Goal: Transaction & Acquisition: Subscribe to service/newsletter

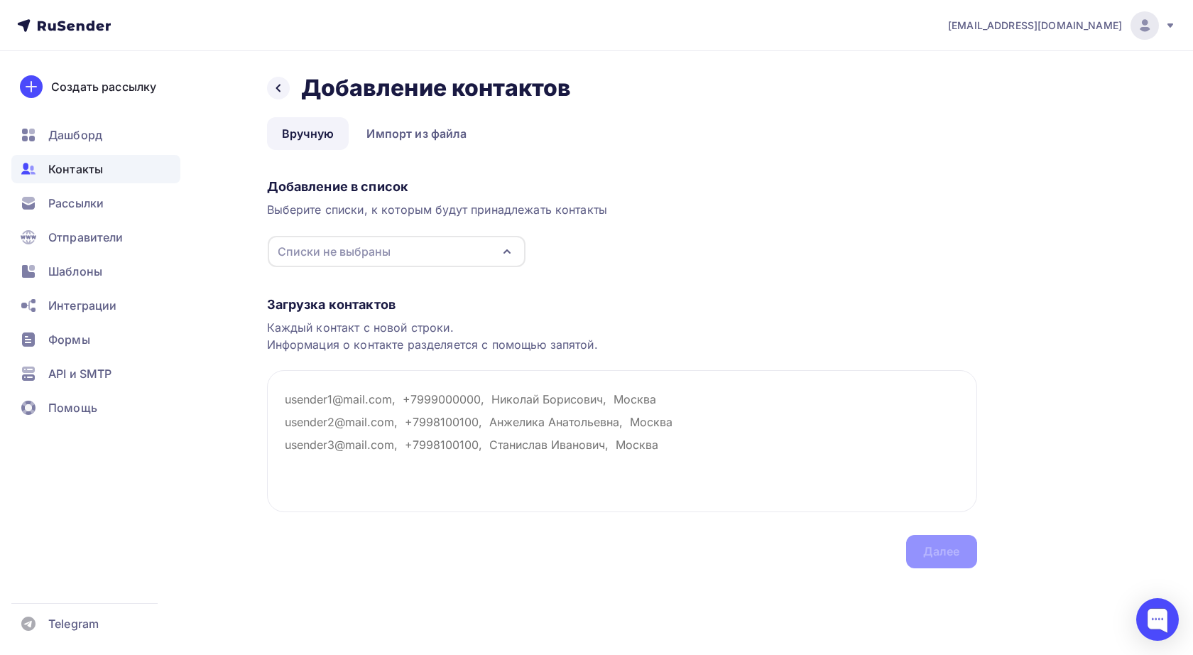
click at [320, 395] on textarea at bounding box center [622, 441] width 710 height 142
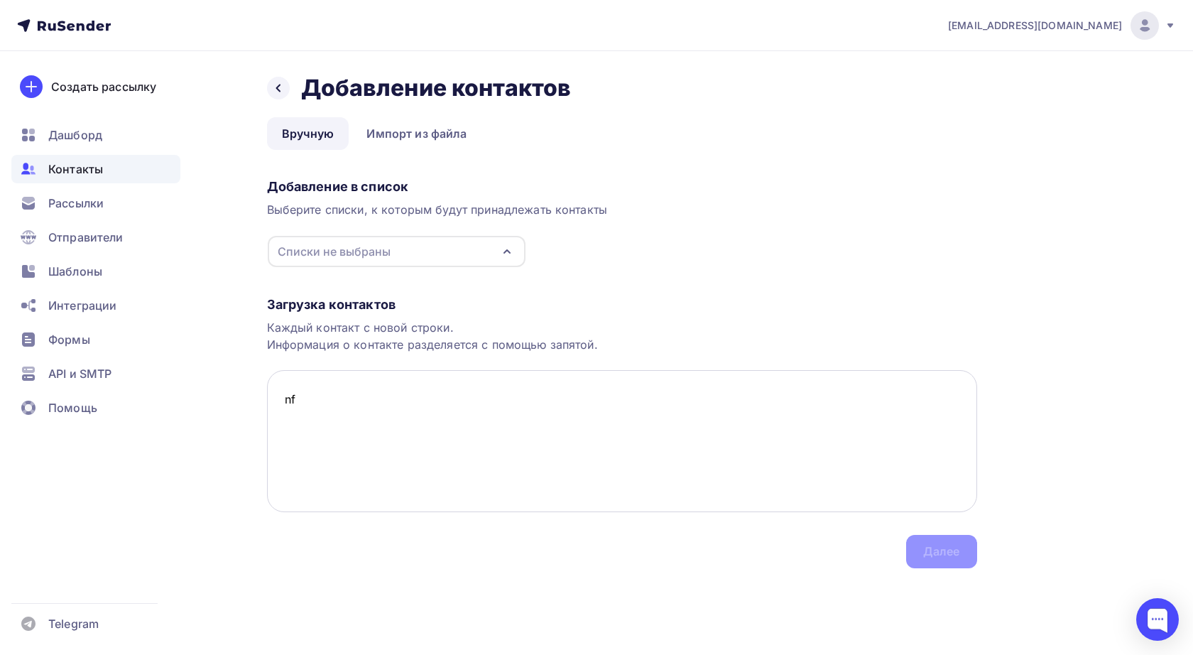
type textarea "n"
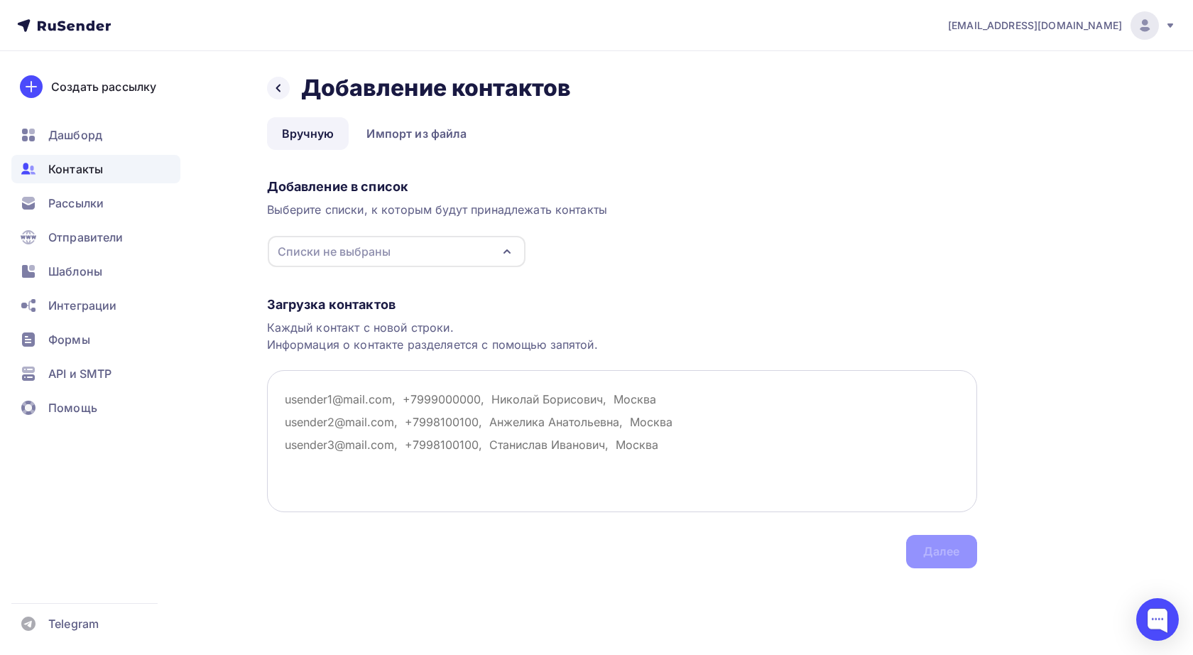
paste textarea "designtolife@mail.ru "Дизайн To Life" mkamensky@mail.ru """kamensky ARCHITECT""…"
type textarea "designtolife@mail.ru "Дизайн To Life" mkamensky@mail.ru """kamensky ARCHITECT""…"
paste textarea "designtolife@mail.ru mkamensky@mail.ru info@artumstudio.ru S_laikov@mail.ru inf…"
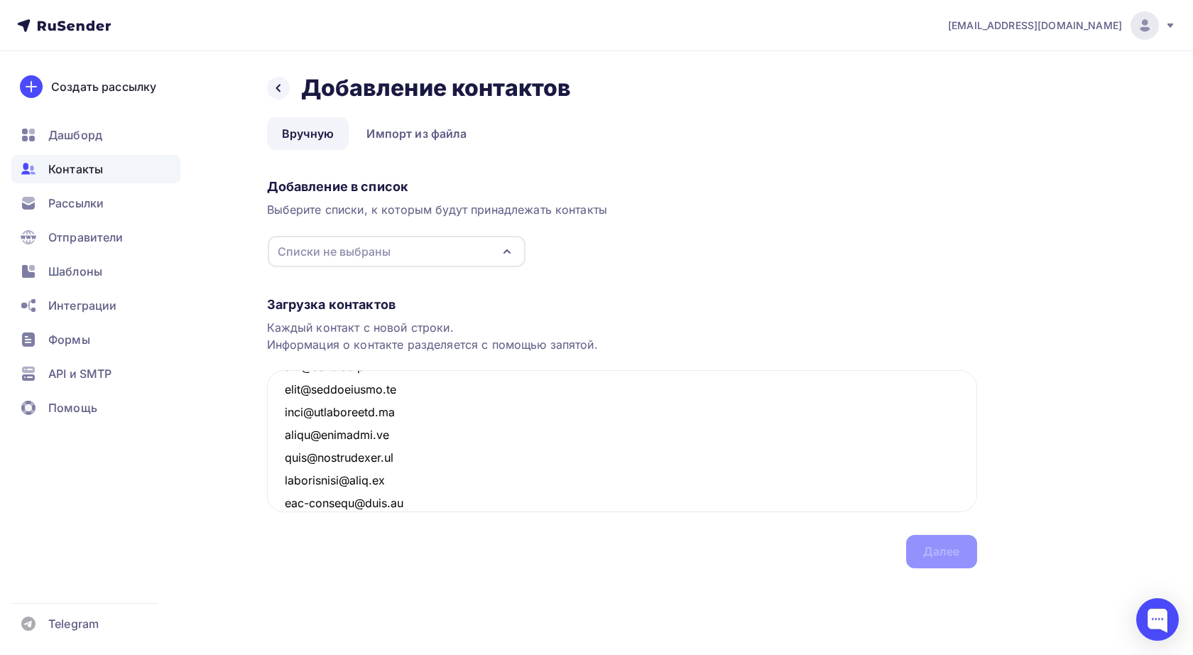
scroll to position [1123, 0]
click at [493, 250] on div "Списки не выбраны" at bounding box center [397, 251] width 258 height 31
type textarea "designtolife@mail.ru mkamensky@mail.ru info@artumstudio.ru S_laikov@mail.ru inf…"
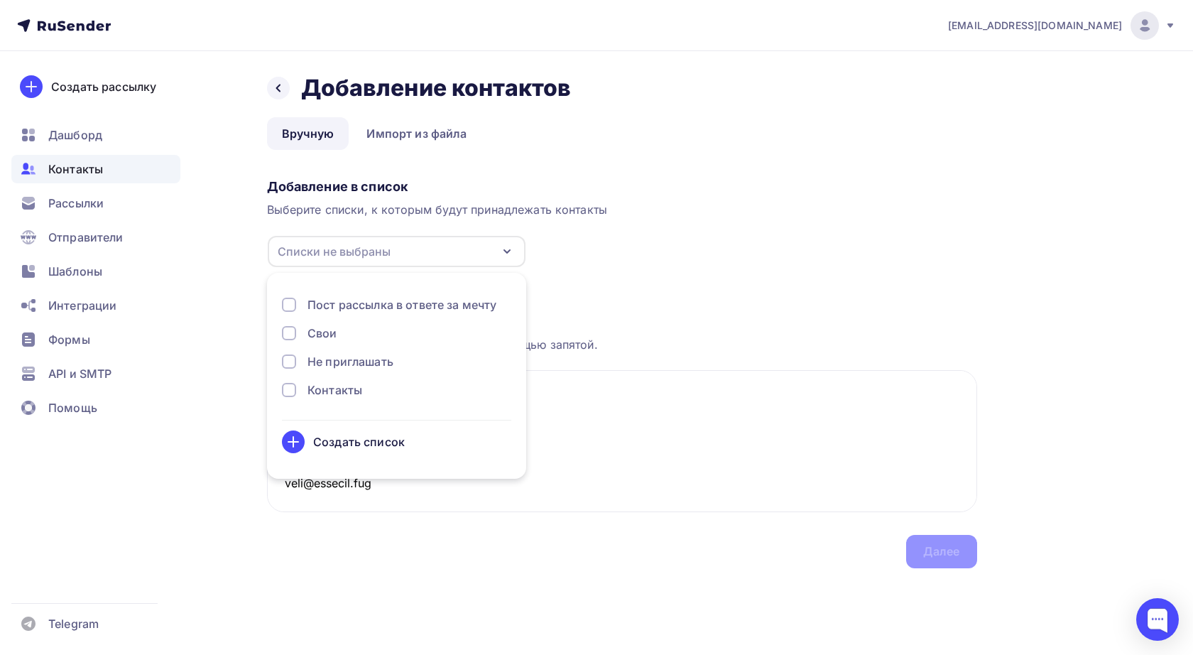
click at [359, 442] on div "Создать список" at bounding box center [359, 441] width 92 height 17
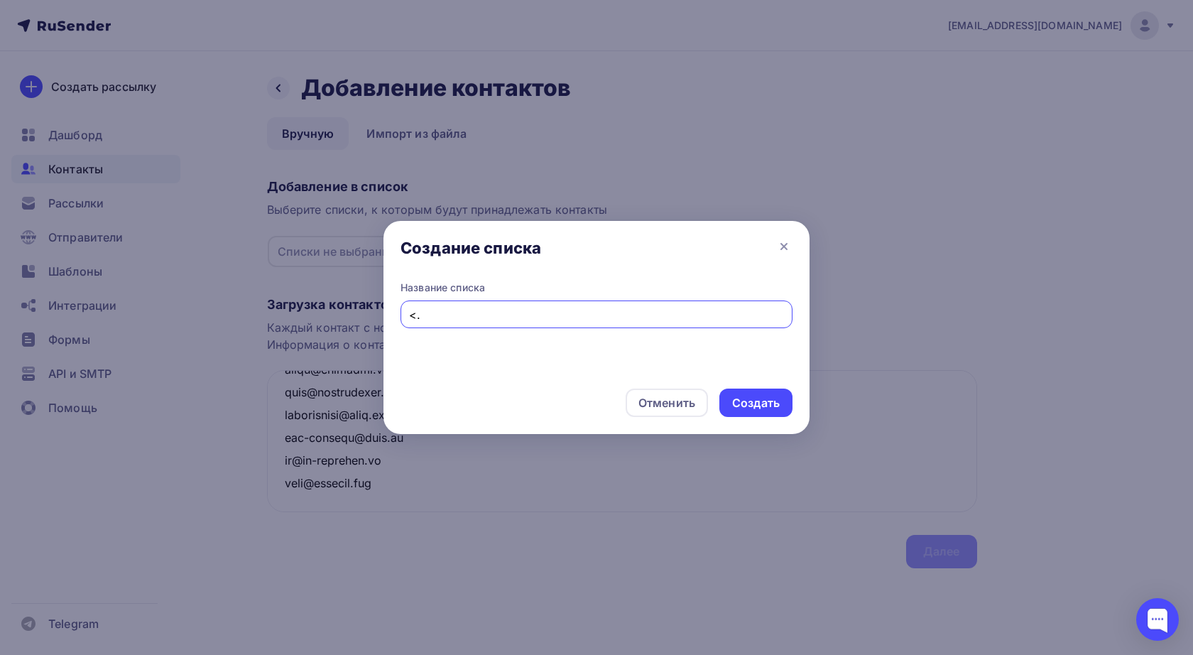
type input "<"
type input "Студии"
click at [765, 398] on div "Создать" at bounding box center [756, 403] width 48 height 16
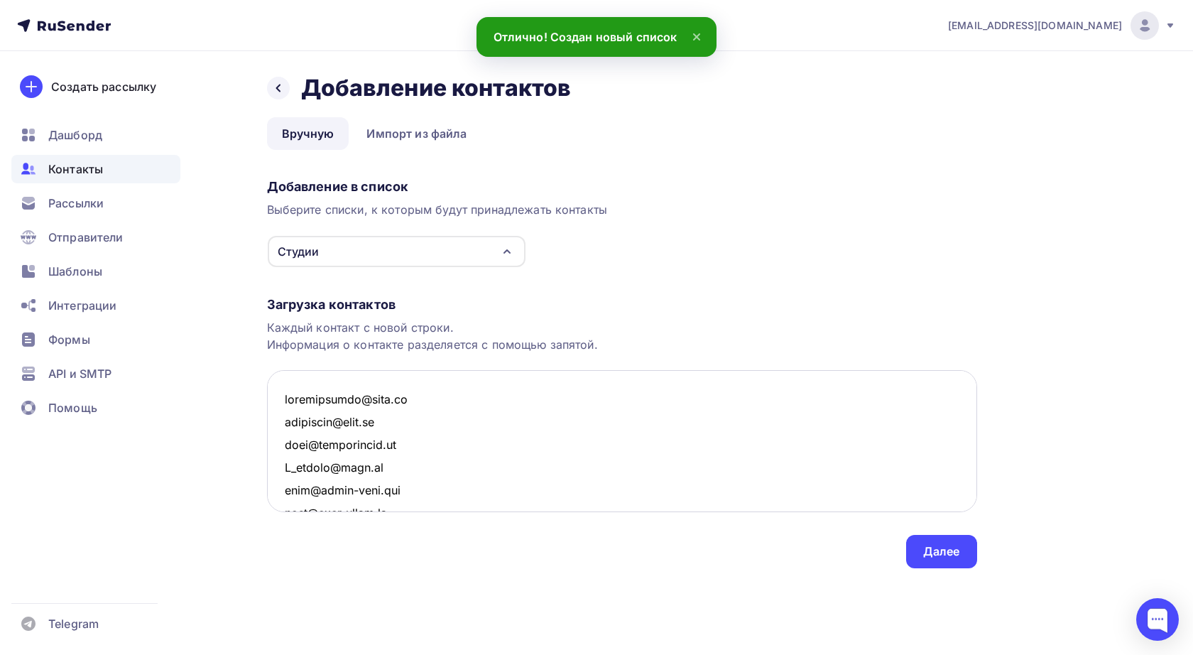
scroll to position [0, 0]
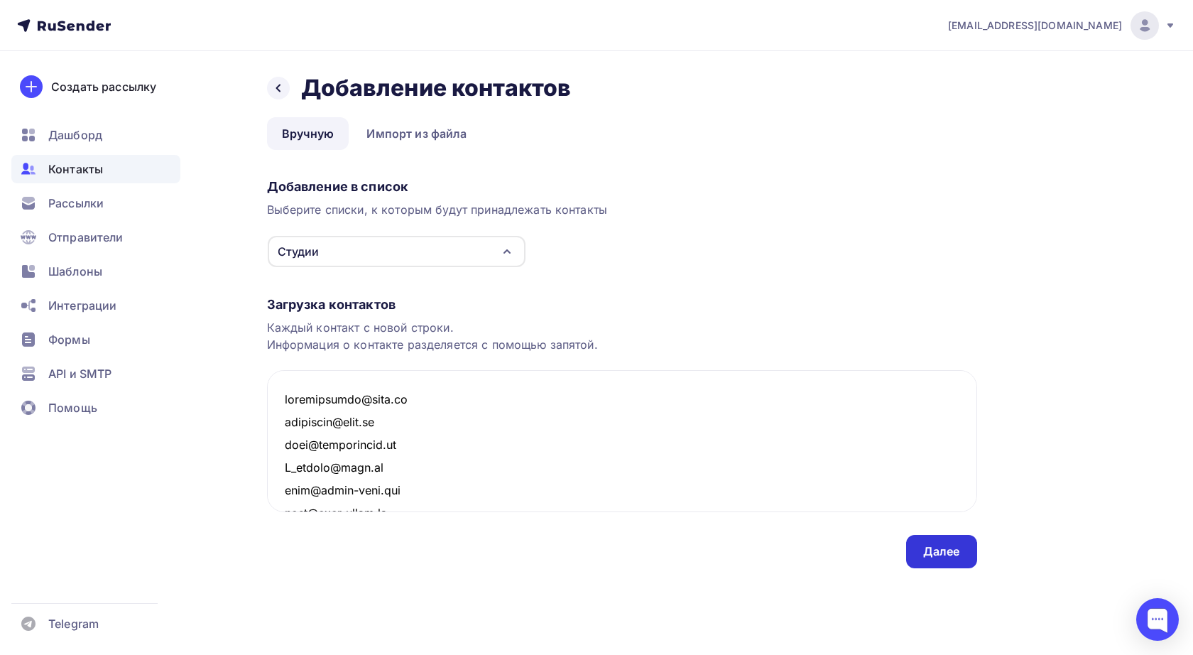
click at [947, 550] on div "Далее" at bounding box center [941, 551] width 37 height 16
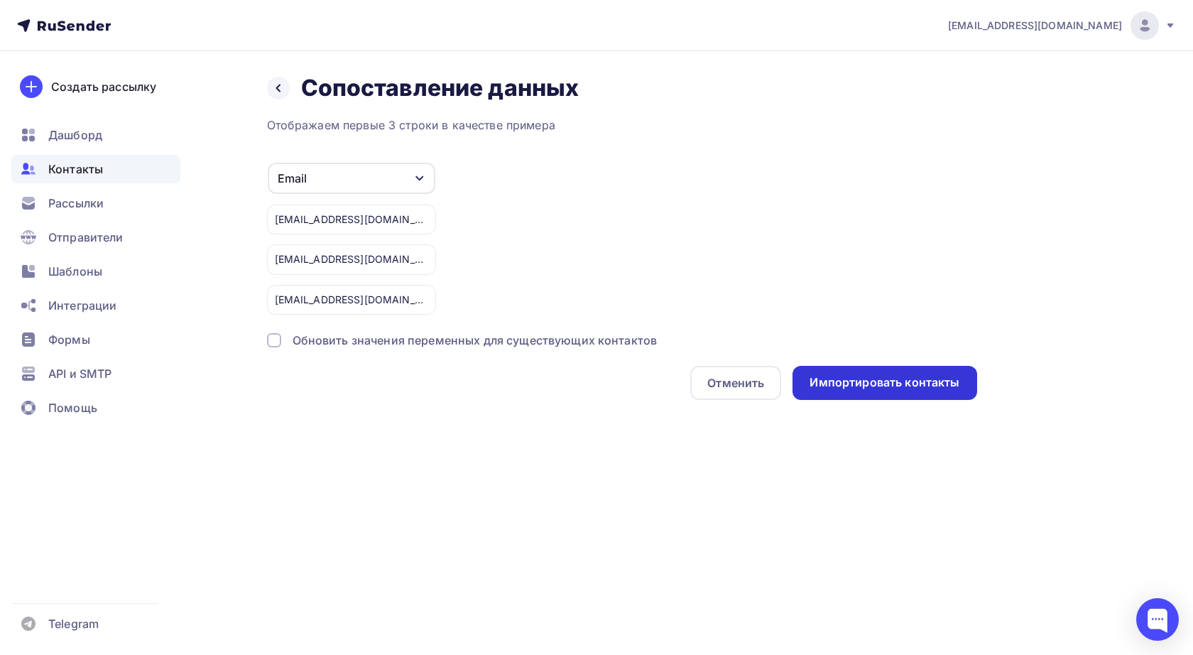
click at [909, 383] on div "Импортировать контакты" at bounding box center [884, 382] width 150 height 16
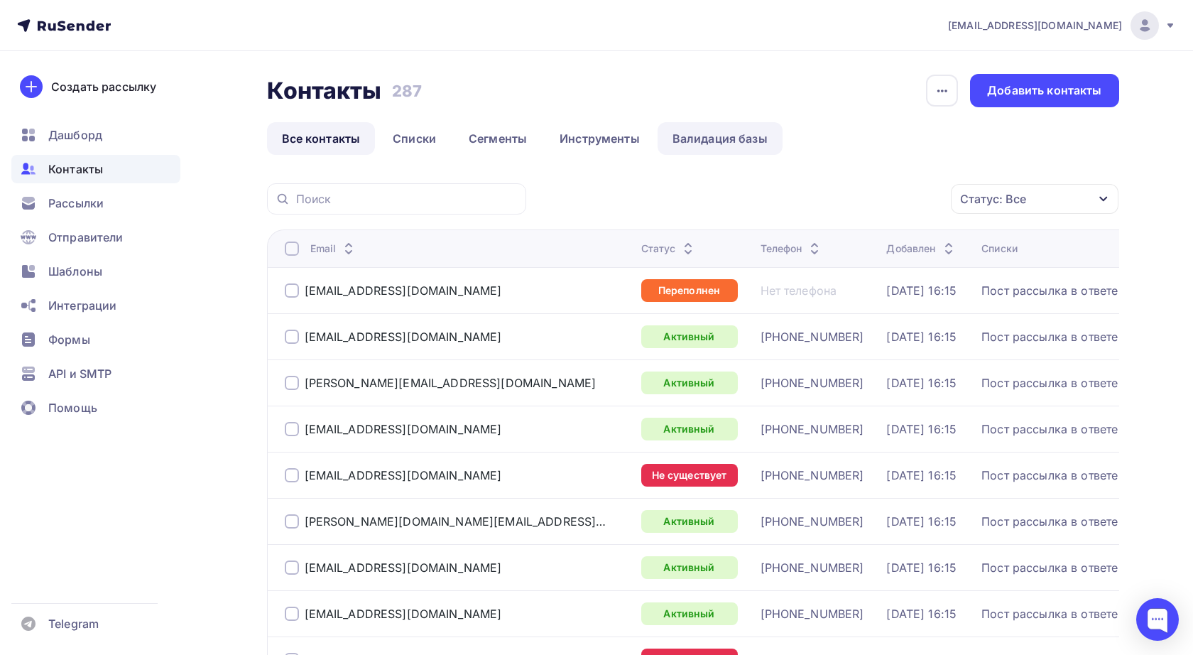
click at [719, 137] on link "Валидация базы" at bounding box center [719, 138] width 125 height 33
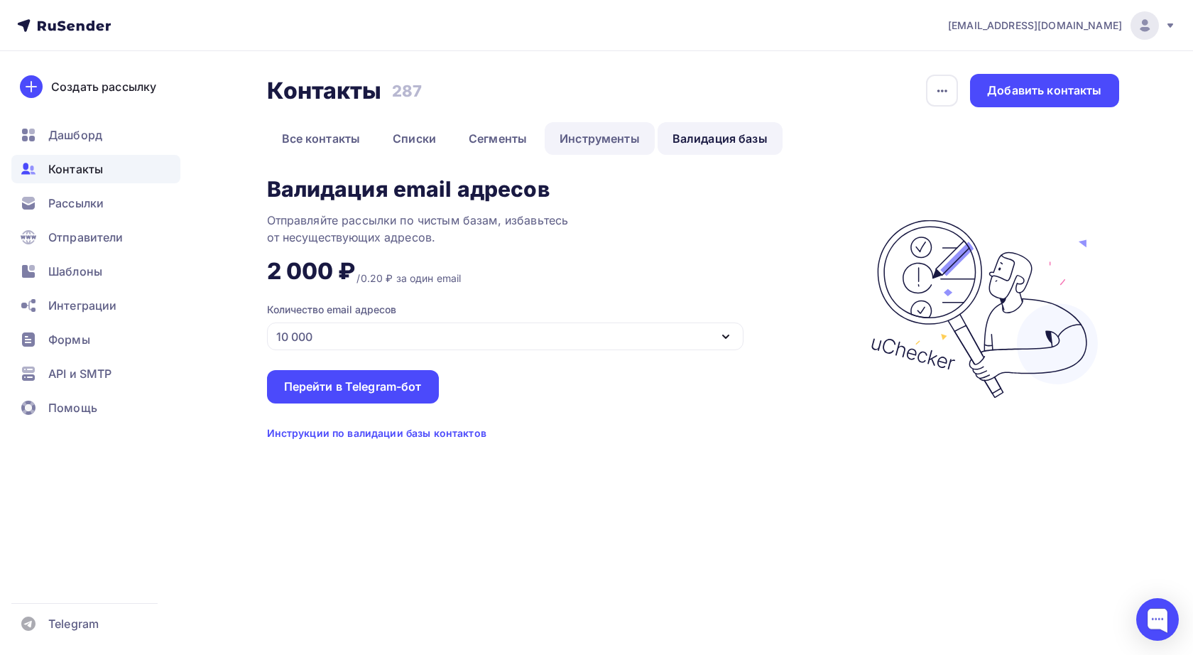
click at [611, 142] on link "Инструменты" at bounding box center [599, 138] width 110 height 33
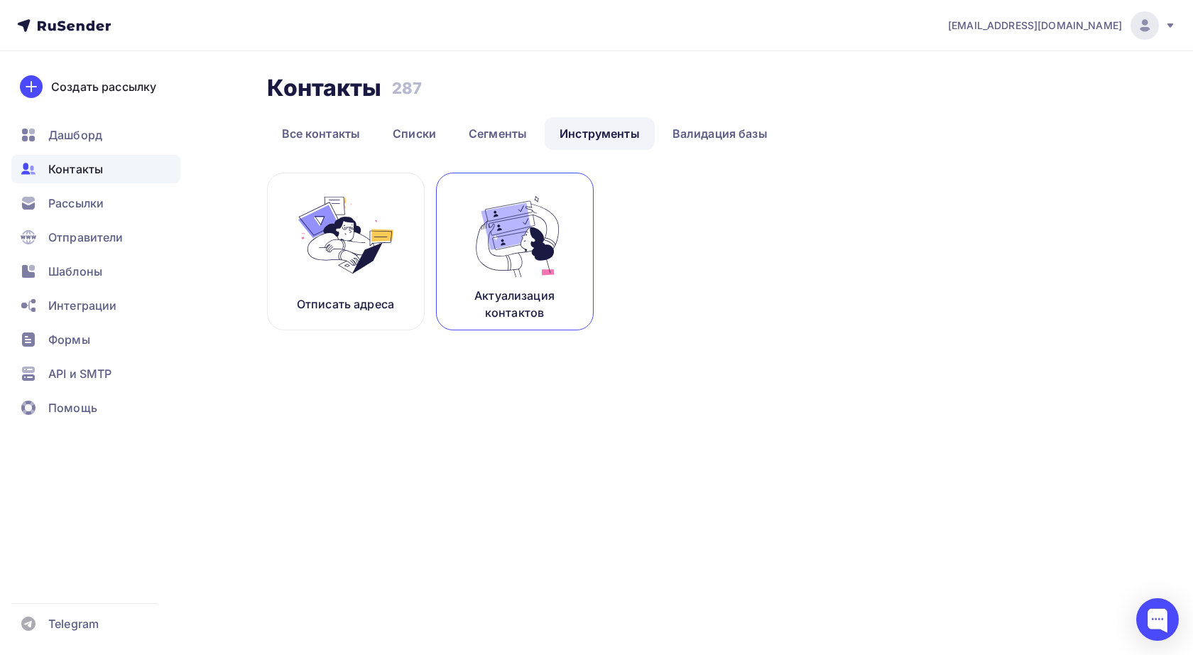
click at [525, 236] on img at bounding box center [514, 234] width 95 height 89
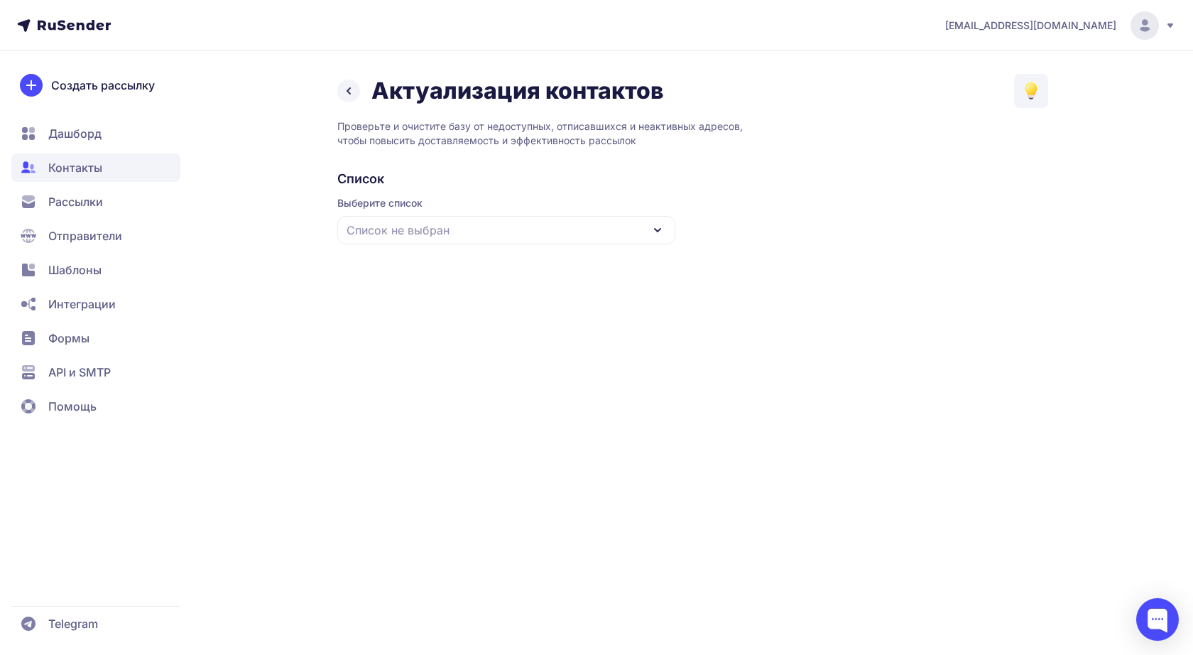
click at [654, 226] on icon at bounding box center [657, 229] width 17 height 17
click at [406, 314] on div "Студии" at bounding box center [506, 317] width 321 height 34
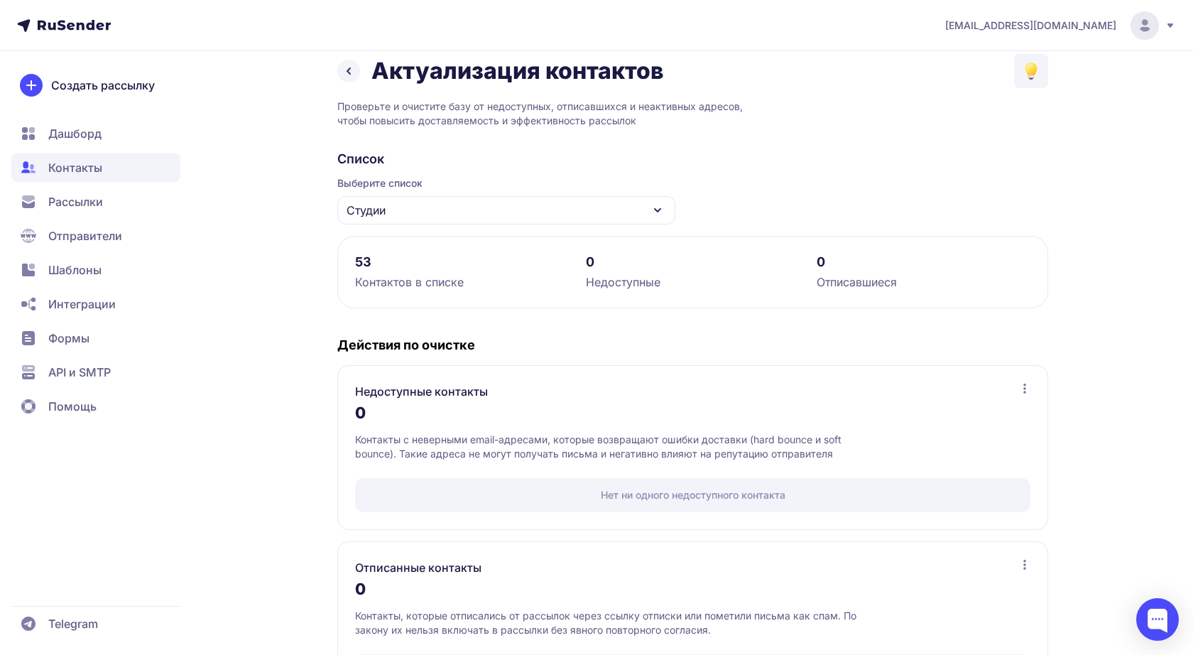
scroll to position [21, 0]
click at [650, 214] on icon at bounding box center [657, 208] width 17 height 17
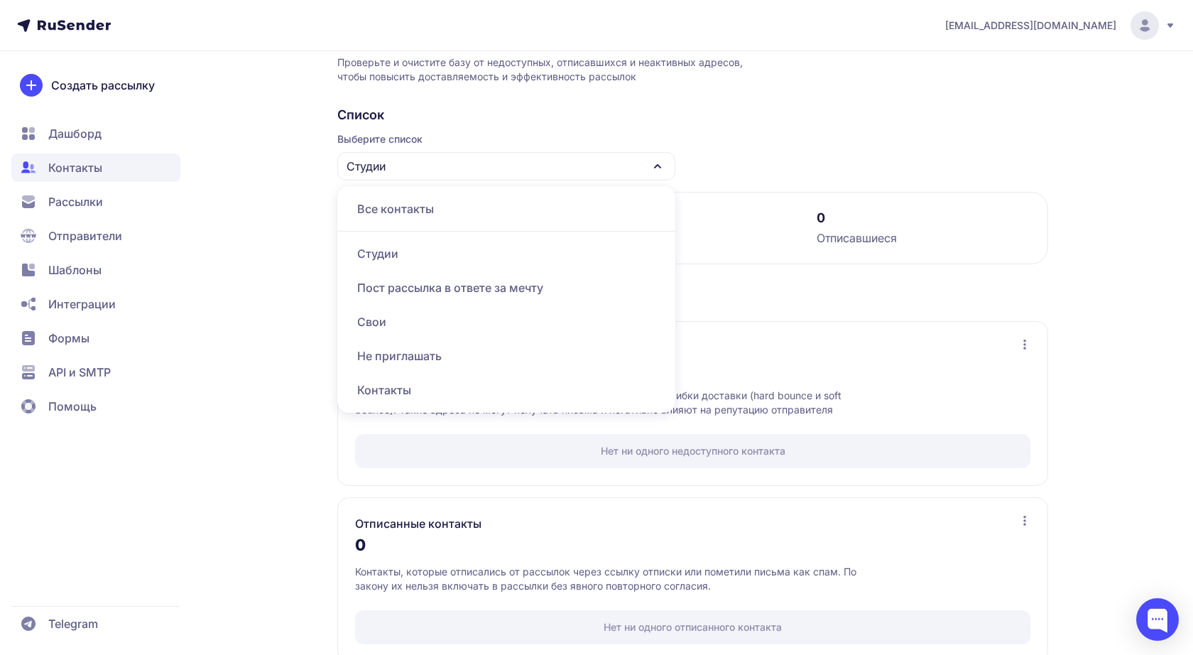
scroll to position [66, 0]
click at [392, 386] on div "Контакты" at bounding box center [506, 388] width 321 height 34
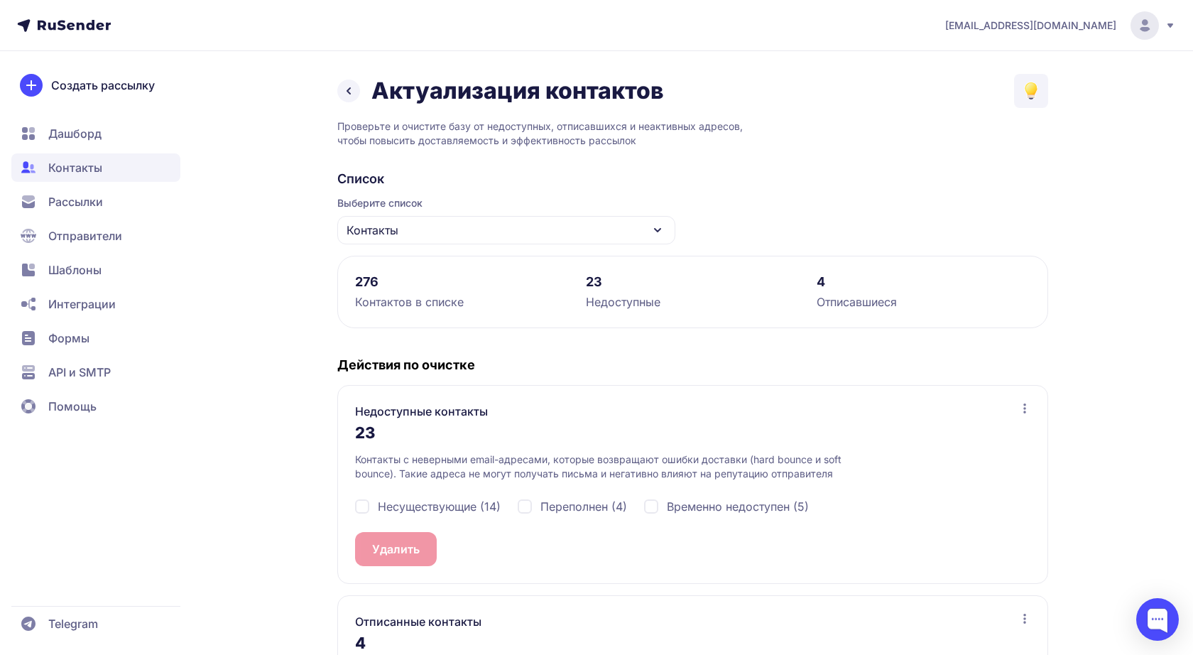
click at [67, 125] on span "Дашборд" at bounding box center [74, 133] width 53 height 17
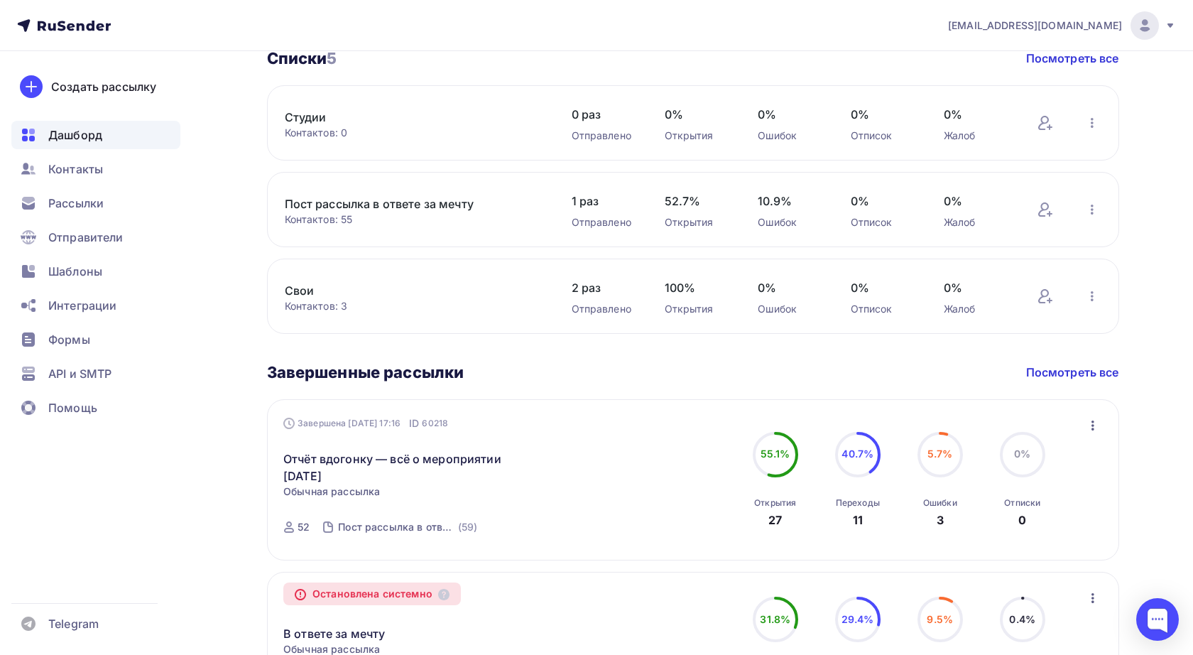
scroll to position [516, 0]
click at [77, 205] on span "Рассылки" at bounding box center [75, 203] width 55 height 17
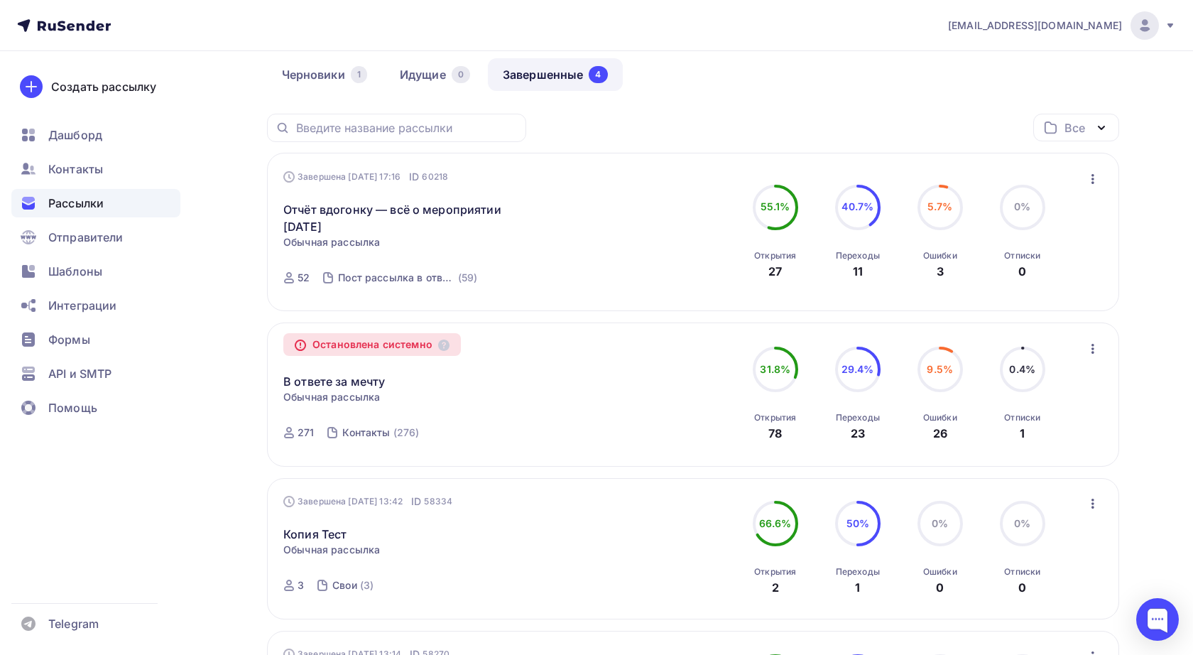
scroll to position [121, 0]
click at [407, 209] on link "Отчёт вдогонку — всё о мероприятии 9 сентября" at bounding box center [404, 219] width 243 height 34
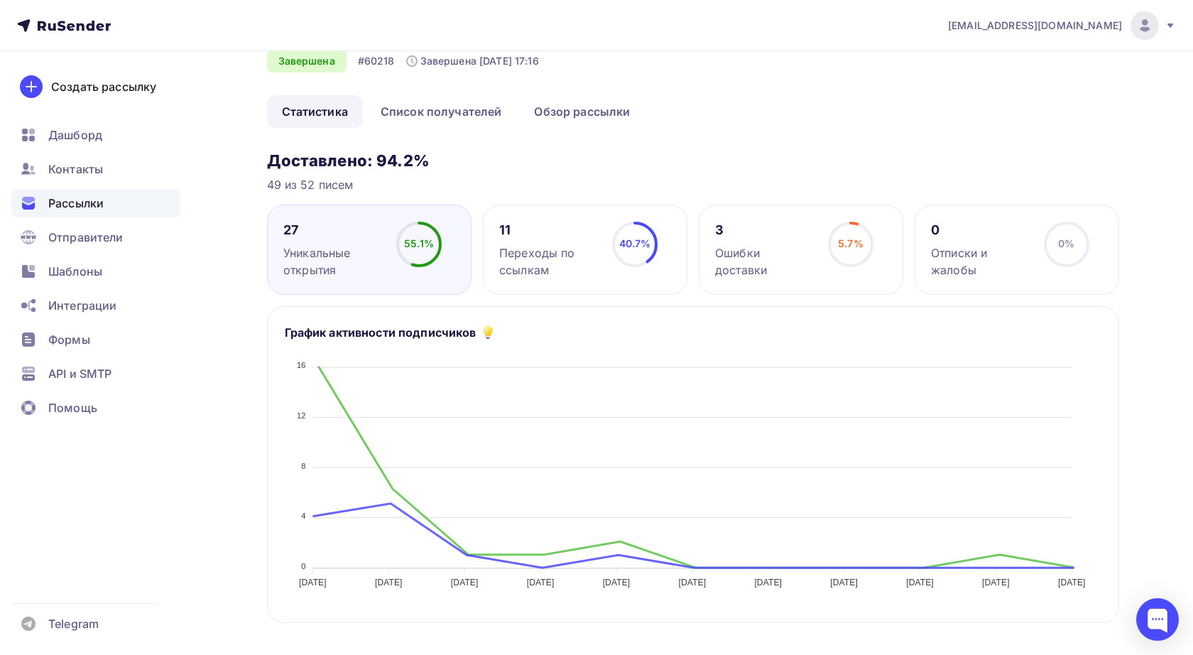
scroll to position [98, 0]
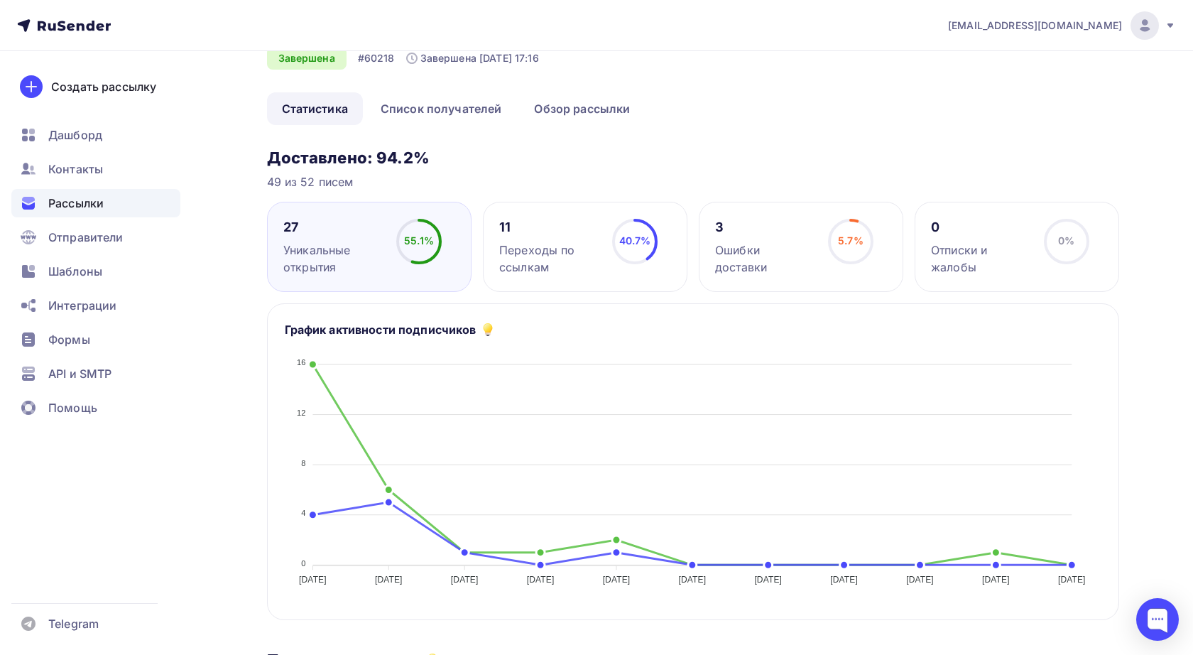
click at [725, 229] on div "3" at bounding box center [765, 227] width 100 height 17
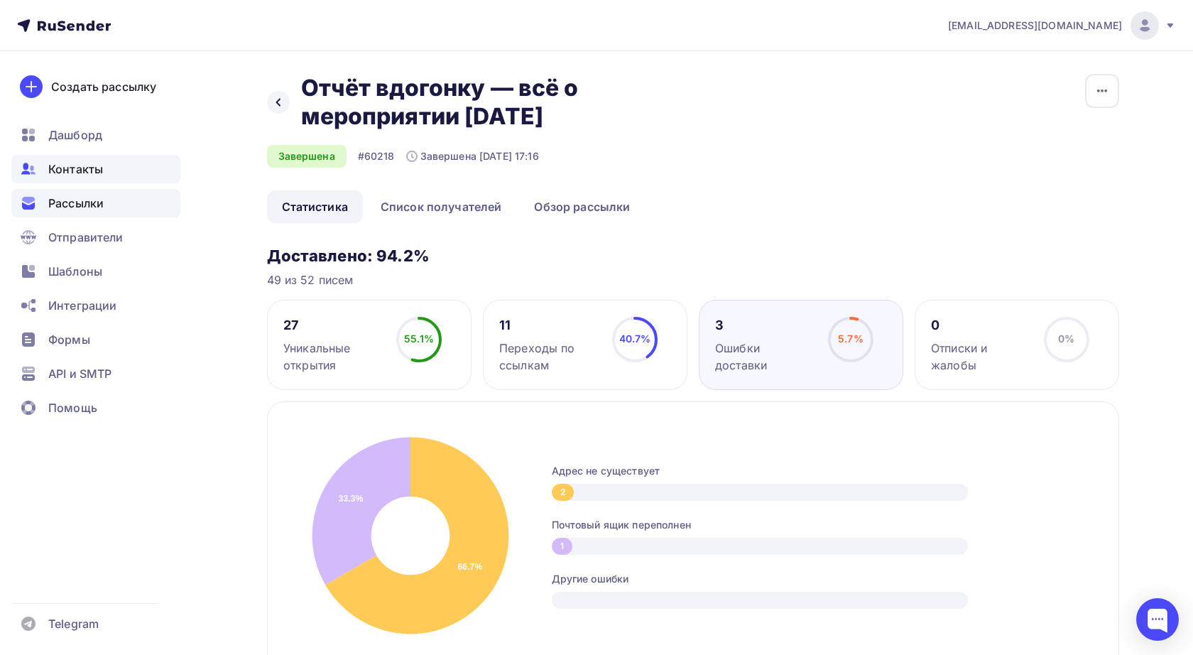
scroll to position [0, 0]
click at [72, 131] on span "Дашборд" at bounding box center [75, 134] width 54 height 17
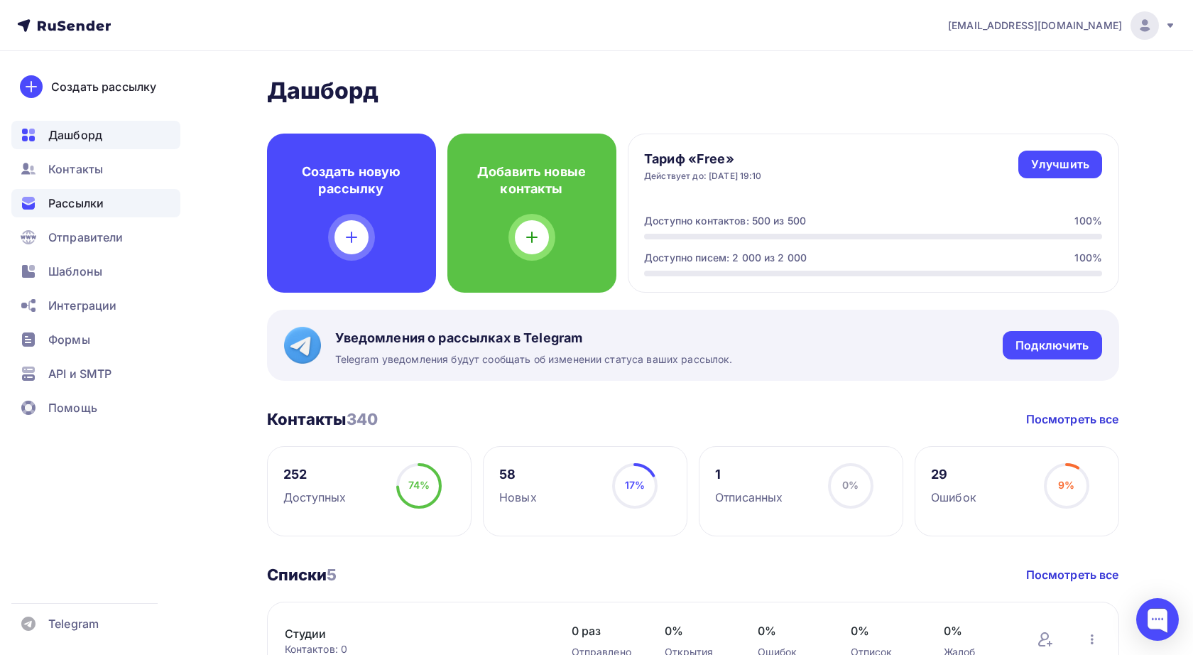
click at [84, 200] on span "Рассылки" at bounding box center [75, 203] width 55 height 17
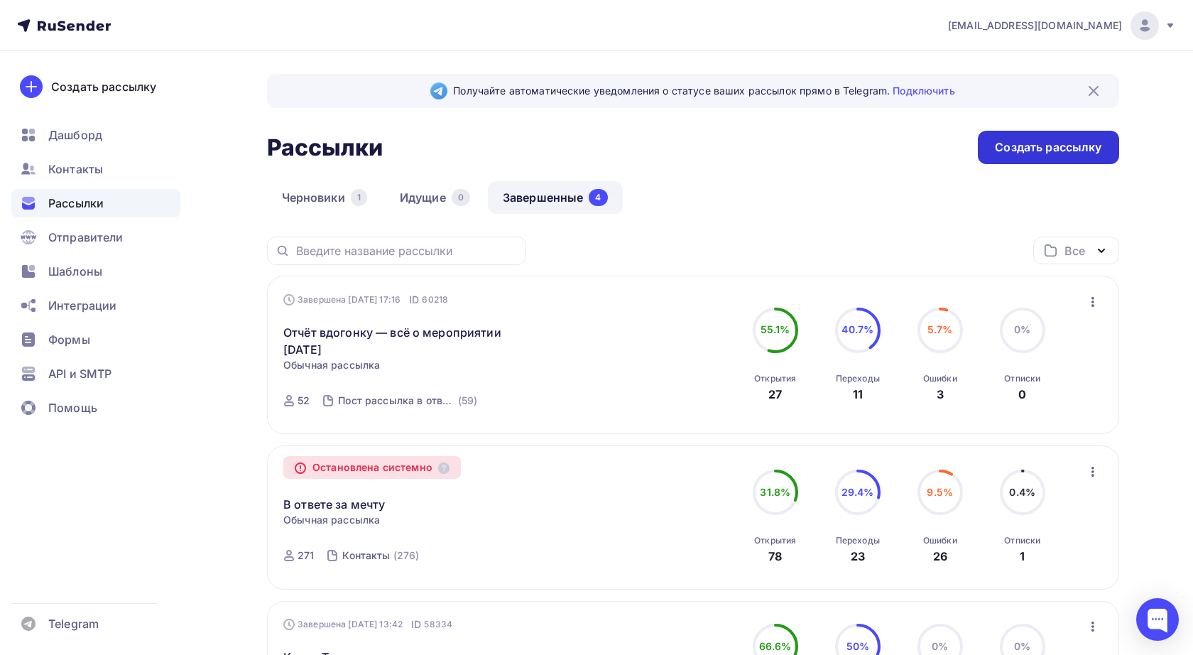
click at [1026, 143] on div "Создать рассылку" at bounding box center [1048, 147] width 106 height 16
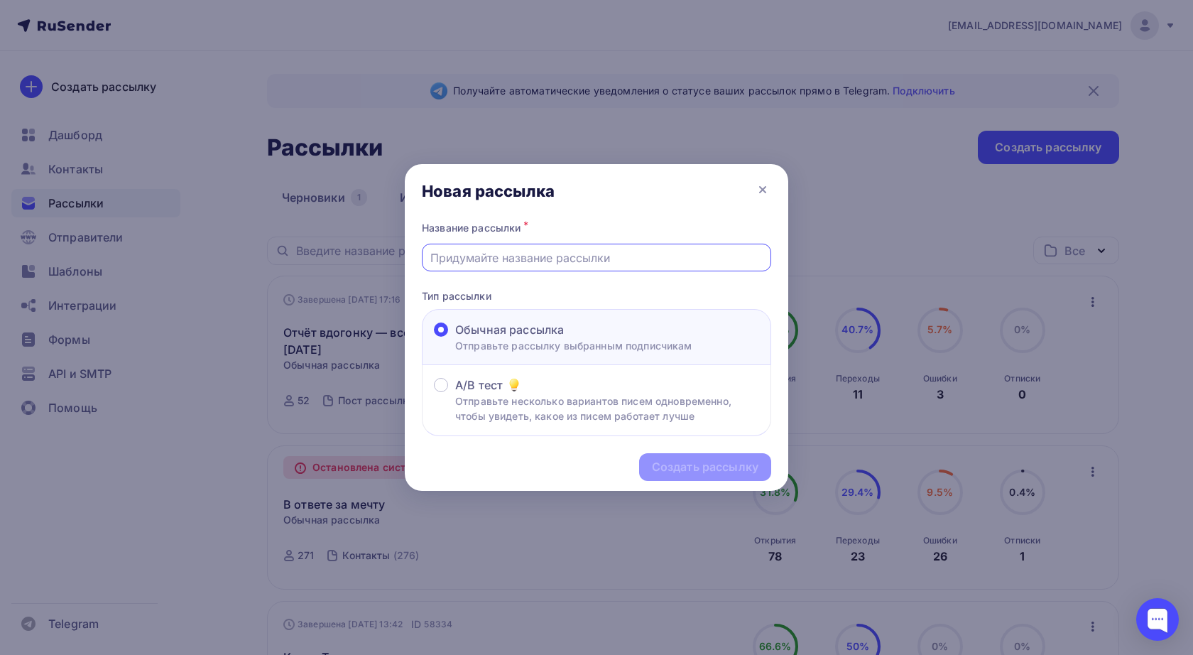
click at [547, 261] on input "text" at bounding box center [596, 257] width 333 height 17
type input "В"
type input "Присоединяйтесь в клуб"
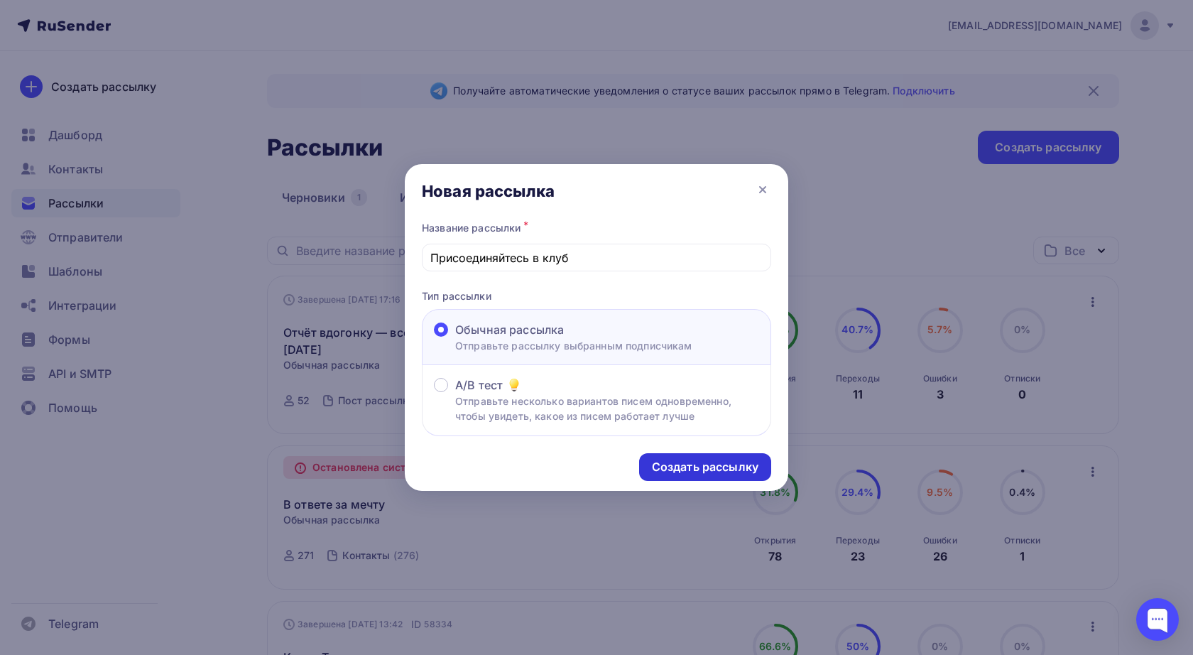
click at [676, 461] on div "Создать рассылку" at bounding box center [705, 467] width 106 height 16
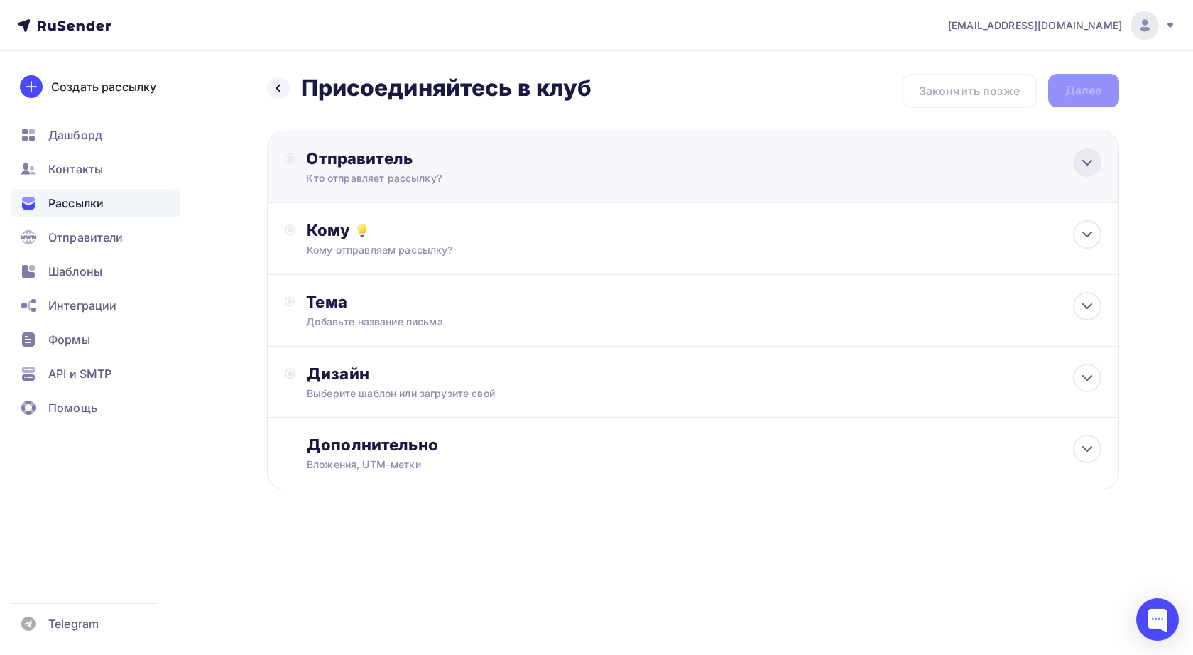
click at [1085, 162] on icon at bounding box center [1086, 162] width 17 height 17
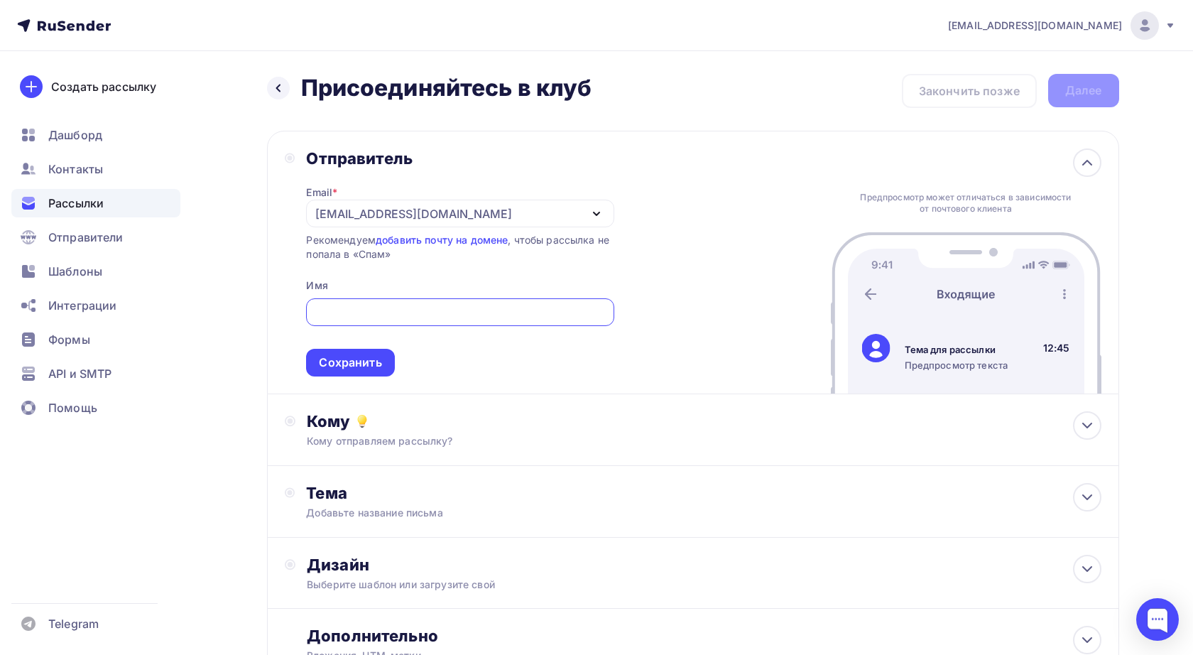
click at [601, 212] on icon "button" at bounding box center [596, 213] width 17 height 17
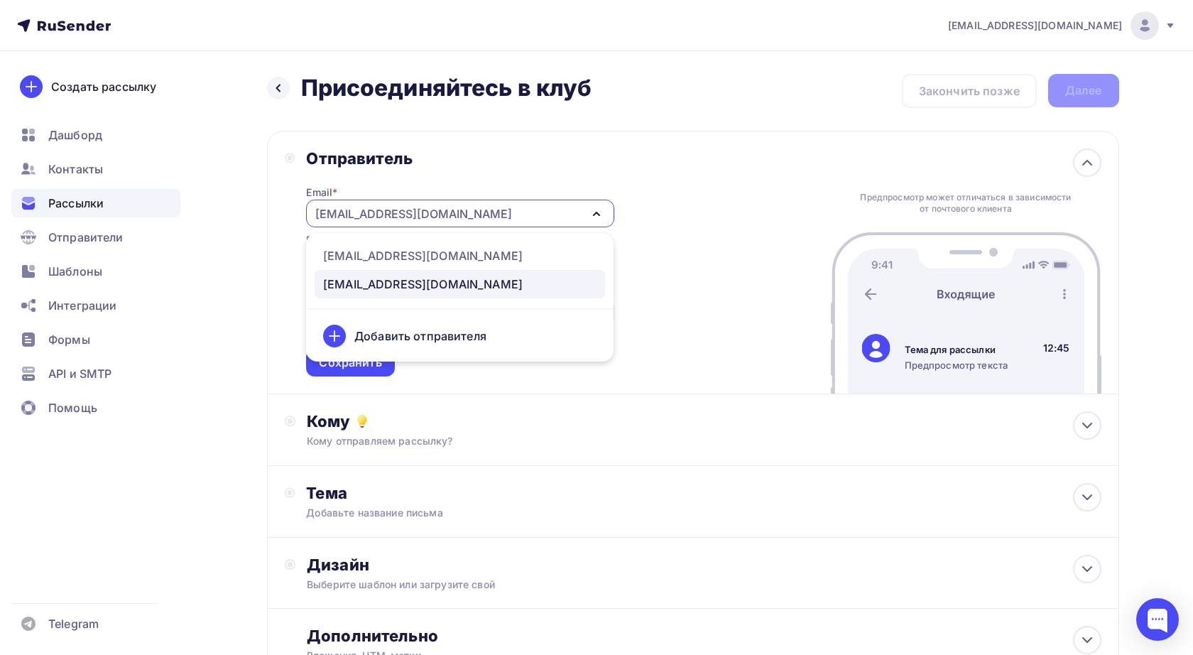
click at [663, 180] on div "Отправитель Email * admin@otvet-spb.ru avtootvetchik@otvet-spb.ru admin@otvet-s…" at bounding box center [693, 262] width 852 height 263
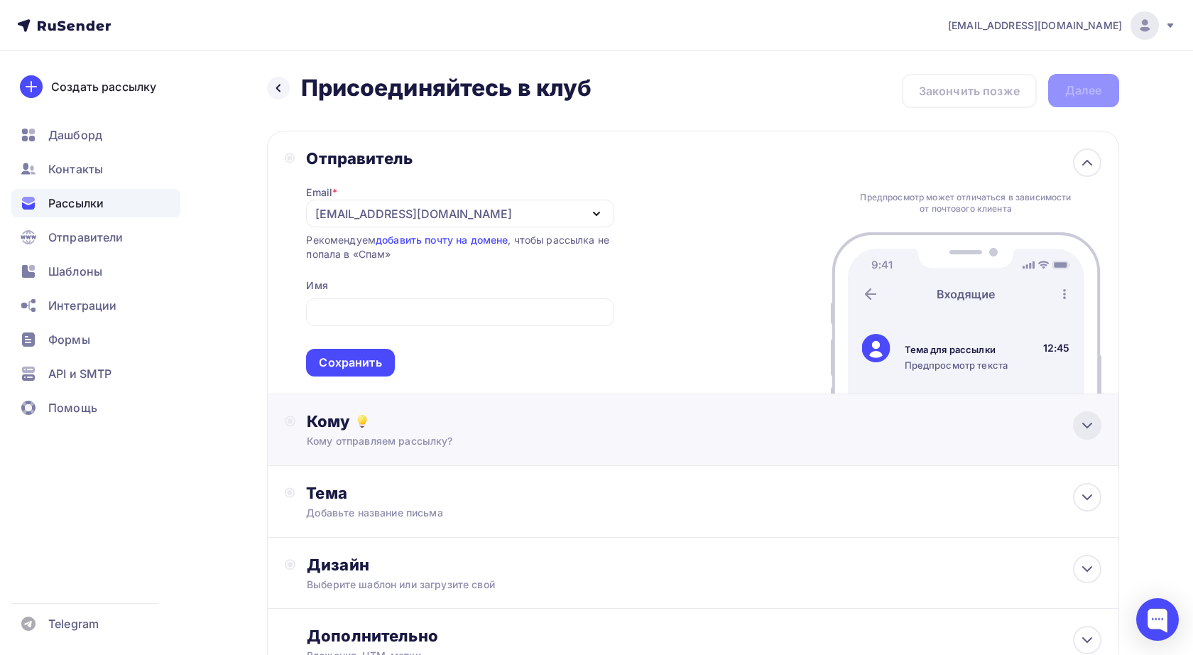
click at [1080, 425] on icon at bounding box center [1086, 425] width 17 height 17
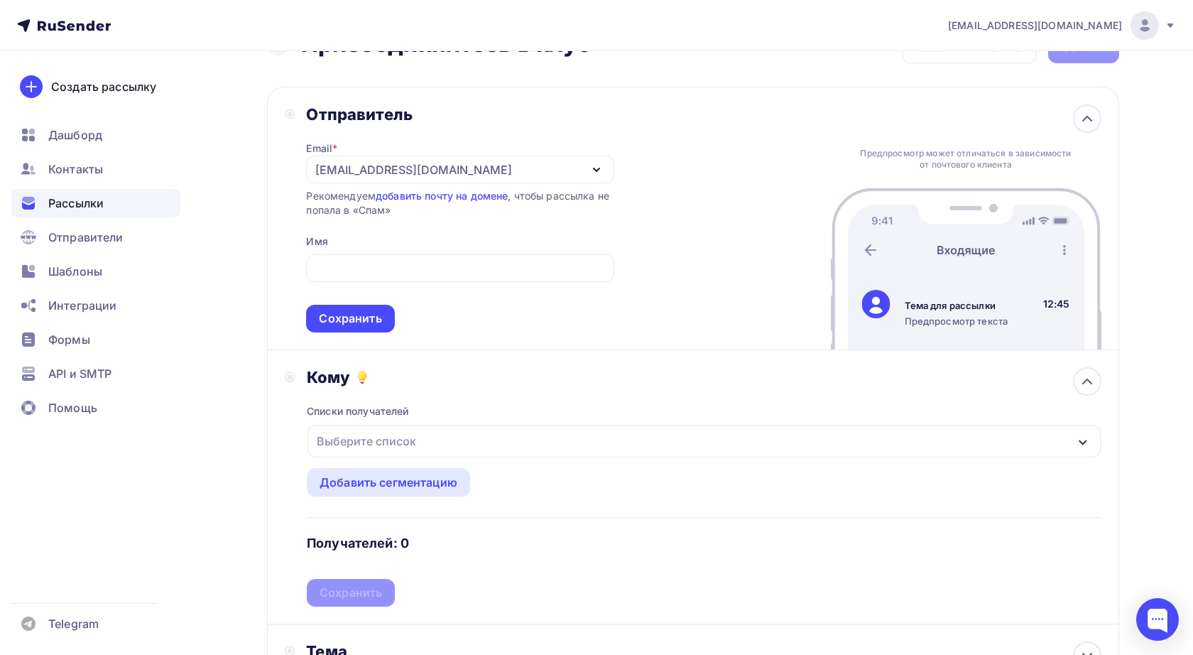
click at [1039, 442] on div "Выберите список" at bounding box center [703, 441] width 792 height 33
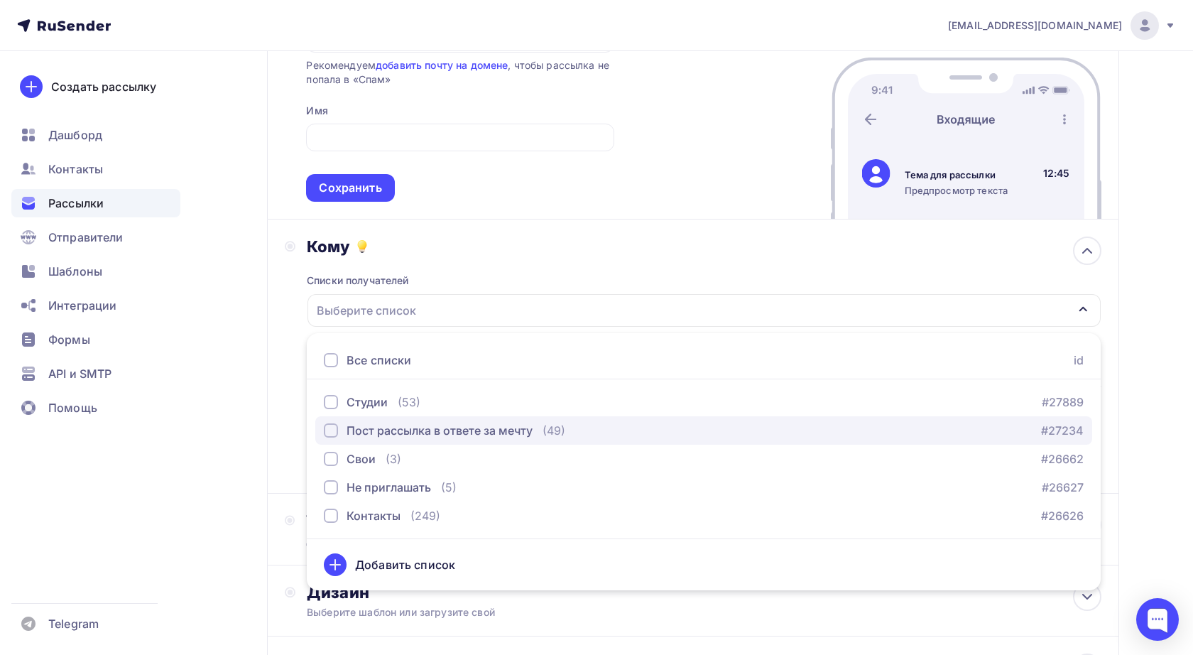
scroll to position [177, 0]
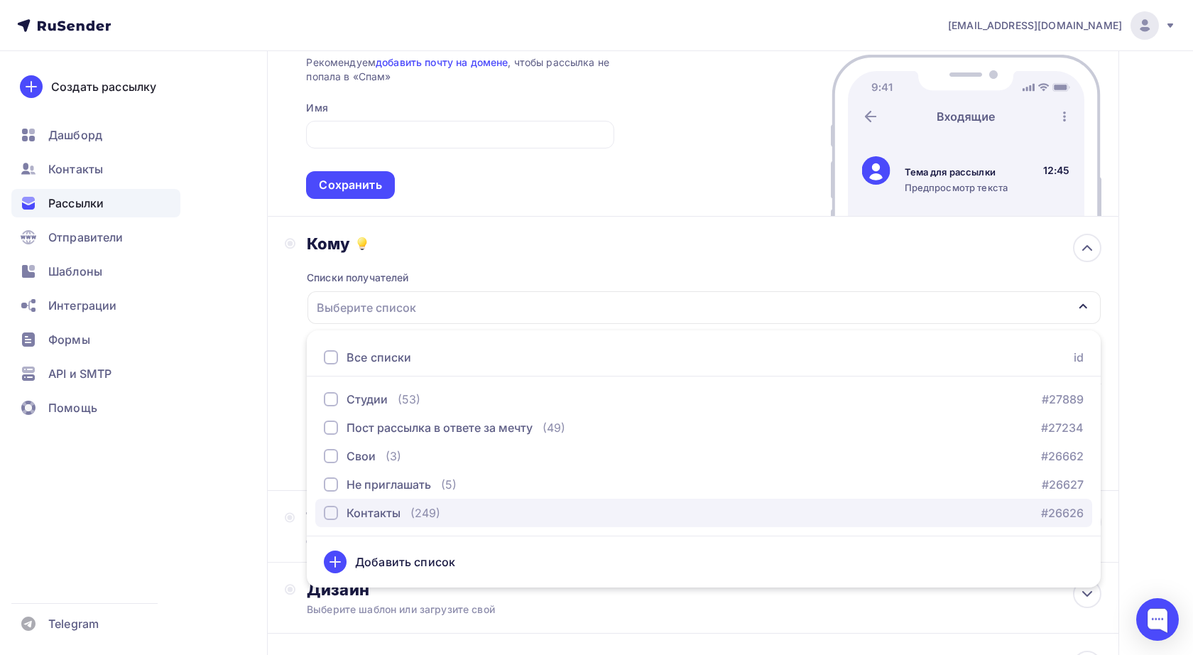
click at [329, 517] on div "button" at bounding box center [331, 512] width 14 height 14
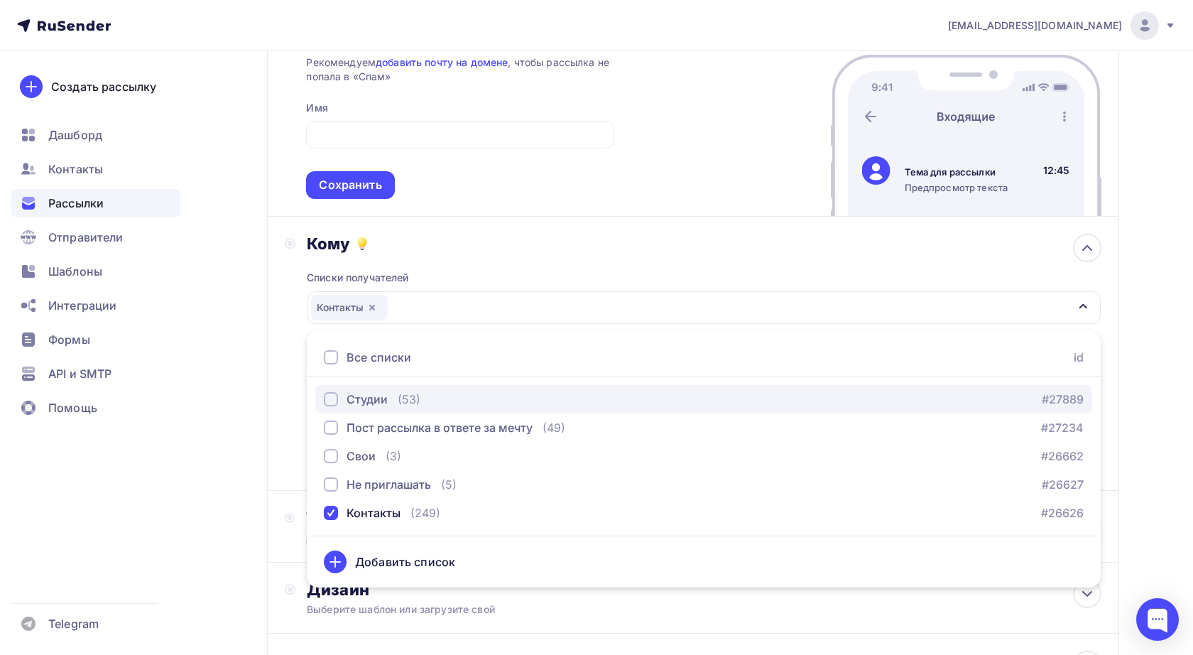
click at [334, 400] on div "button" at bounding box center [331, 399] width 14 height 14
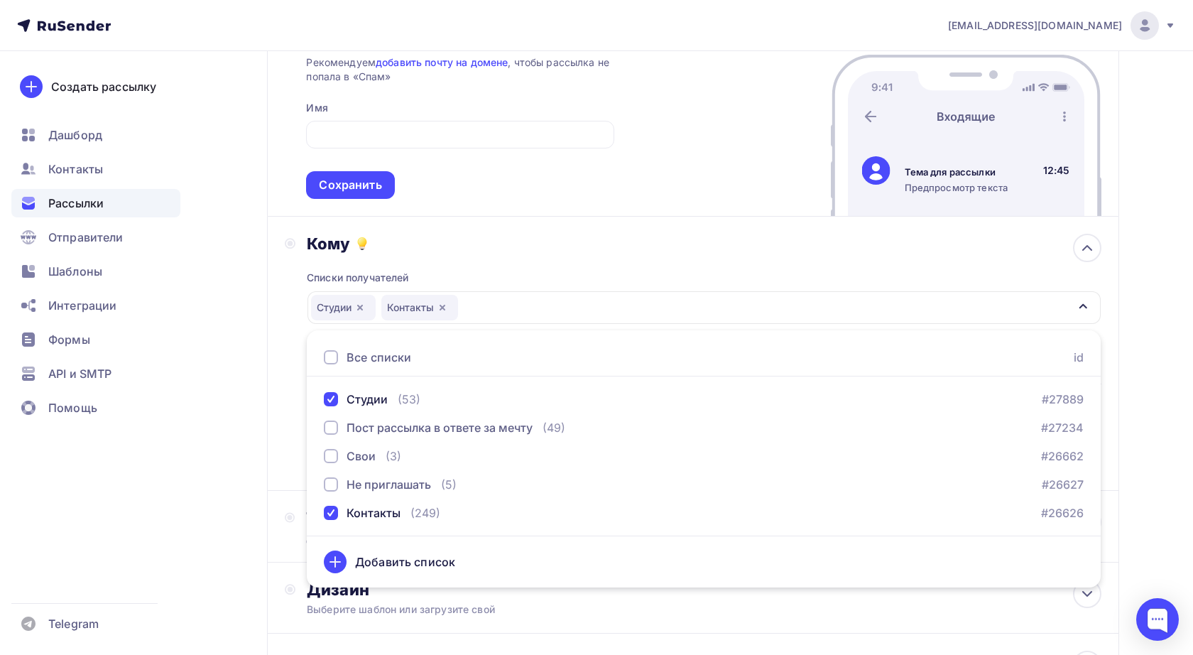
click at [268, 400] on div "Кому Списки получателей Студии Контакты Все списки id Студии (53) #27889 Пост р…" at bounding box center [693, 354] width 852 height 274
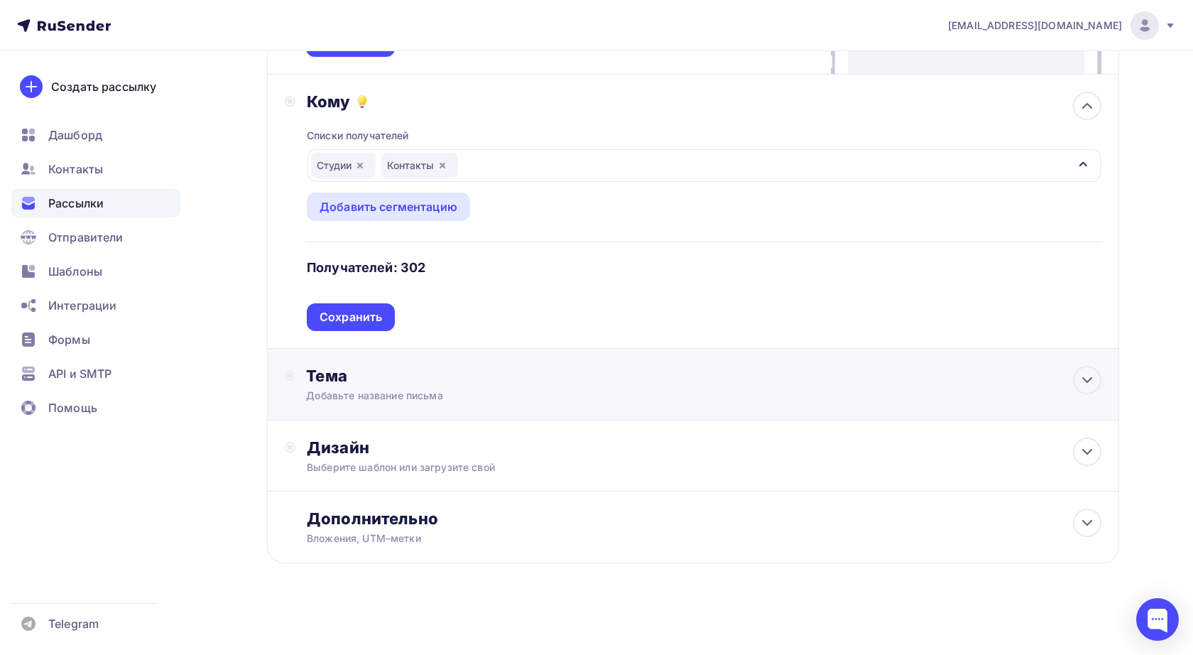
scroll to position [324, 0]
click at [1092, 451] on icon at bounding box center [1086, 451] width 17 height 17
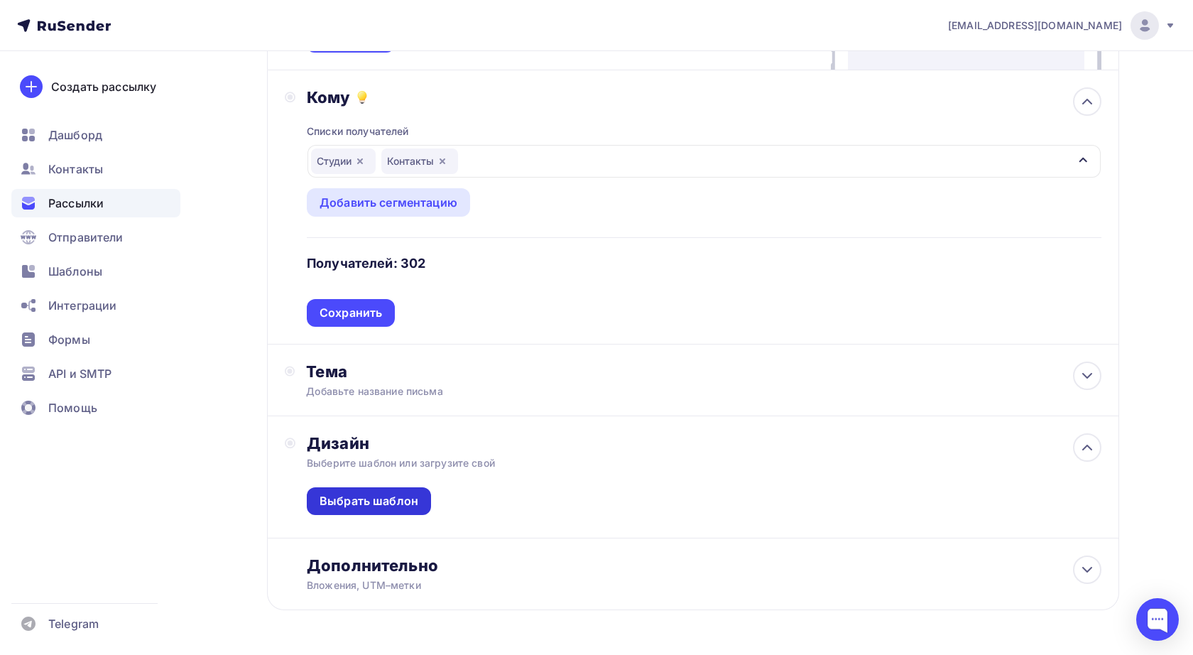
click at [413, 507] on div "Выбрать шаблон" at bounding box center [368, 501] width 99 height 16
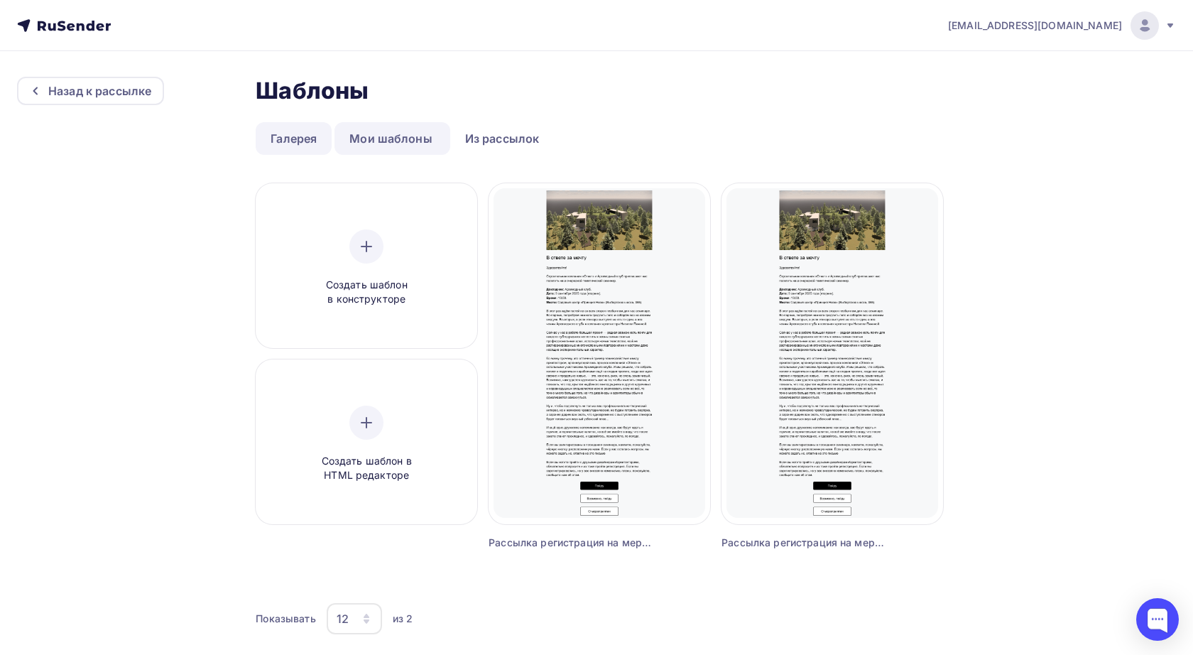
click at [297, 144] on link "Галерея" at bounding box center [294, 138] width 76 height 33
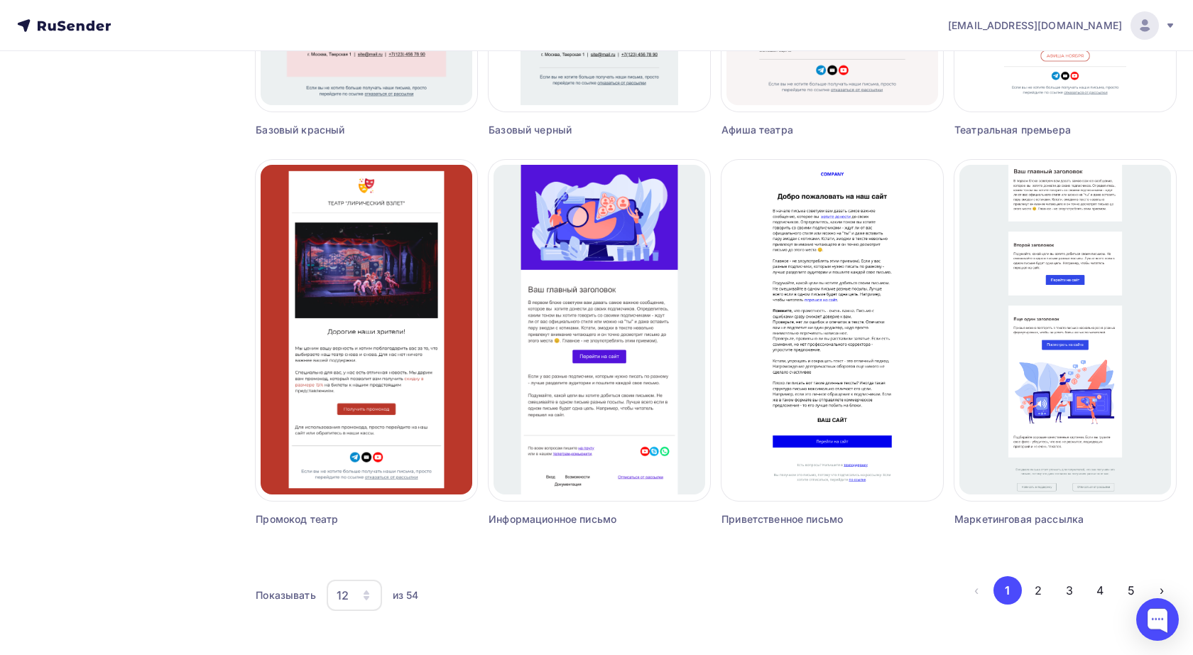
scroll to position [801, 0]
click at [368, 596] on icon "button" at bounding box center [366, 598] width 6 height 4
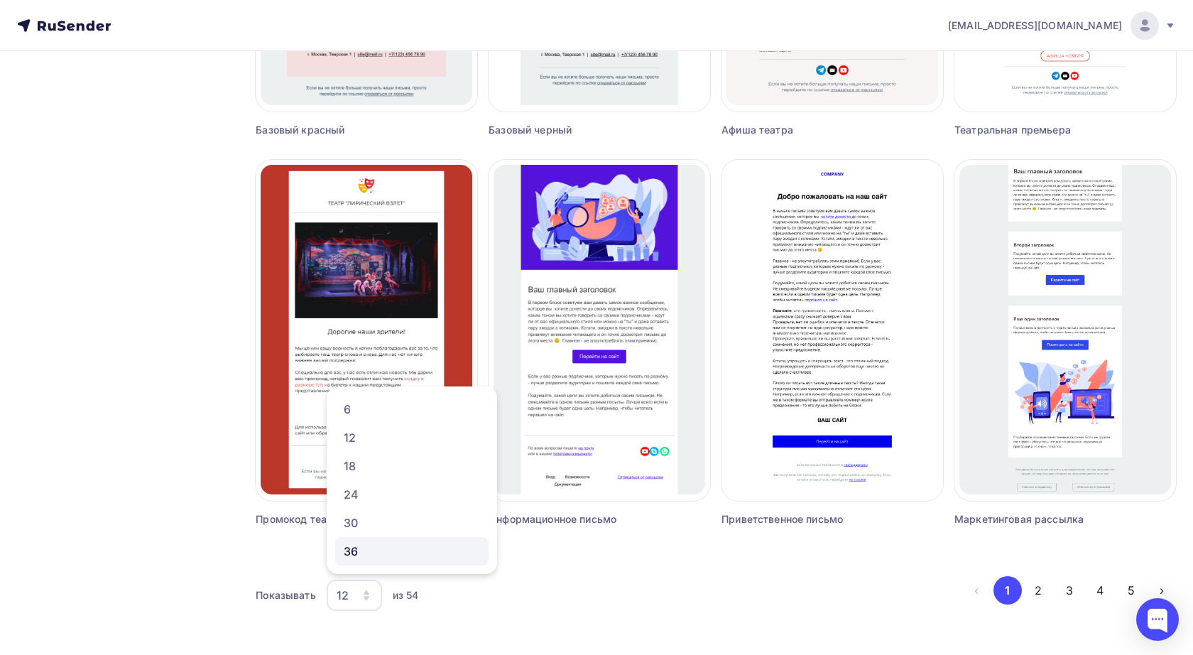
click at [357, 548] on div "36" at bounding box center [412, 550] width 136 height 17
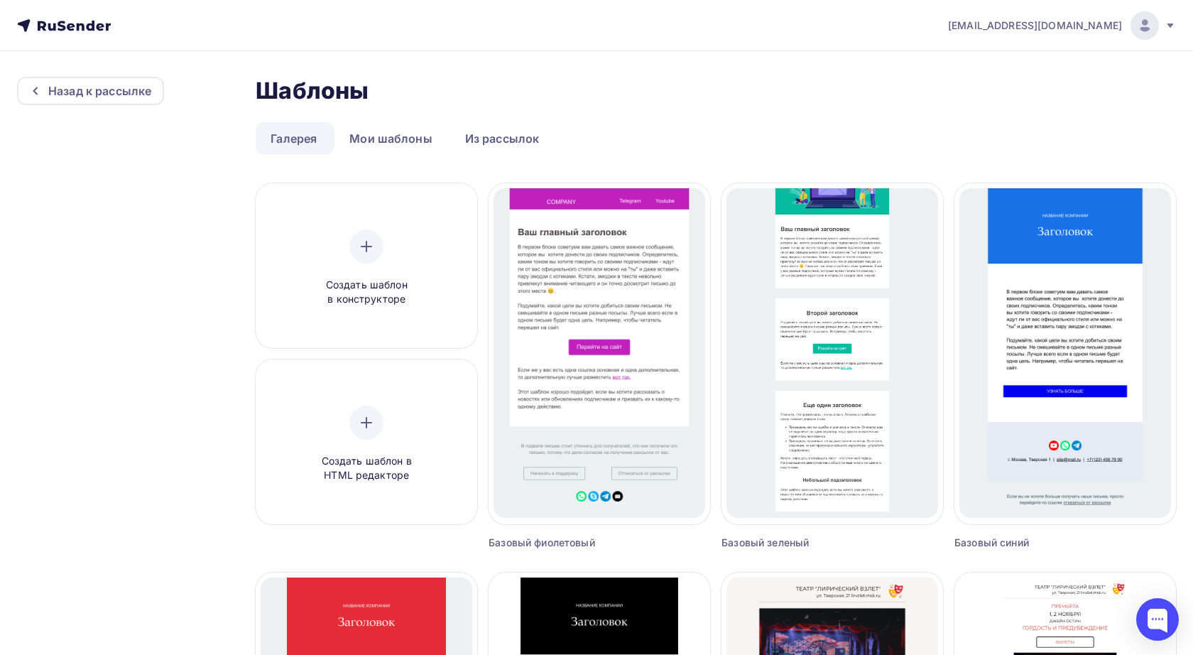
scroll to position [0, 0]
click at [53, 95] on div "Назад к рассылке" at bounding box center [99, 90] width 103 height 17
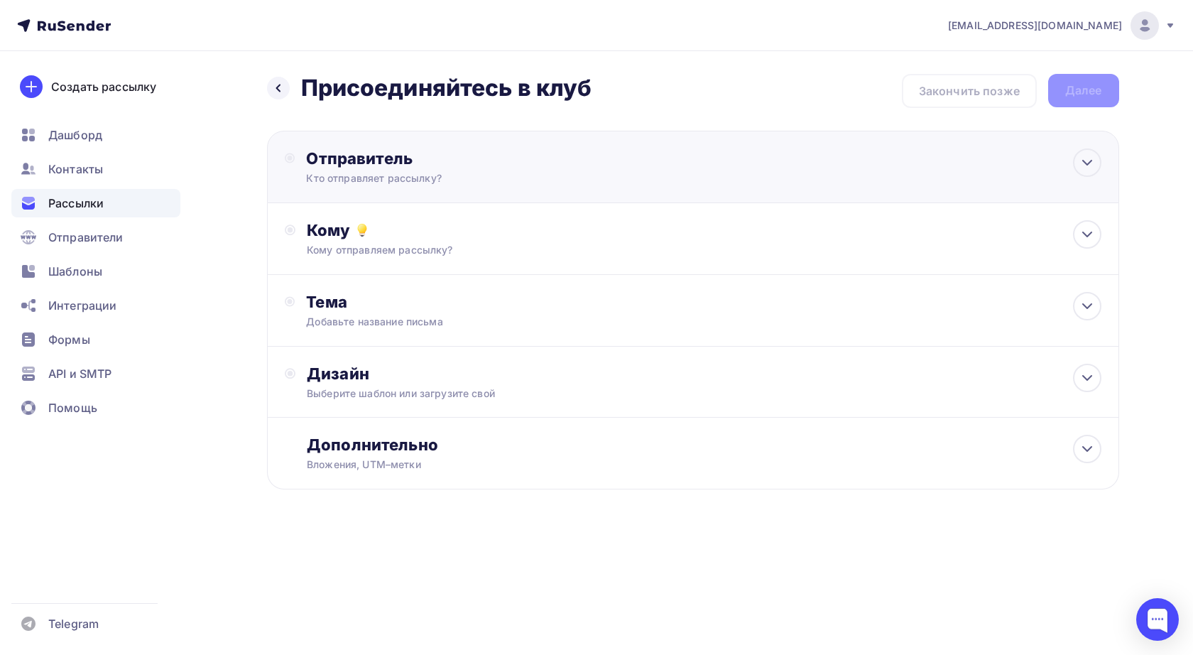
click at [521, 163] on div "Отправитель" at bounding box center [459, 158] width 307 height 20
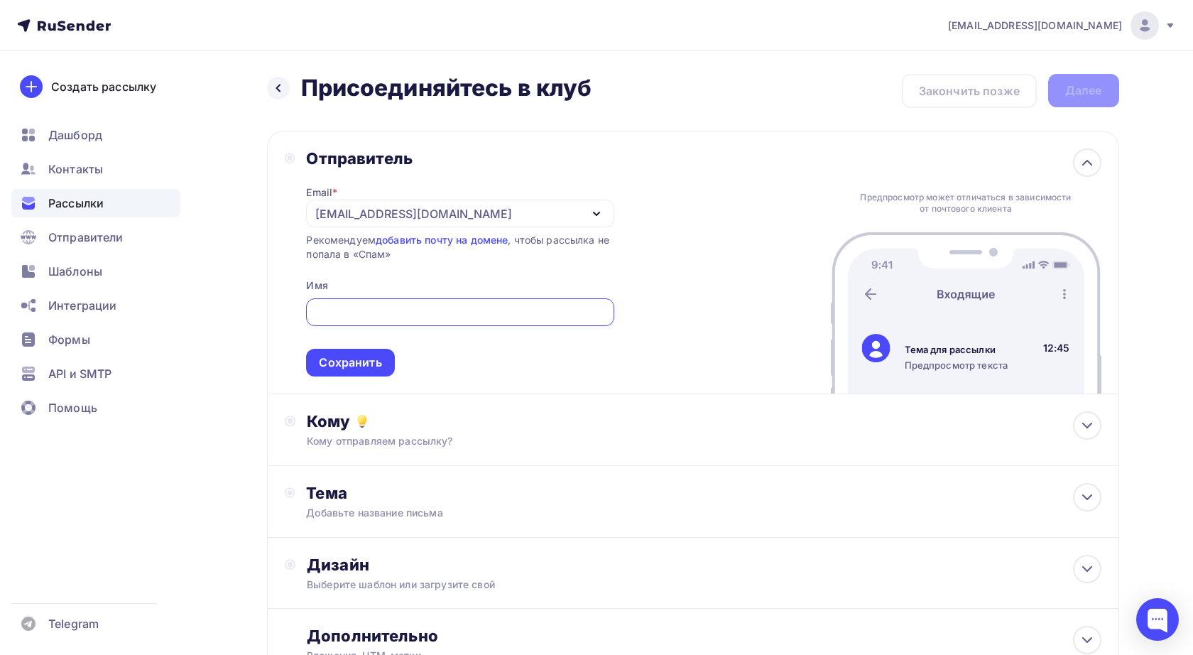
click at [538, 201] on div "[EMAIL_ADDRESS][DOMAIN_NAME]" at bounding box center [459, 213] width 307 height 28
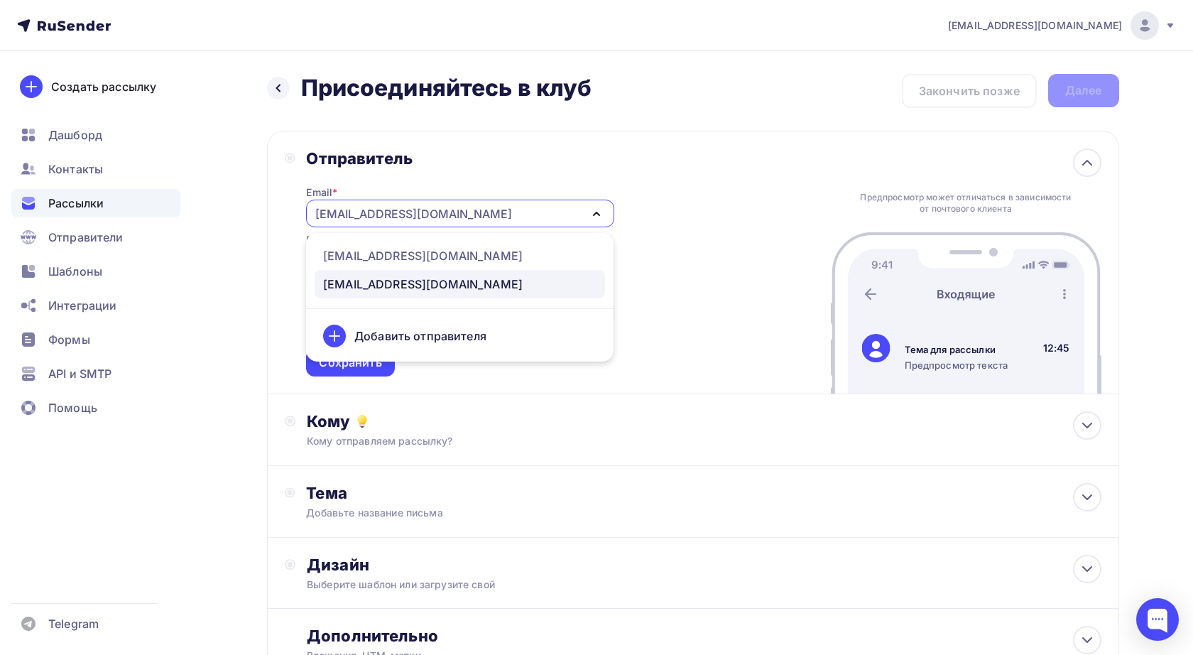
click at [433, 335] on div "Добавить отправителя" at bounding box center [420, 335] width 132 height 17
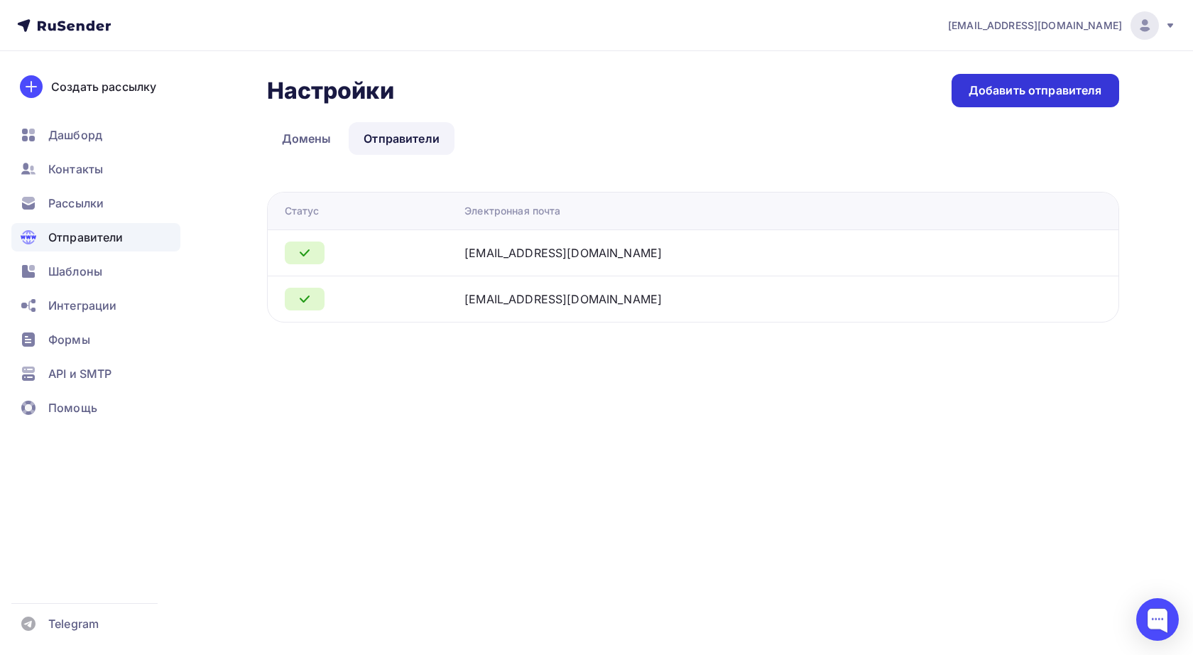
click at [998, 99] on div "Добавить отправителя" at bounding box center [1035, 90] width 168 height 33
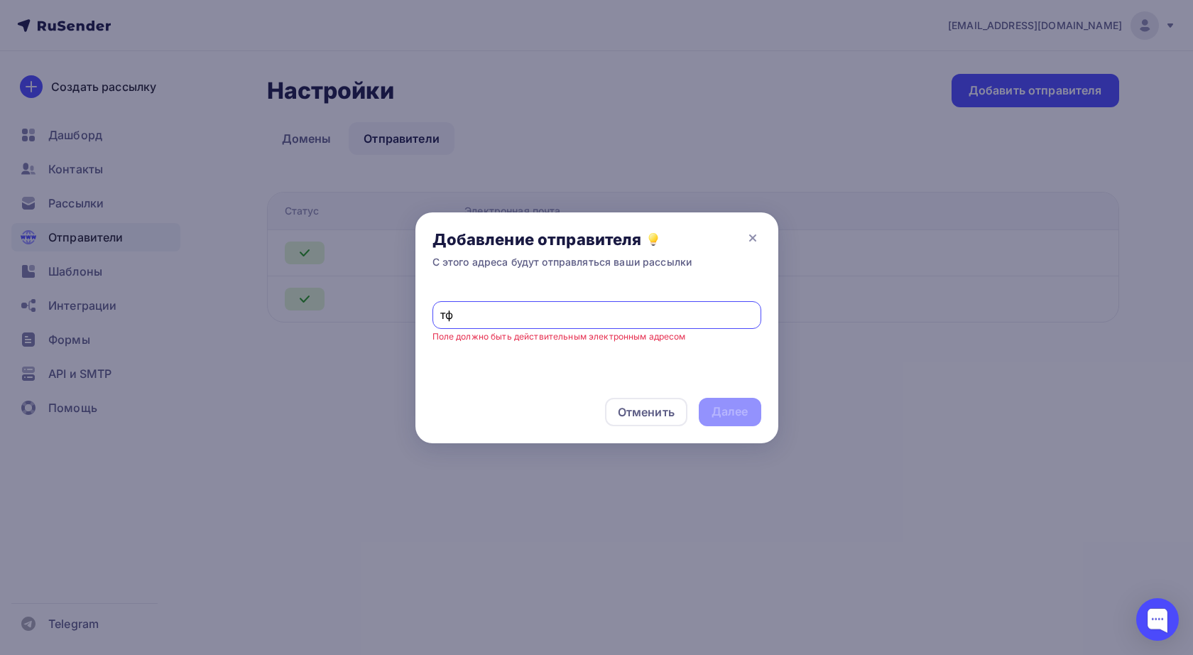
type input "т"
drag, startPoint x: 503, startPoint y: 313, endPoint x: 371, endPoint y: 312, distance: 132.8
click at [371, 312] on div "Добавление отправителя С этого адреса будут отправляться ваши рассылки nastya@ …" at bounding box center [596, 327] width 1193 height 655
paste input "otvet-spb.ru"
type input "nastya@otvet-spb.ru"
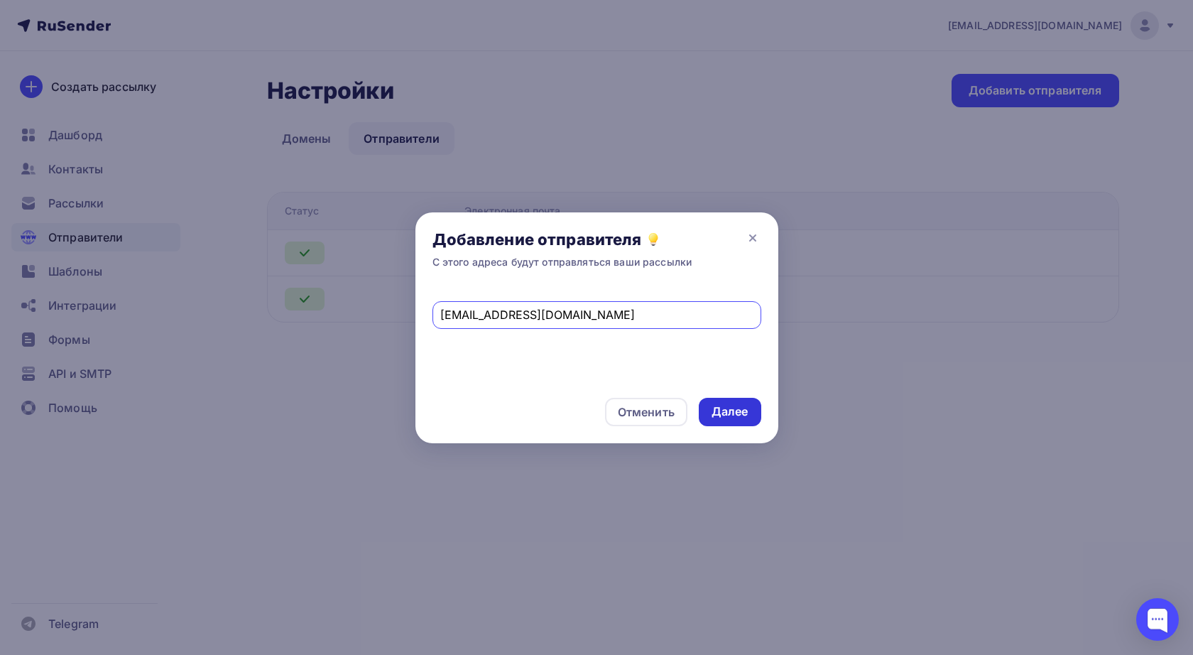
click at [730, 409] on div "Далее" at bounding box center [729, 411] width 37 height 16
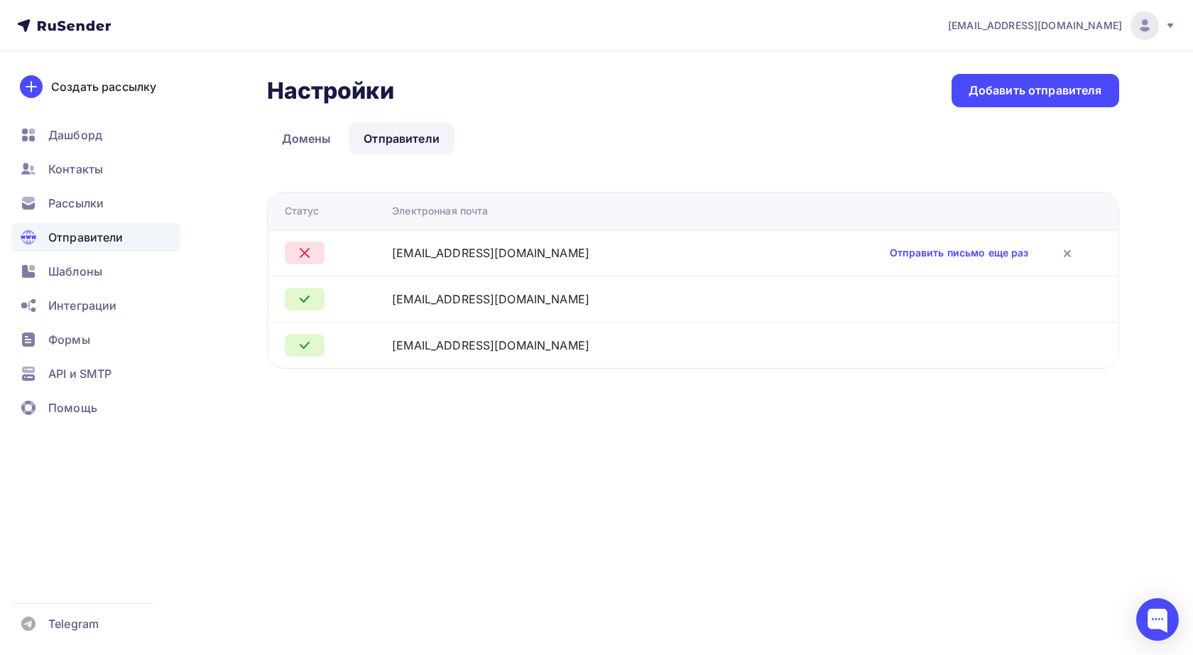
click at [489, 255] on div "nastya@otvet-spb.ru" at bounding box center [490, 252] width 197 height 17
click at [74, 199] on span "Рассылки" at bounding box center [75, 203] width 55 height 17
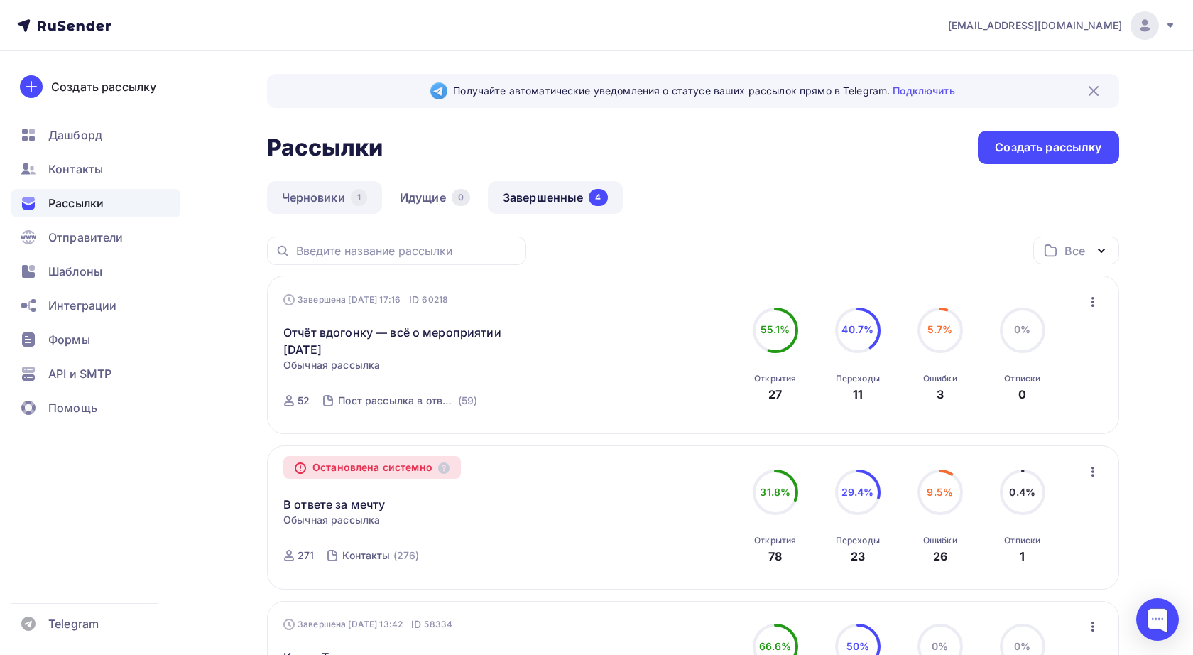
click at [308, 194] on link "Черновики 1" at bounding box center [324, 197] width 115 height 33
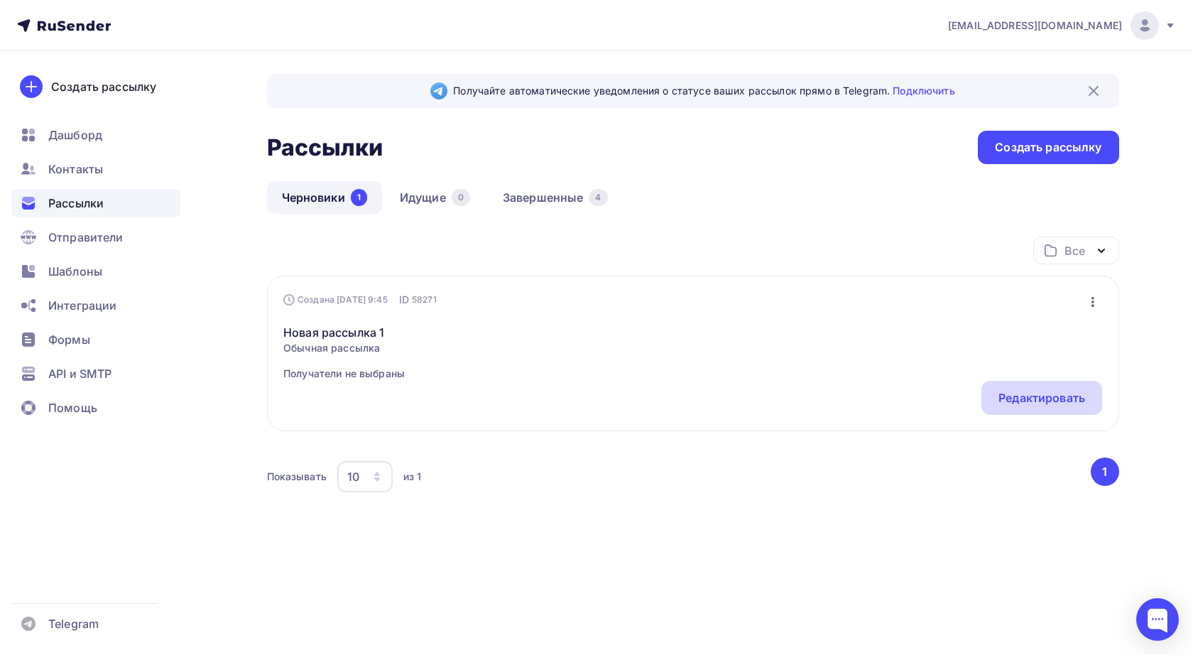
click at [1017, 398] on div "Редактировать" at bounding box center [1041, 397] width 87 height 17
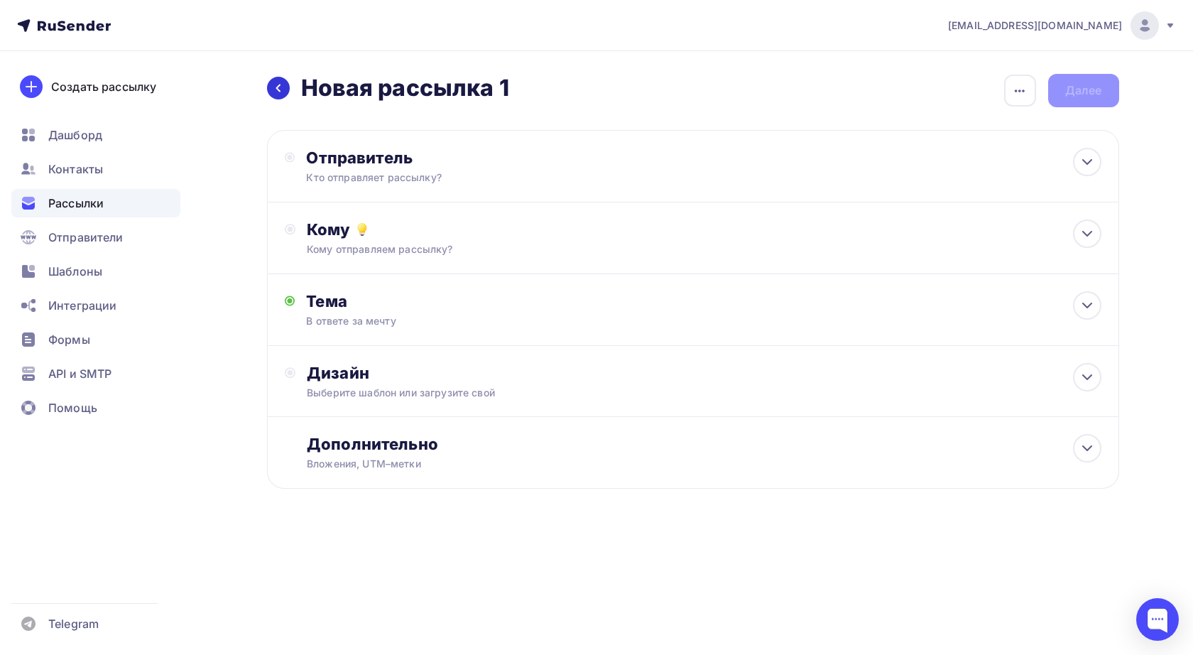
click at [279, 91] on icon at bounding box center [277, 88] width 4 height 8
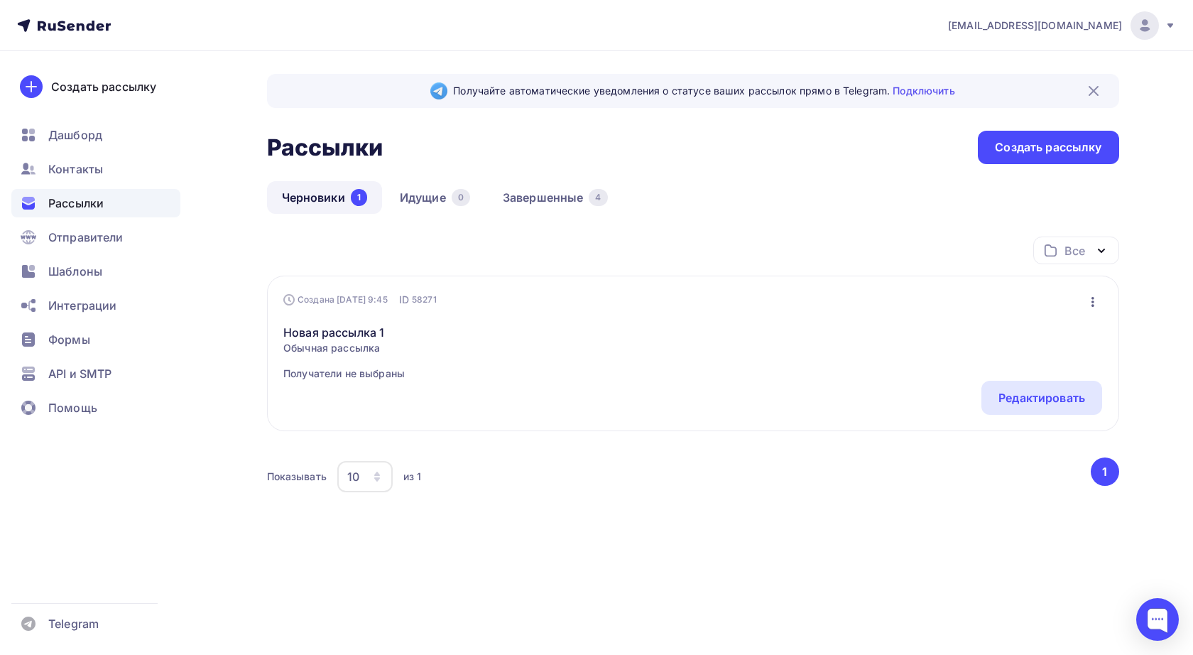
click at [1088, 28] on span "[EMAIL_ADDRESS][DOMAIN_NAME]" at bounding box center [1035, 25] width 174 height 14
click at [936, 11] on nav "admin@otvet-spb.ru Аккаунт Тарифы Выйти Создать рассылку Дашборд Контакты Рассы…" at bounding box center [596, 25] width 1193 height 51
click at [80, 236] on span "Отправители" at bounding box center [85, 237] width 75 height 17
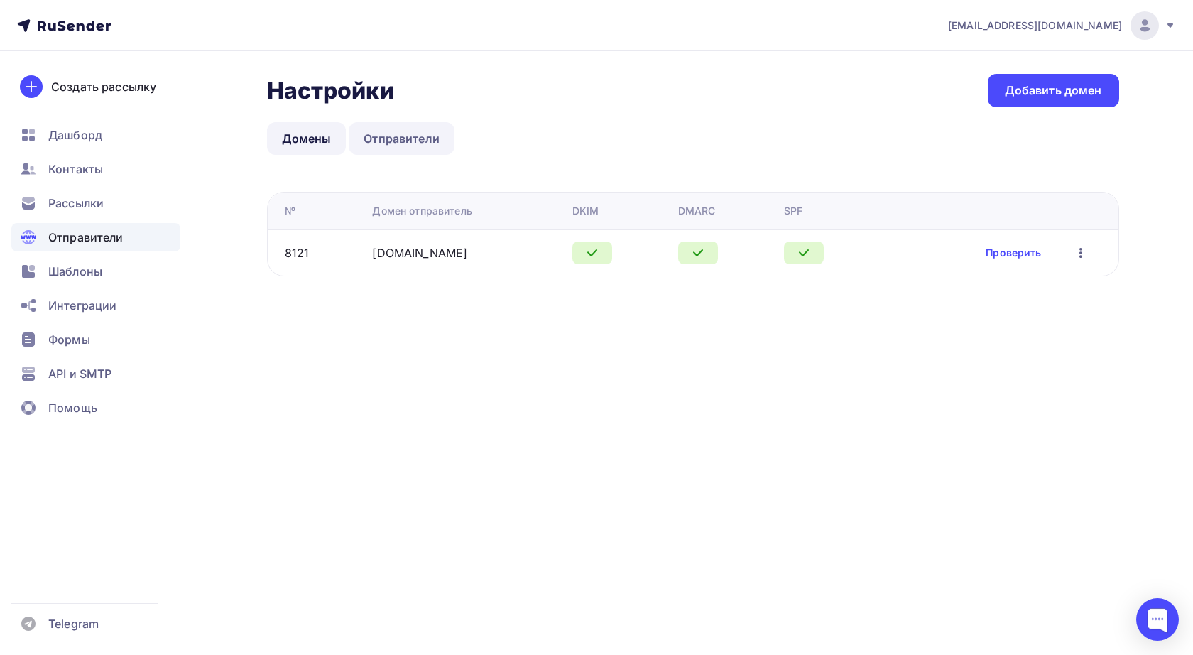
click at [410, 143] on link "Отправители" at bounding box center [402, 138] width 106 height 33
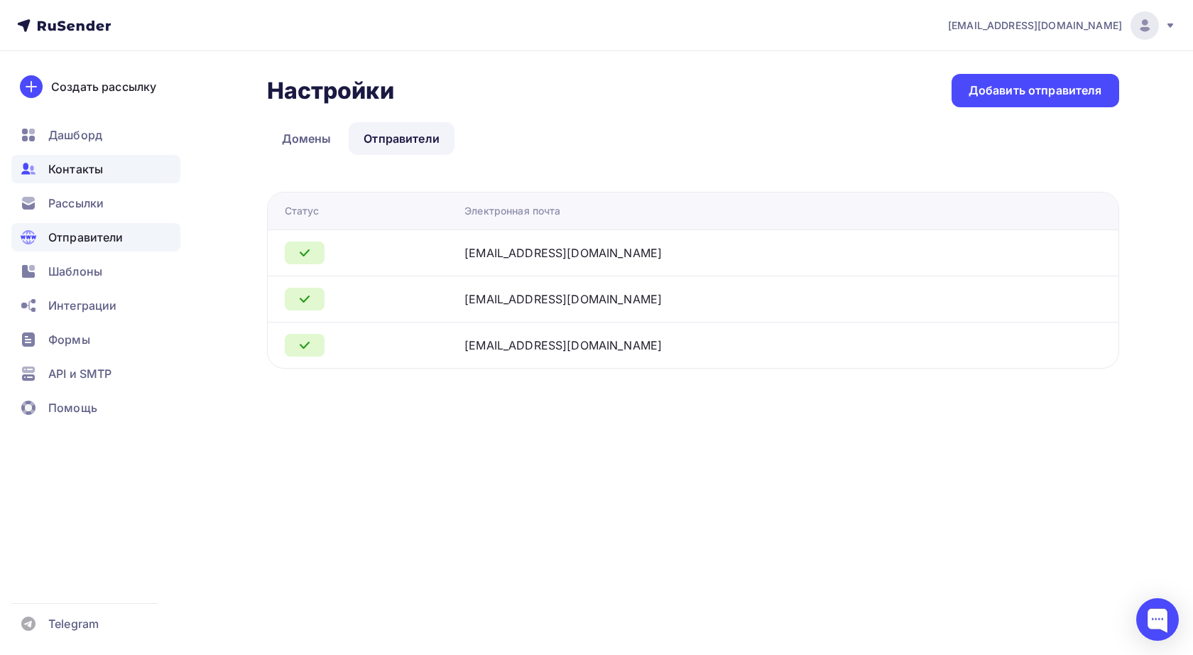
click at [81, 167] on span "Контакты" at bounding box center [75, 168] width 55 height 17
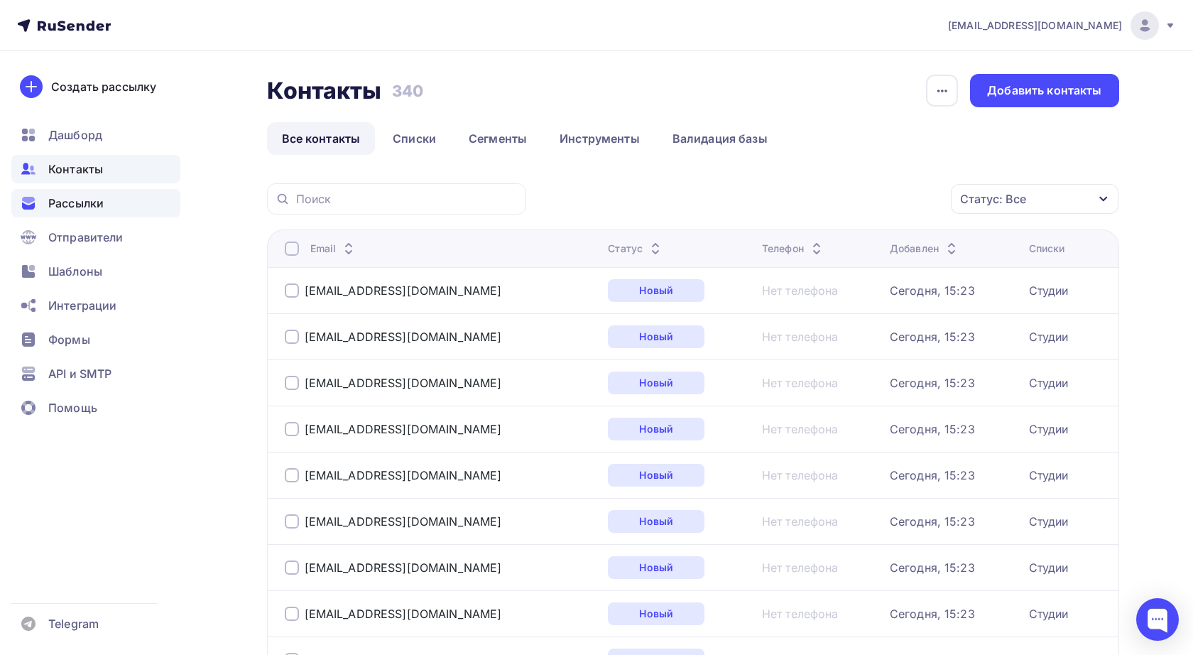
click at [90, 202] on span "Рассылки" at bounding box center [75, 203] width 55 height 17
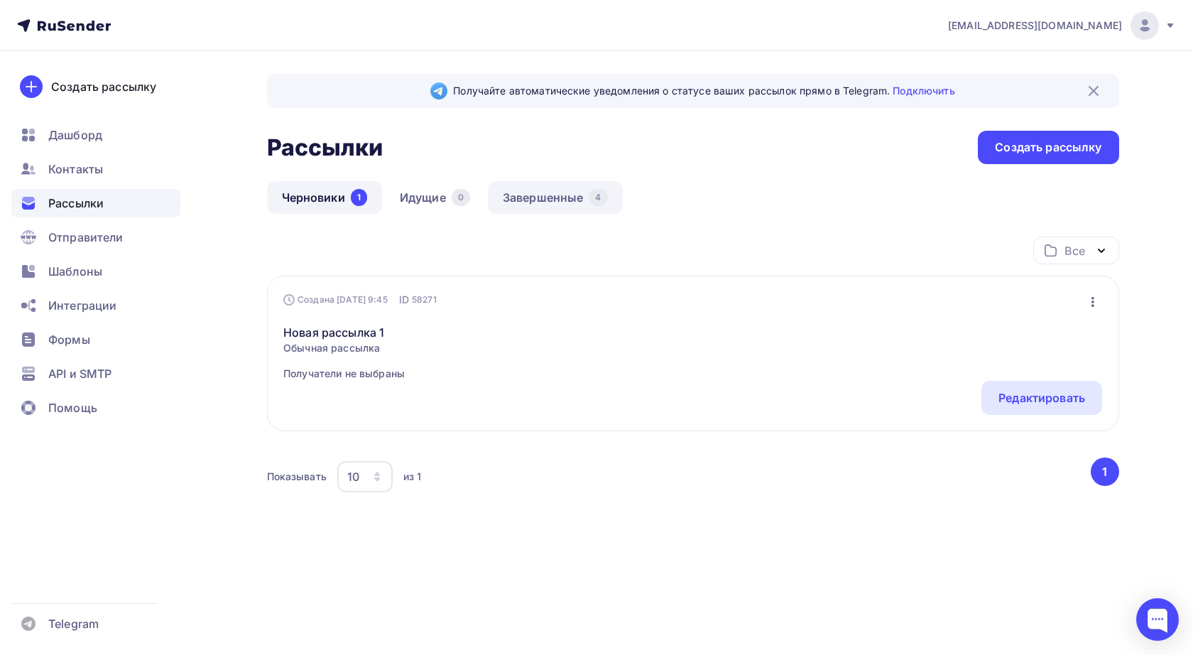
click at [562, 195] on link "Завершенные 4" at bounding box center [555, 197] width 135 height 33
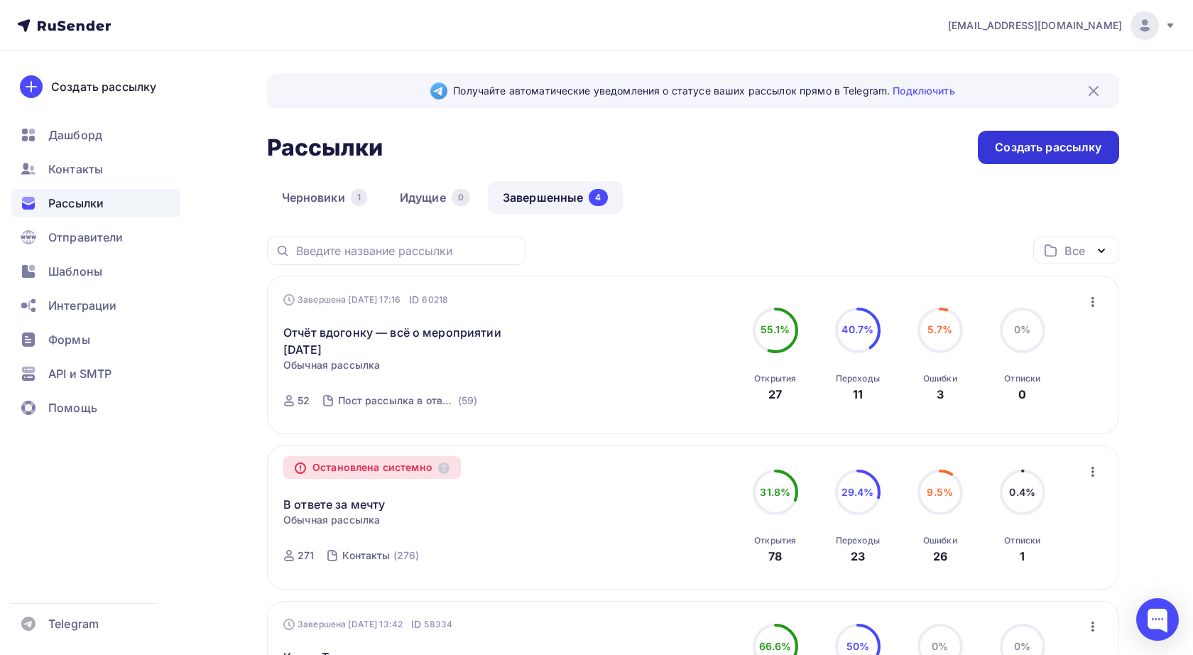
click at [1066, 150] on div "Создать рассылку" at bounding box center [1048, 147] width 106 height 16
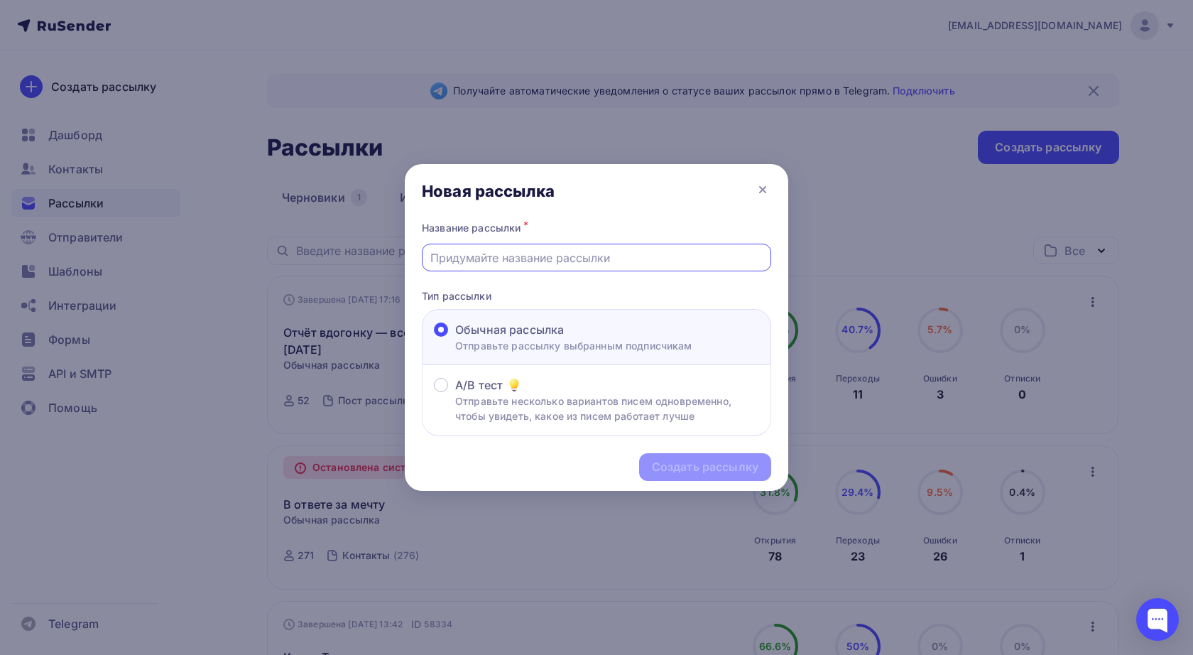
click at [591, 258] on input "text" at bounding box center [596, 257] width 333 height 17
click at [764, 184] on icon at bounding box center [762, 189] width 17 height 17
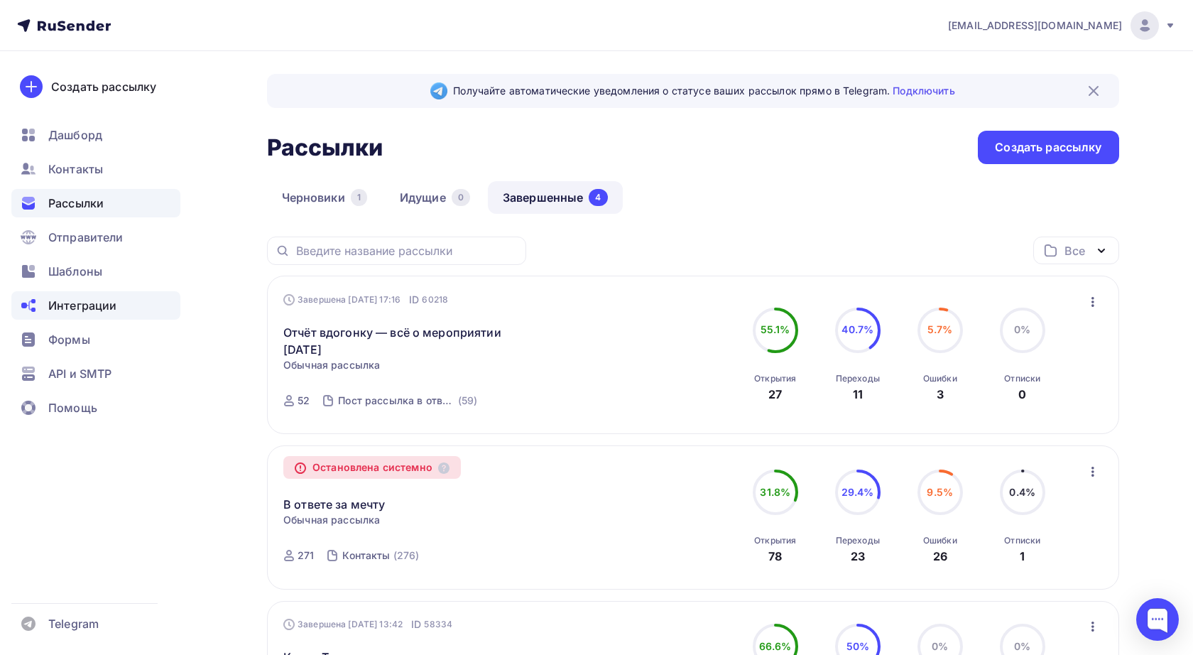
click at [73, 305] on span "Интеграции" at bounding box center [82, 305] width 68 height 17
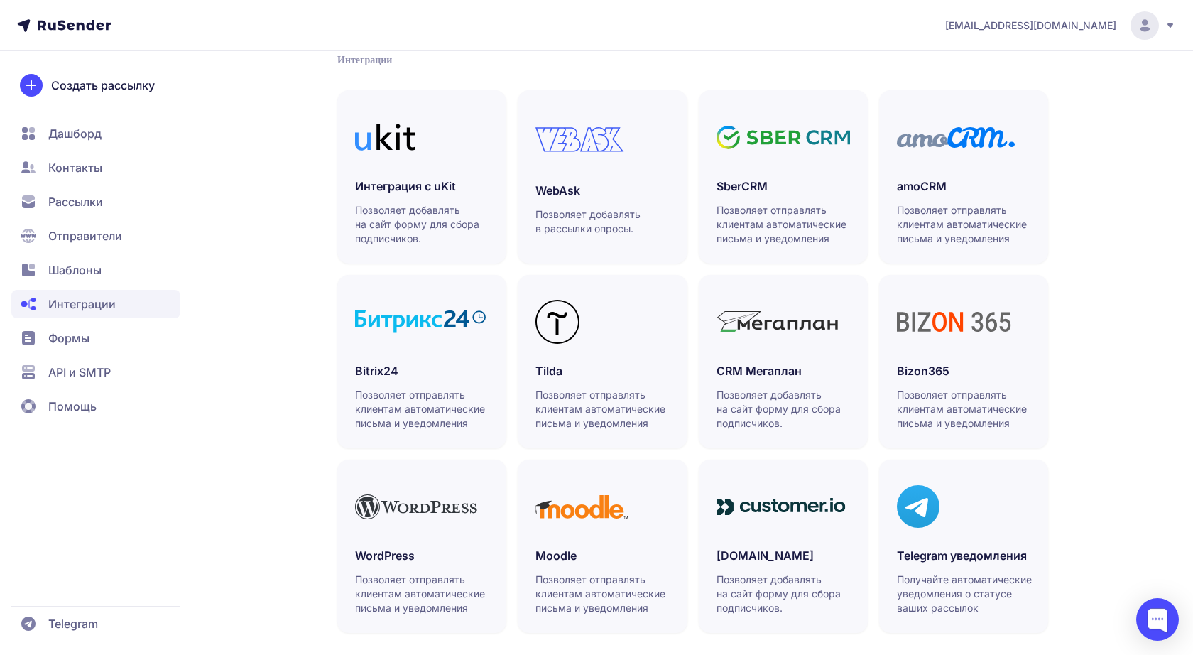
scroll to position [307, 0]
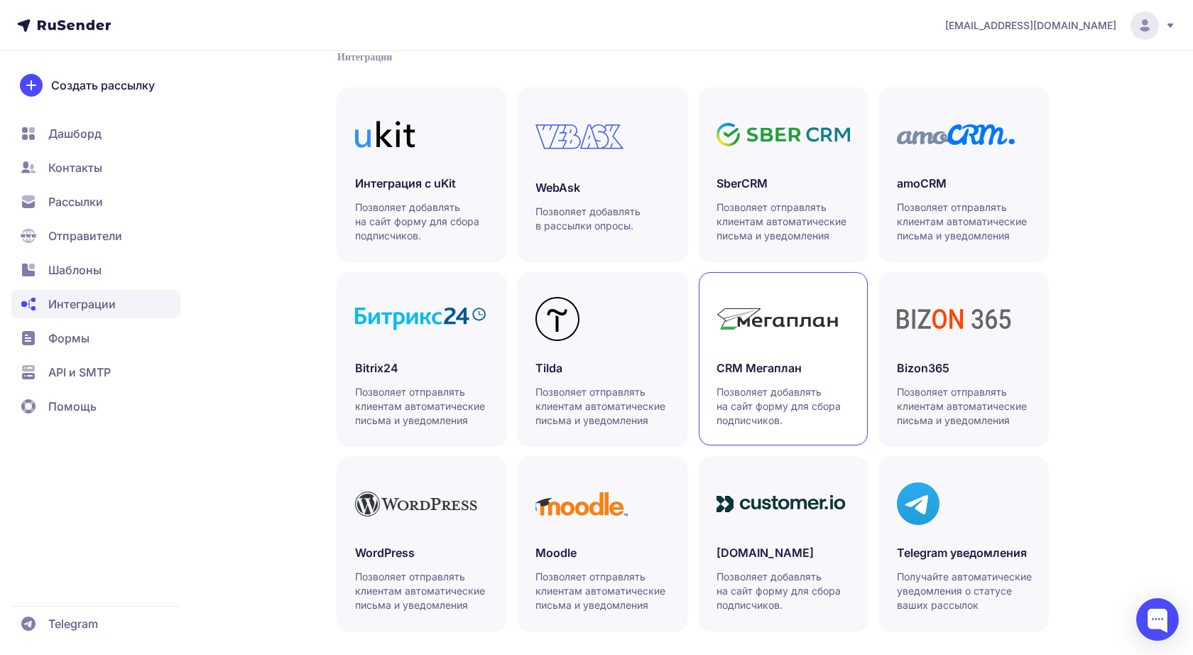
click at [776, 321] on icon at bounding box center [777, 318] width 122 height 21
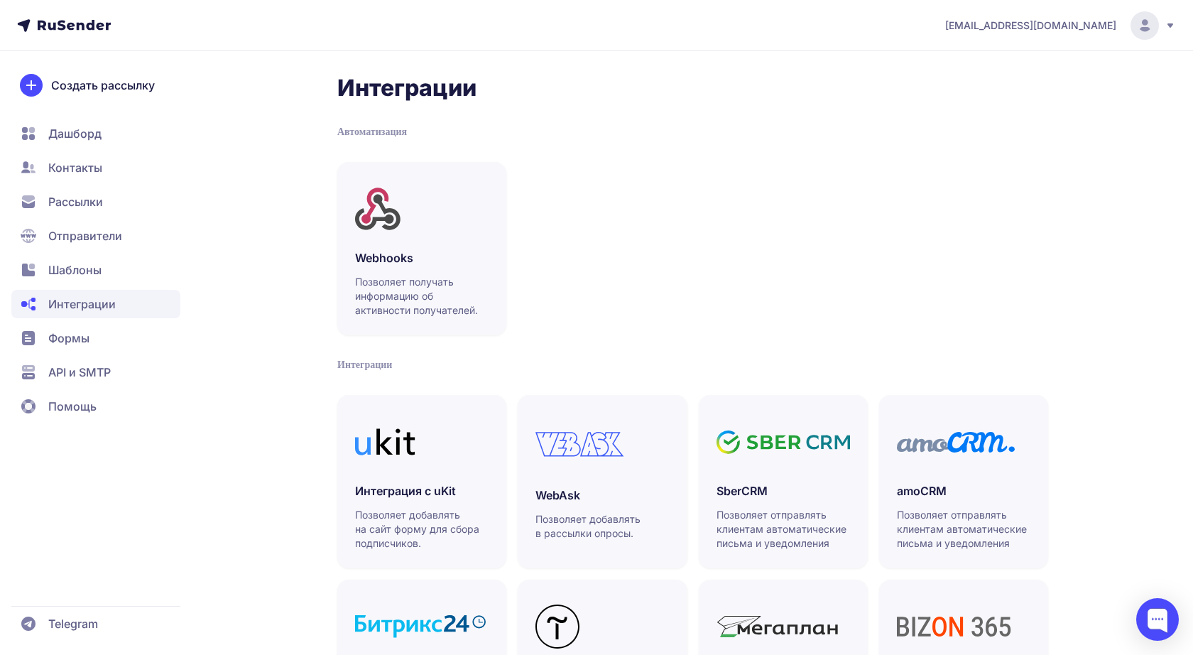
scroll to position [0, 0]
click at [84, 133] on span "Дашборд" at bounding box center [74, 133] width 53 height 17
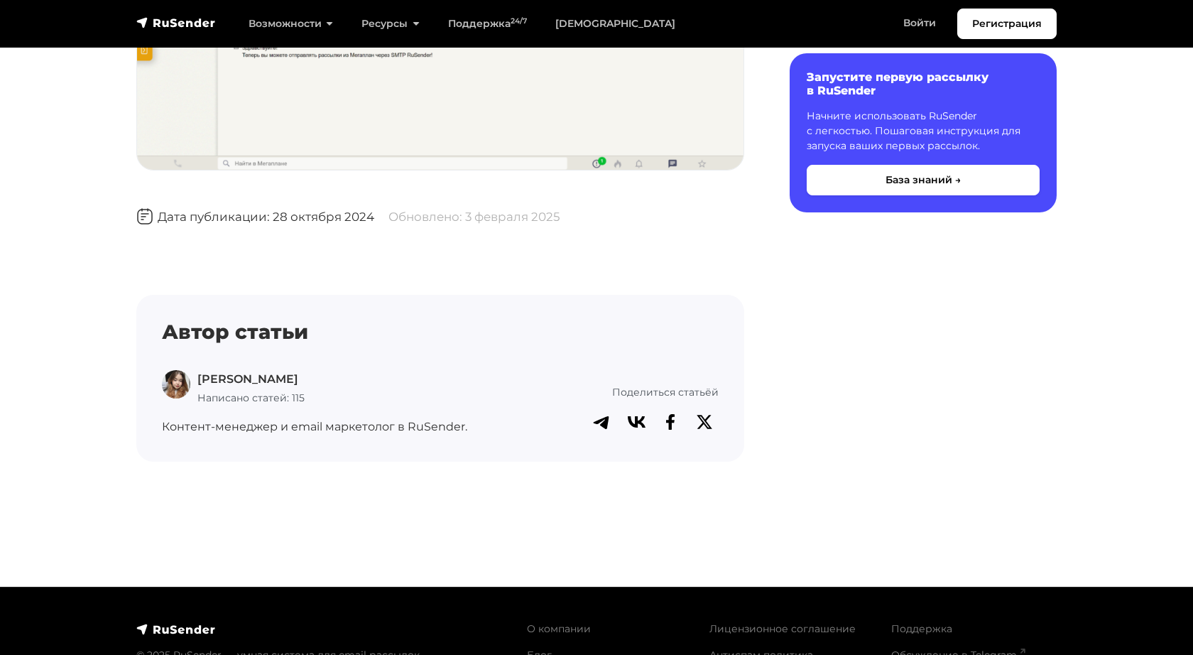
scroll to position [3821, 0]
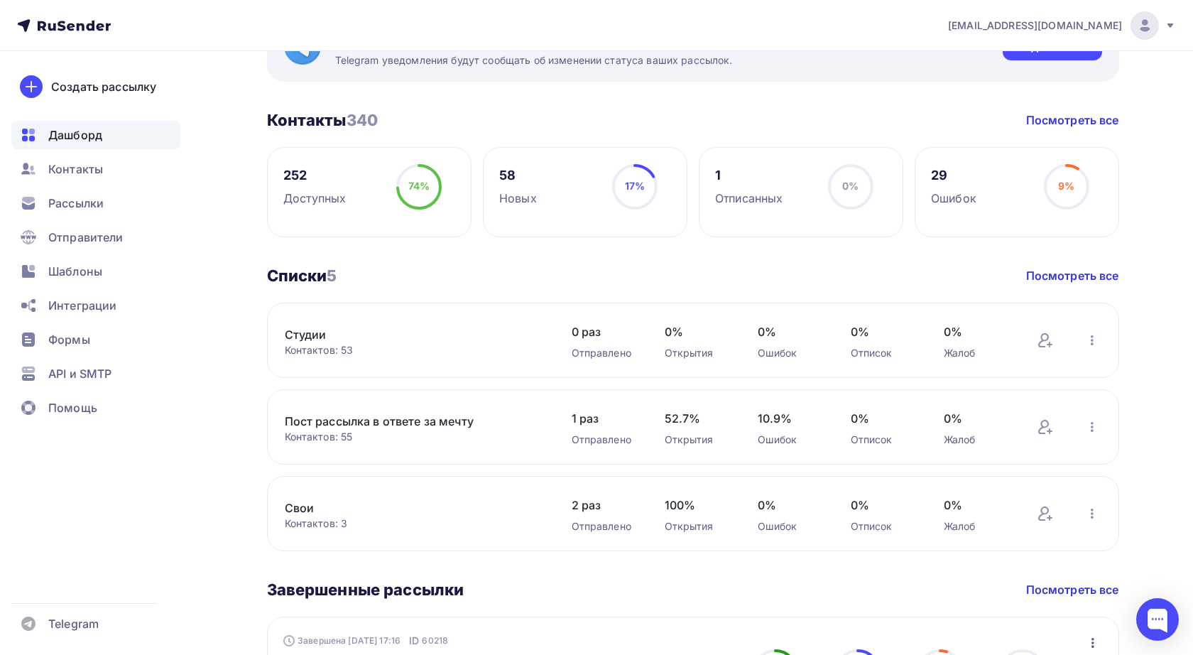
scroll to position [103, 0]
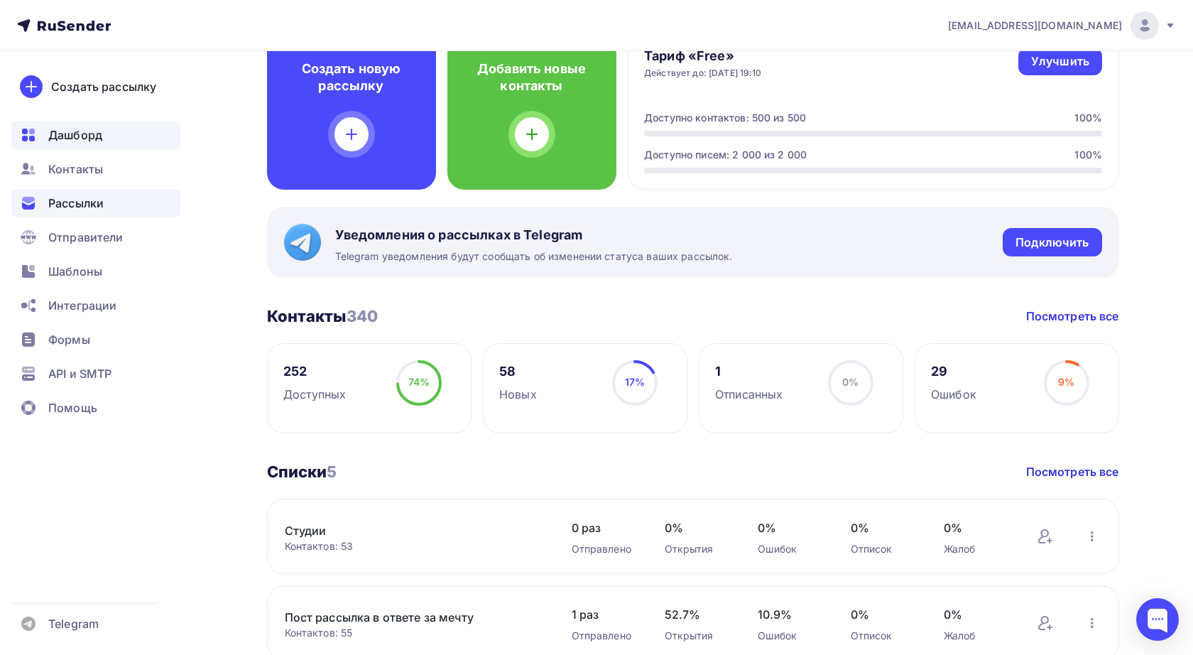
click at [82, 202] on span "Рассылки" at bounding box center [75, 203] width 55 height 17
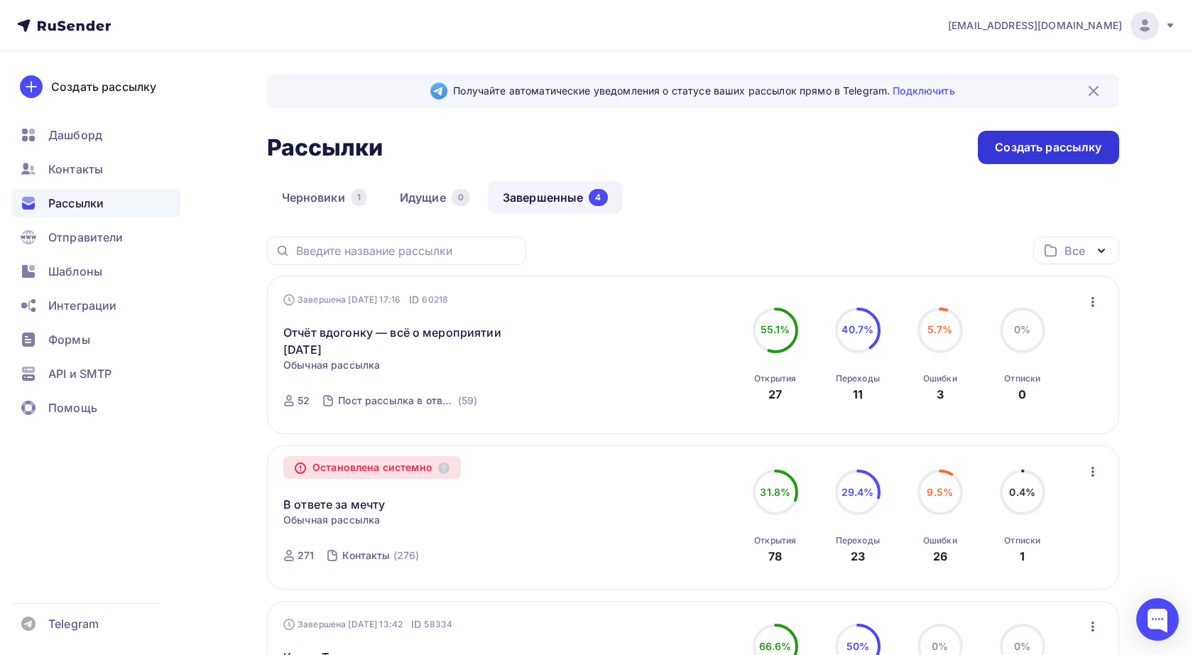
click at [1032, 150] on div "Создать рассылку" at bounding box center [1048, 147] width 106 height 16
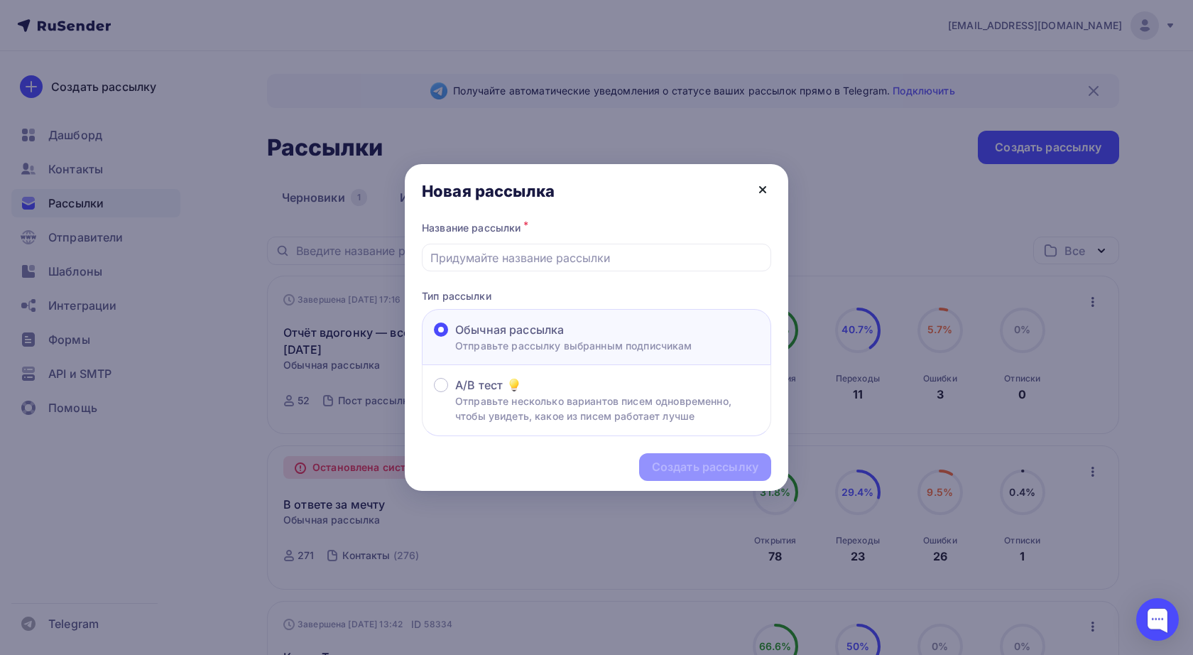
click at [756, 190] on icon at bounding box center [762, 189] width 17 height 17
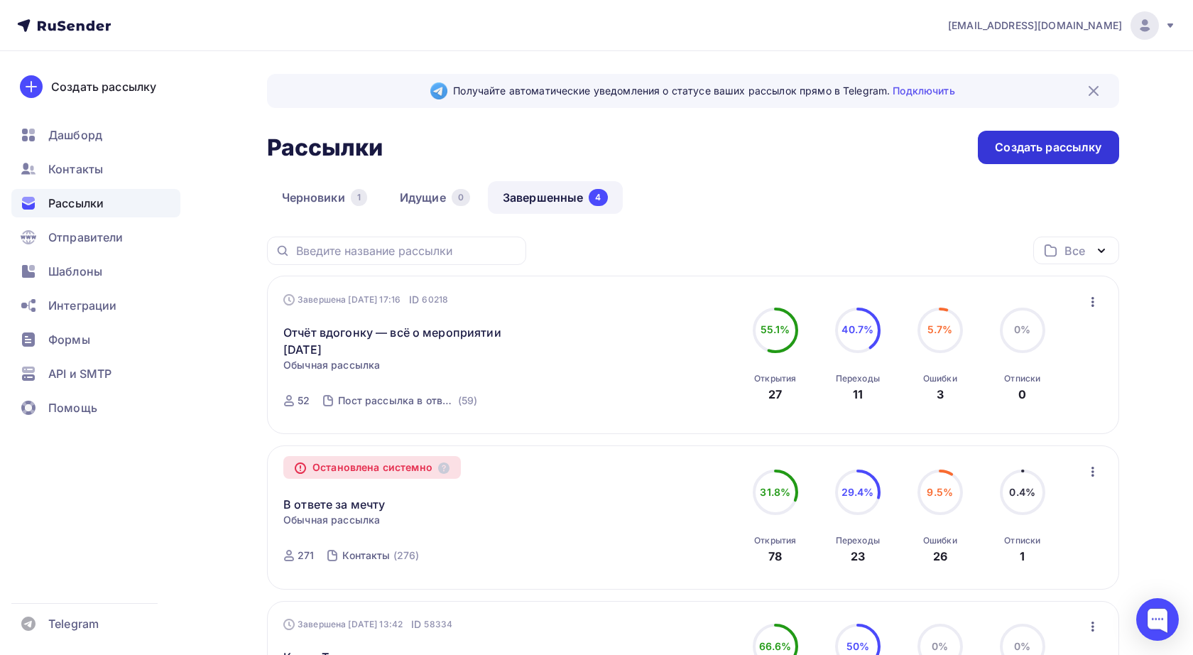
click at [1045, 148] on div "Создать рассылку" at bounding box center [1048, 147] width 106 height 16
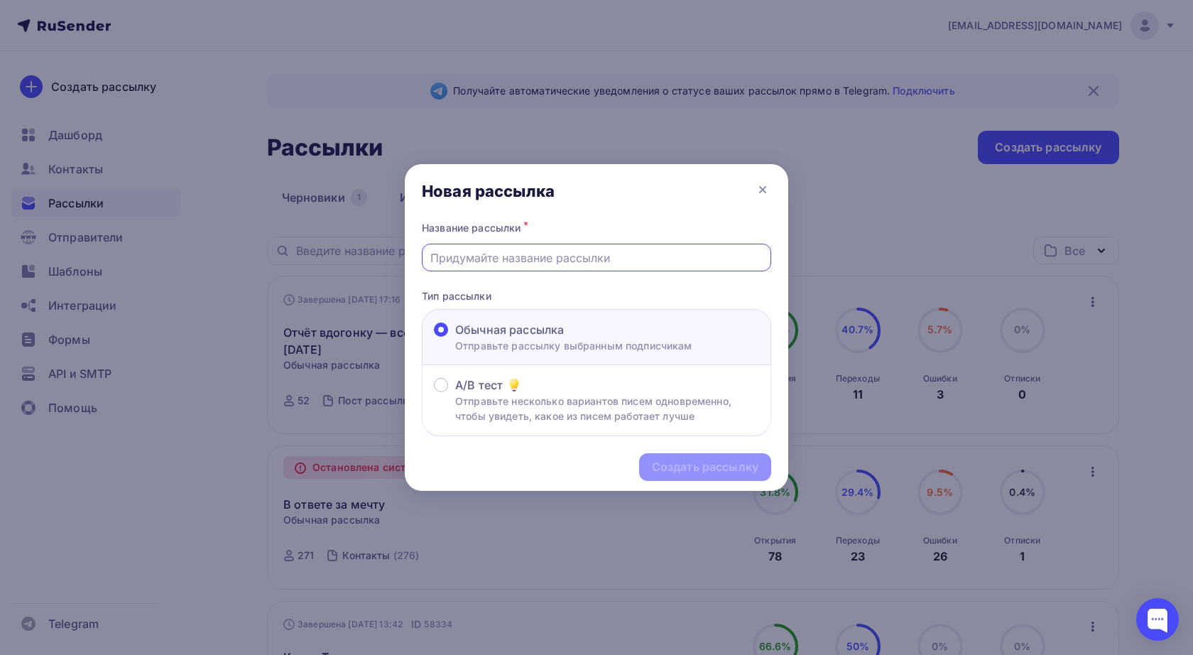
click at [567, 256] on input "text" at bounding box center [596, 257] width 333 height 17
paste input "Присоединяйтесь к Архимодному клубу!"
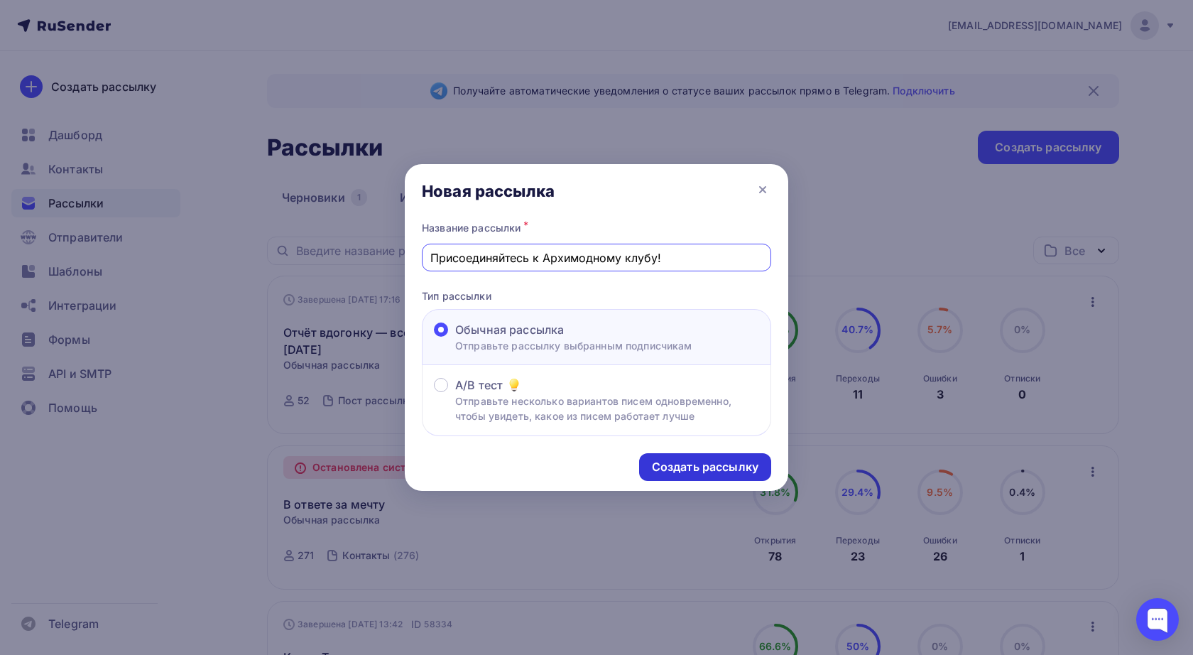
type input "Присоединяйтесь к Архимодному клубу!"
click at [692, 467] on div "Создать рассылку" at bounding box center [705, 467] width 106 height 16
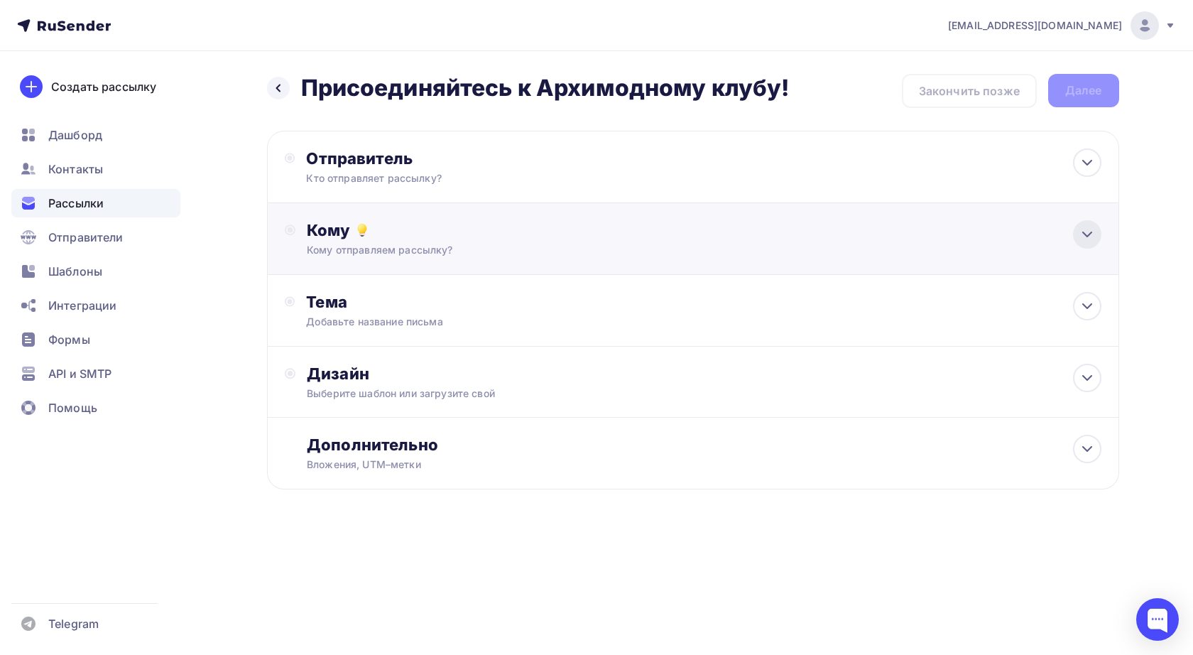
click at [1093, 239] on icon at bounding box center [1086, 234] width 17 height 17
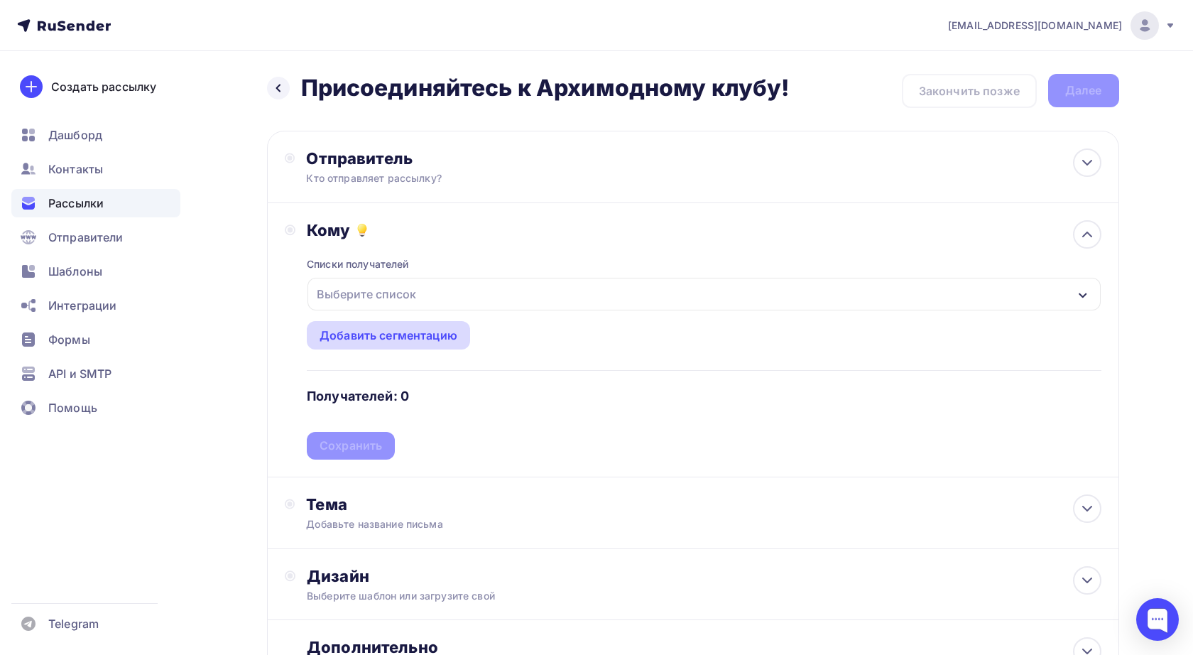
click at [438, 340] on div "Добавить сегментацию" at bounding box center [388, 335] width 138 height 17
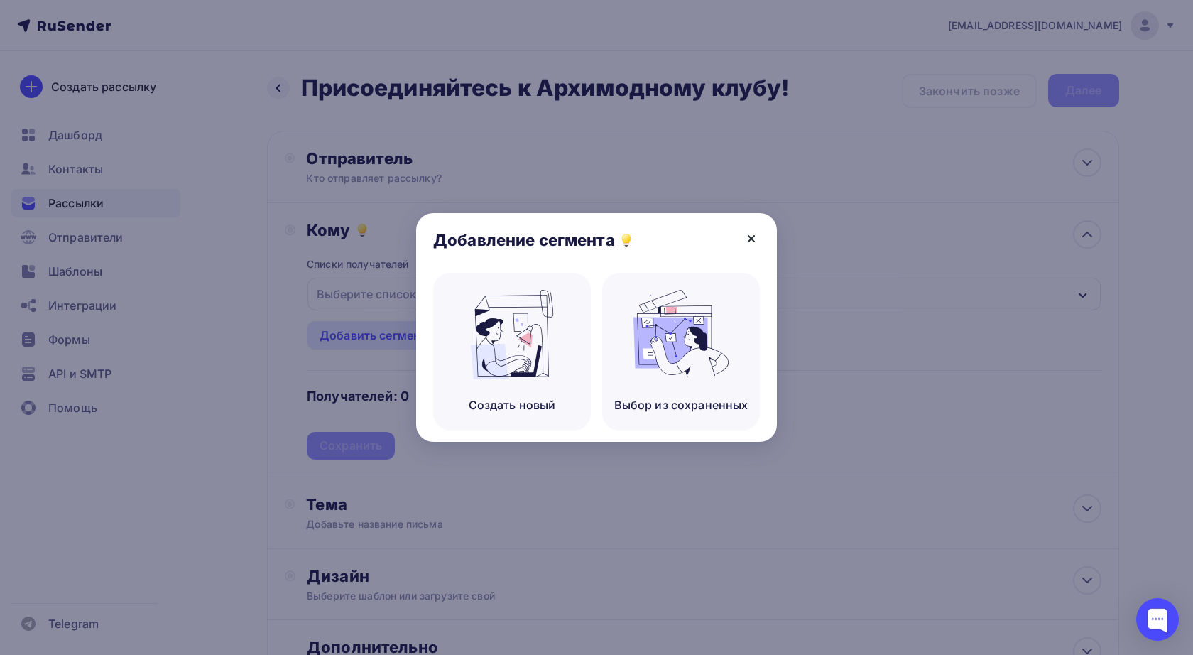
click at [750, 239] on icon at bounding box center [751, 239] width 6 height 6
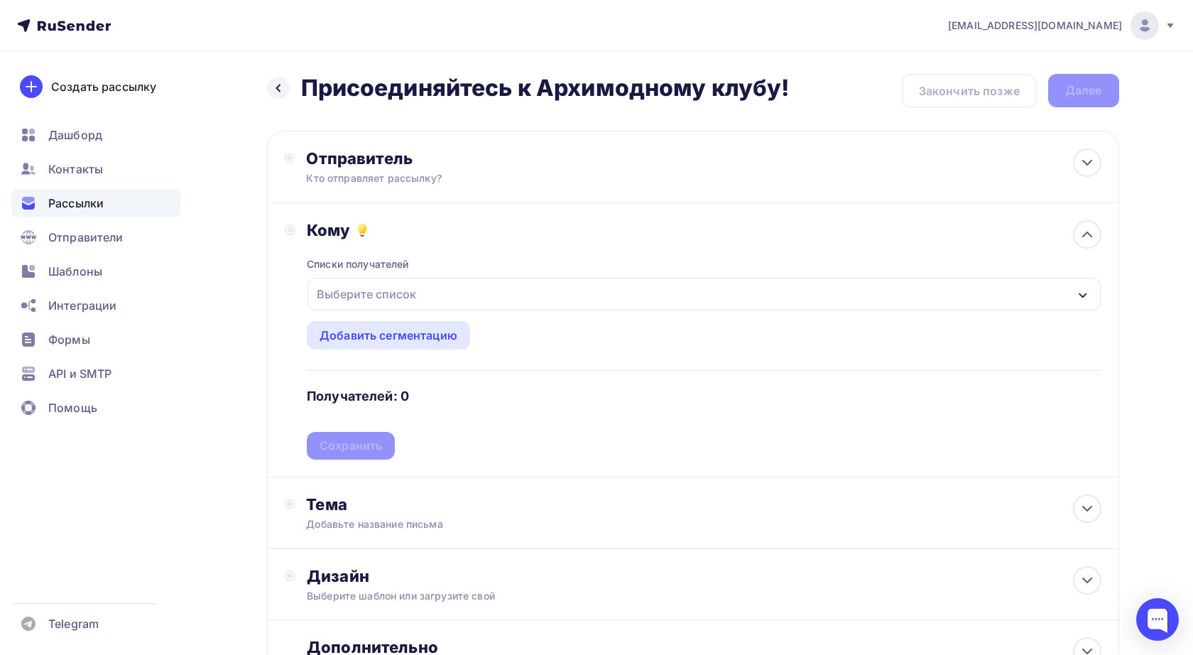
click at [471, 295] on div "Выберите список" at bounding box center [703, 294] width 792 height 33
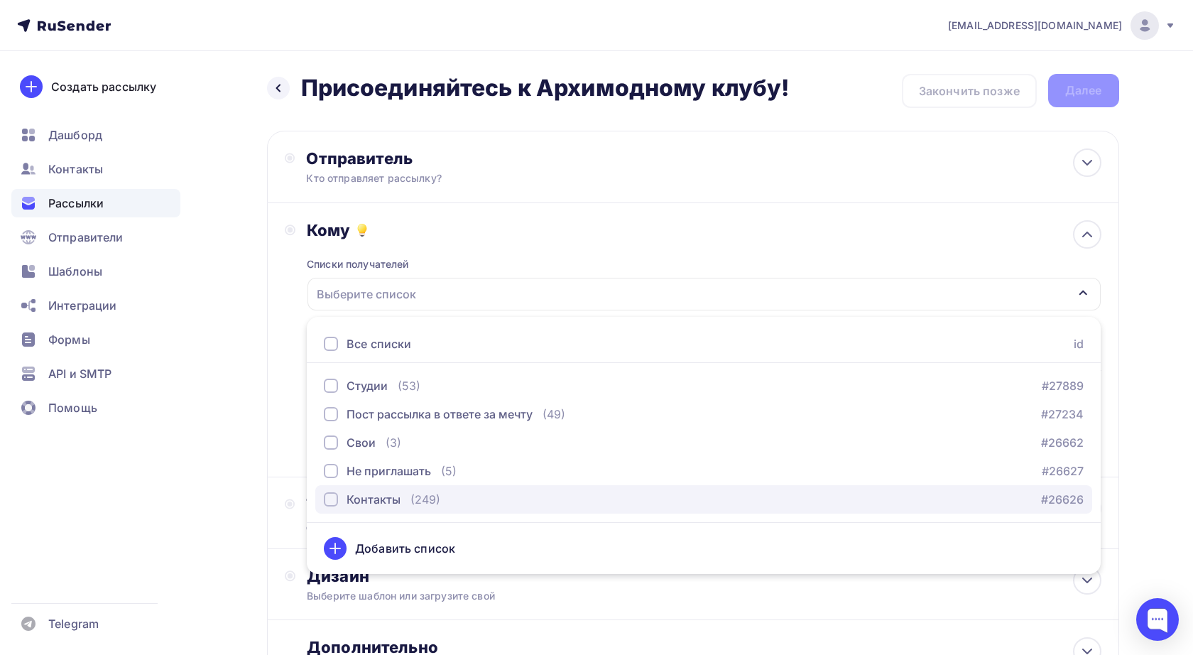
click at [332, 500] on div "button" at bounding box center [331, 499] width 14 height 14
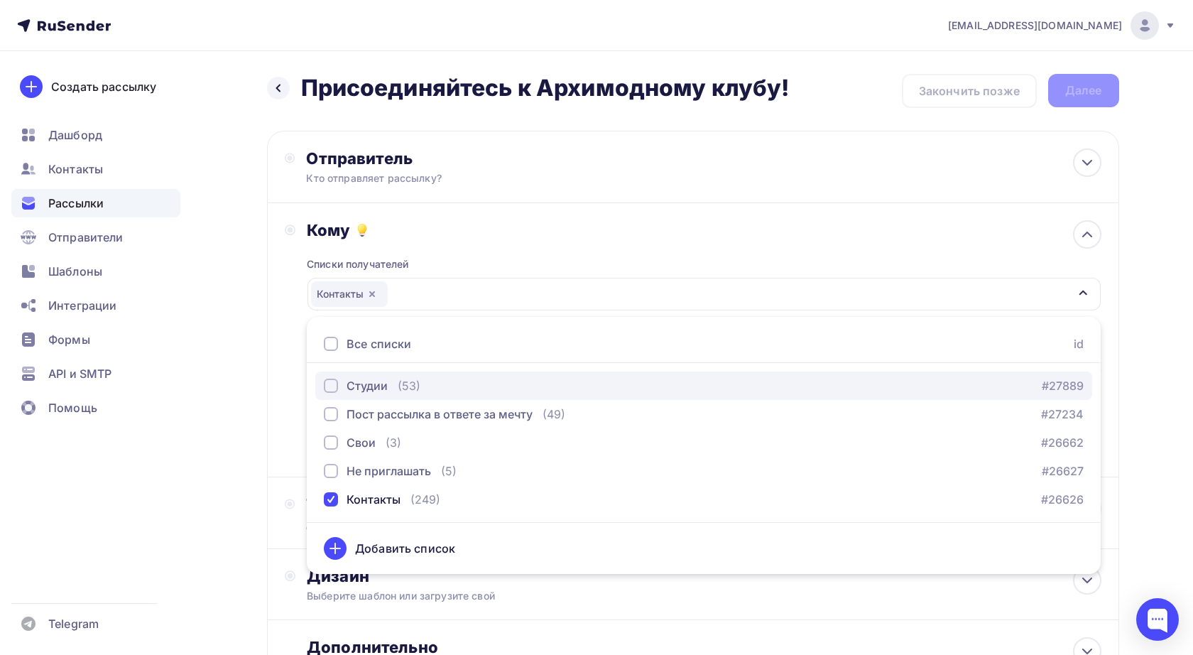
click at [333, 386] on div "button" at bounding box center [331, 385] width 14 height 14
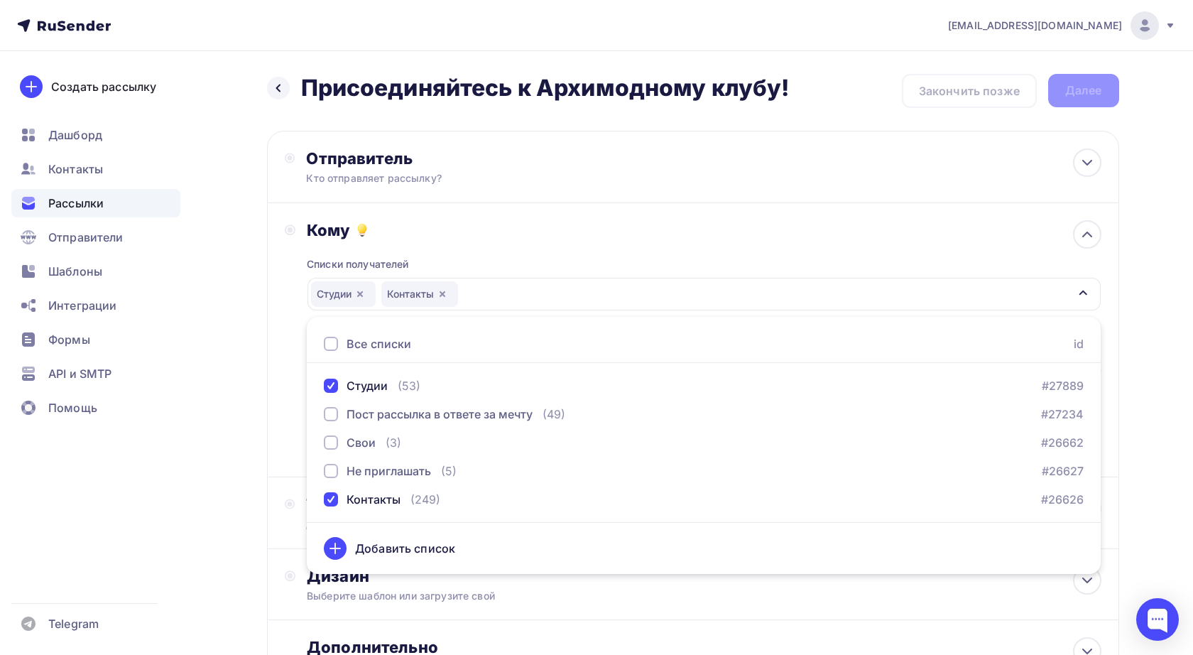
click at [297, 319] on div "Кому Списки получателей Студии Контакты Все списки id Студии (53) #27889 Пост р…" at bounding box center [693, 339] width 816 height 239
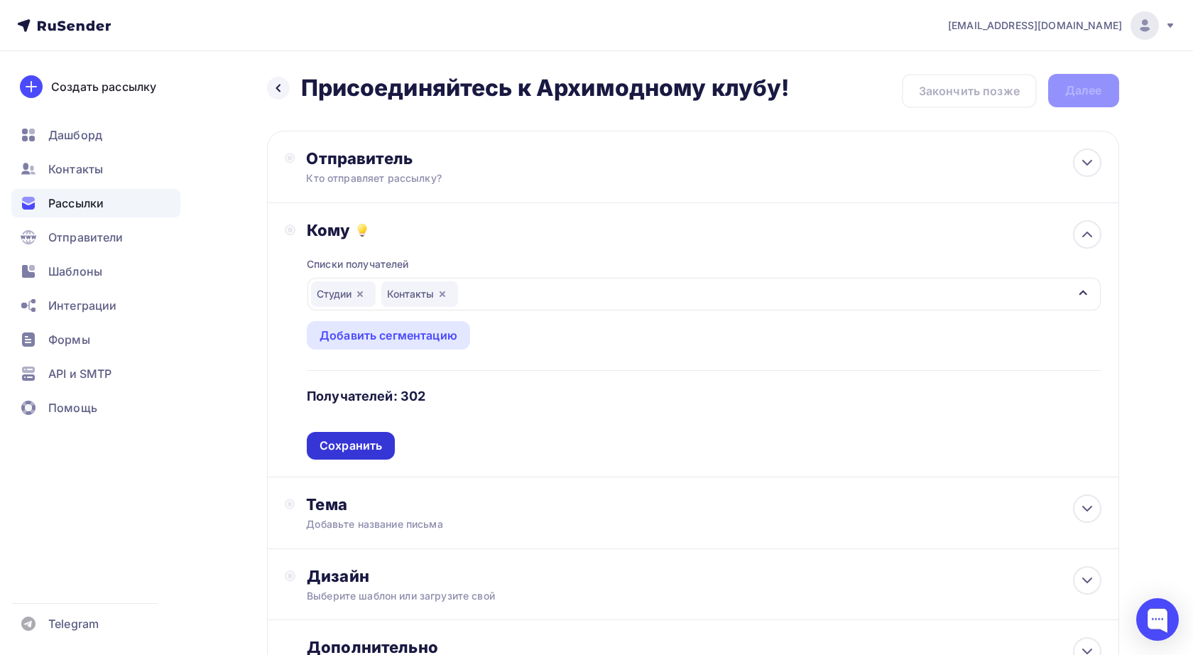
click at [363, 450] on div "Сохранить" at bounding box center [350, 445] width 62 height 16
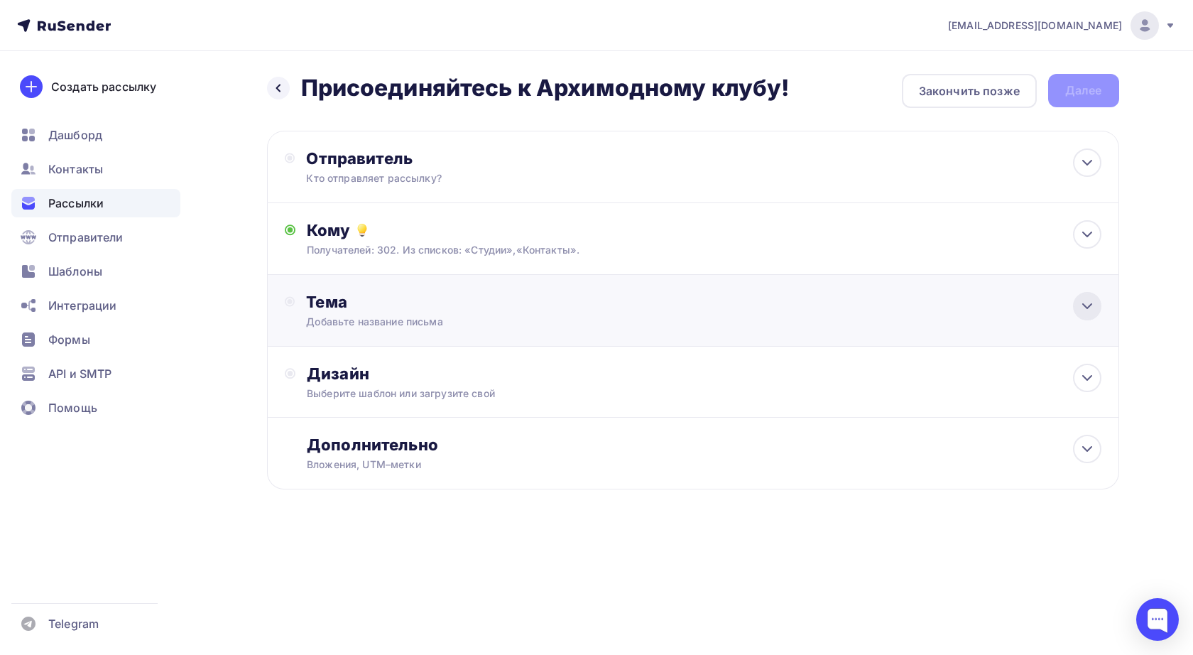
click at [1080, 307] on icon at bounding box center [1086, 305] width 17 height 17
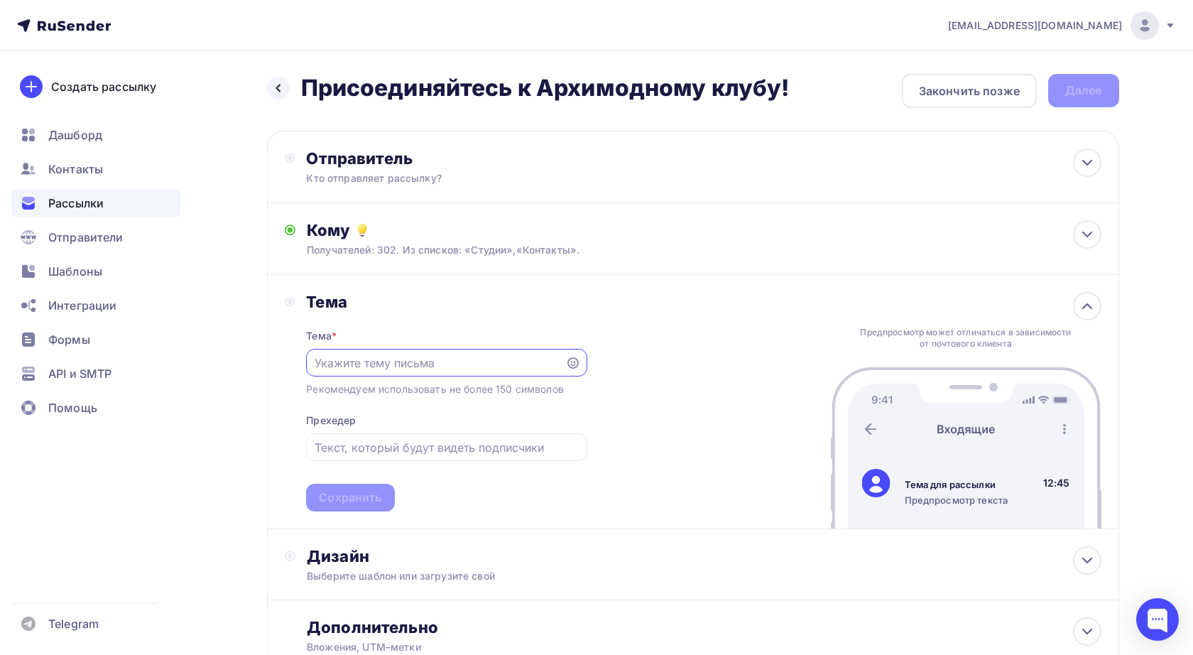
paste input "Присоединяйтесь к Архимодному клубу!"
type input "Присоединяйтесь к Архимодному клубу!"
click at [372, 500] on div "Сохранить" at bounding box center [350, 497] width 62 height 16
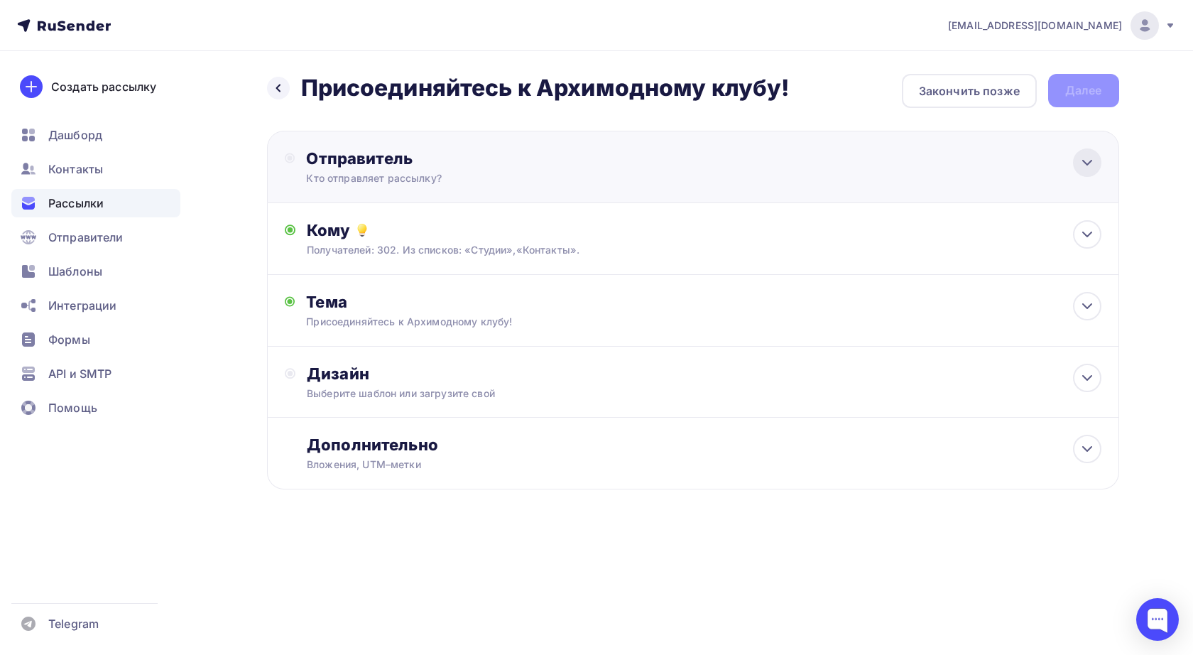
click at [1078, 158] on icon at bounding box center [1086, 162] width 17 height 17
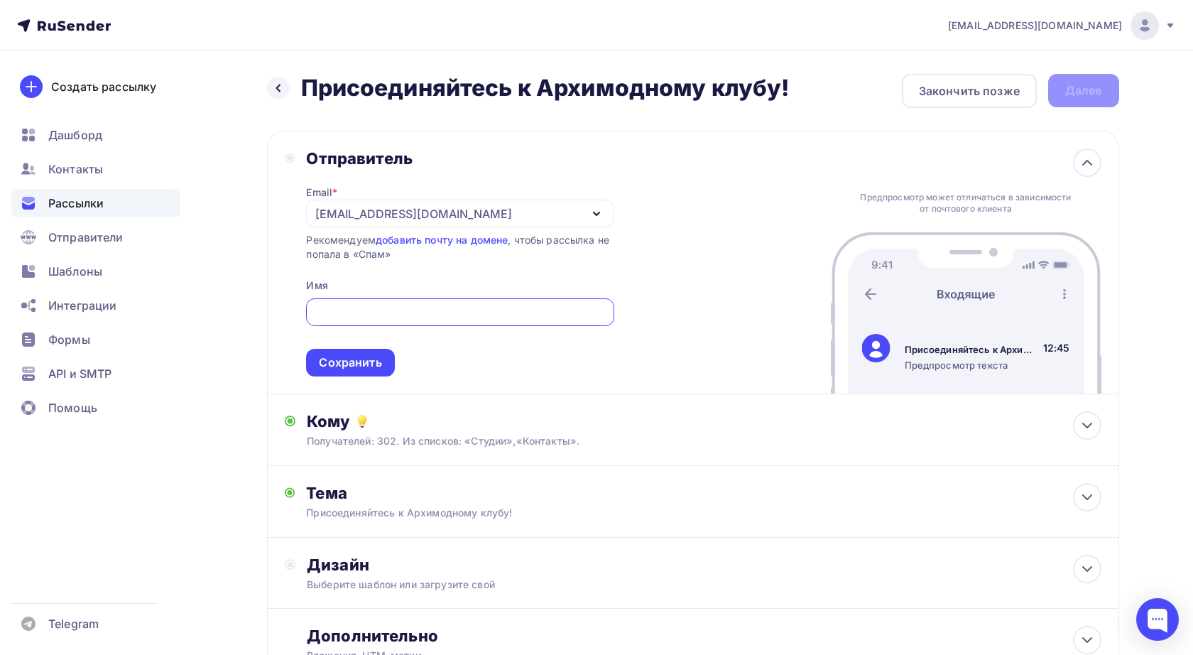
click at [598, 209] on icon "button" at bounding box center [596, 213] width 17 height 17
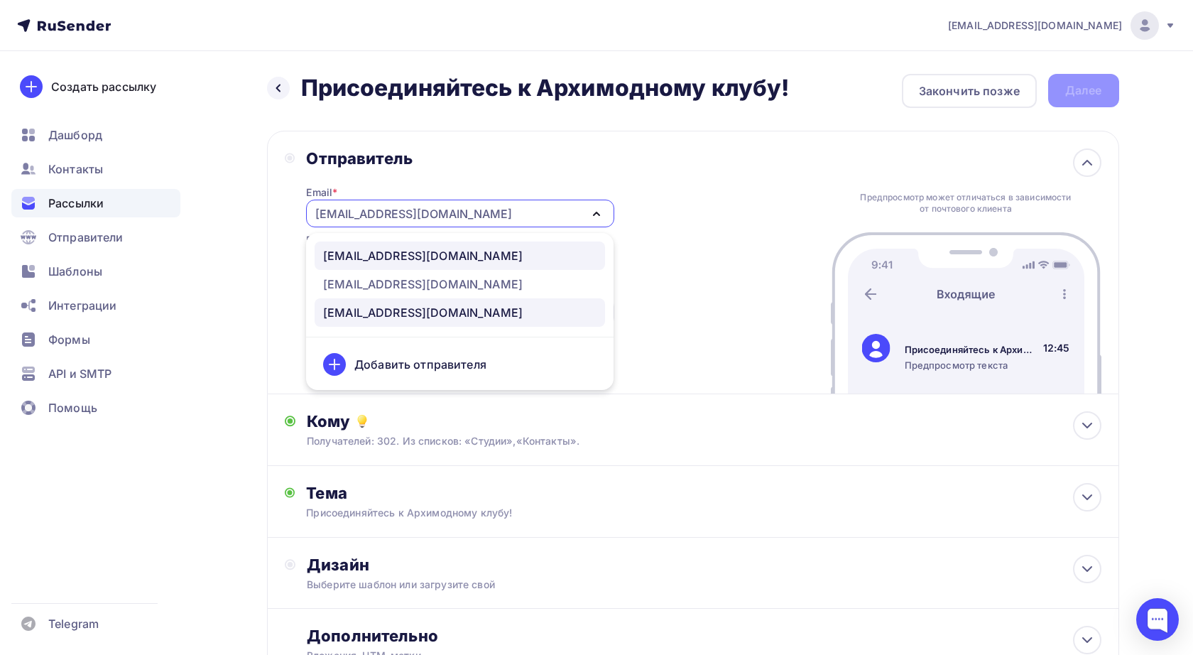
click at [393, 253] on div "nastya@otvet-spb.ru" at bounding box center [422, 255] width 199 height 17
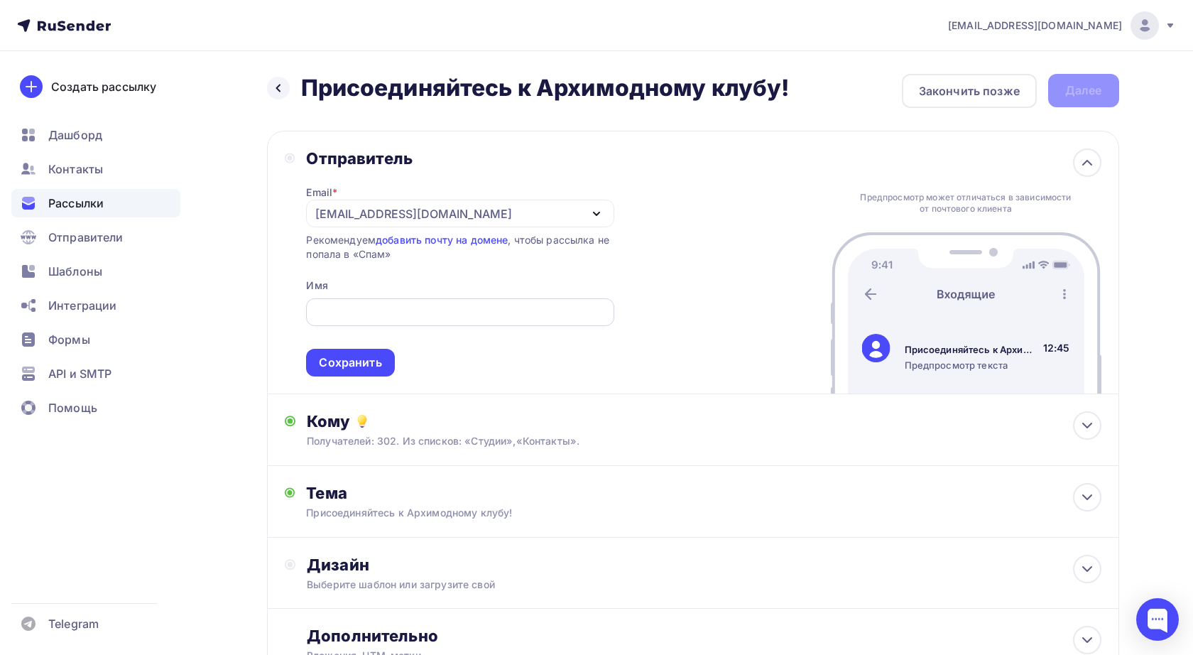
click at [389, 322] on div at bounding box center [459, 312] width 307 height 28
click at [371, 310] on input "text" at bounding box center [459, 312] width 291 height 17
type input "F"
type input "Анастасия"
click at [373, 358] on div "Сохранить" at bounding box center [350, 362] width 62 height 16
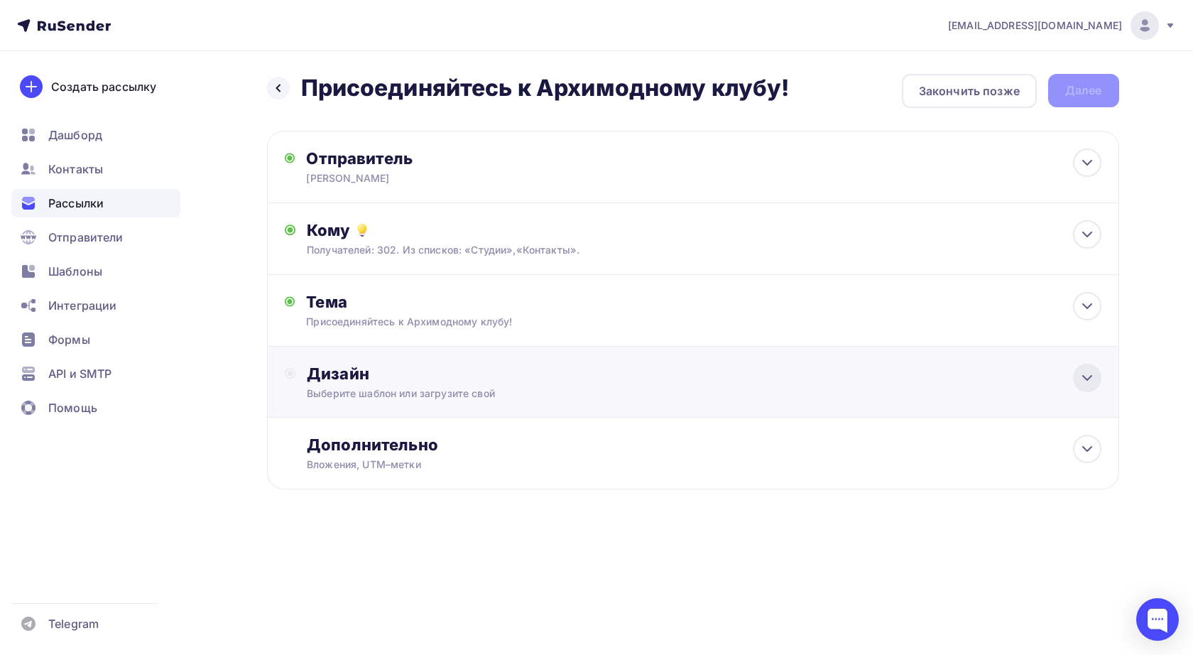
click at [1083, 377] on icon at bounding box center [1087, 378] width 9 height 4
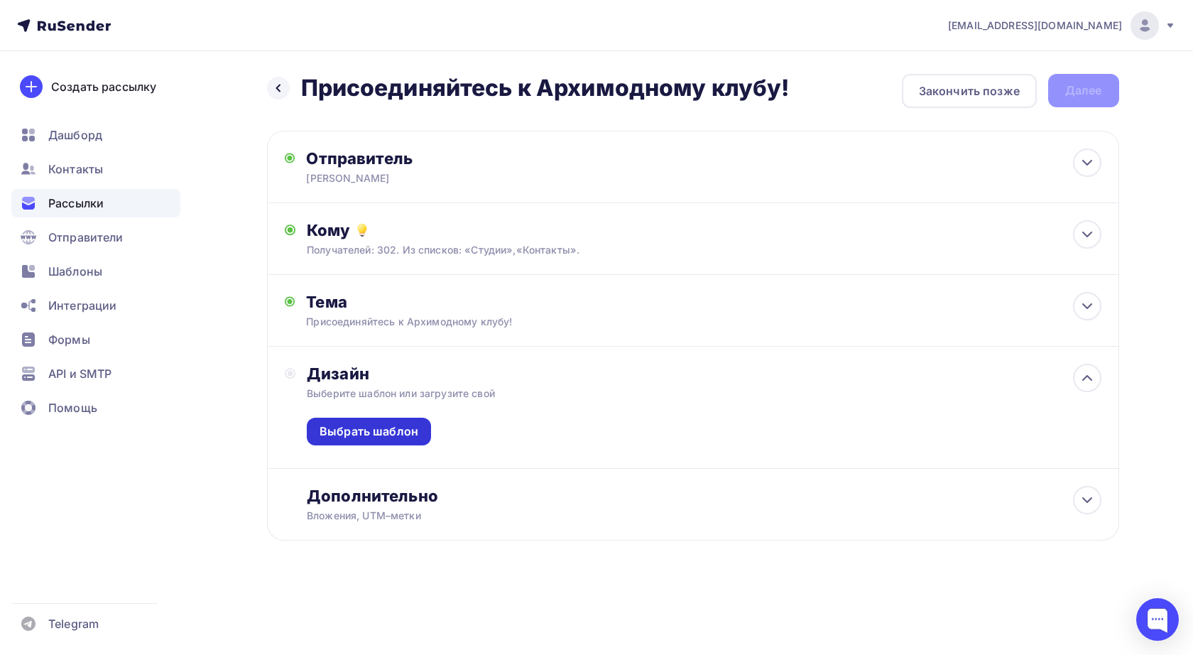
click at [395, 435] on div "Выбрать шаблон" at bounding box center [368, 431] width 99 height 16
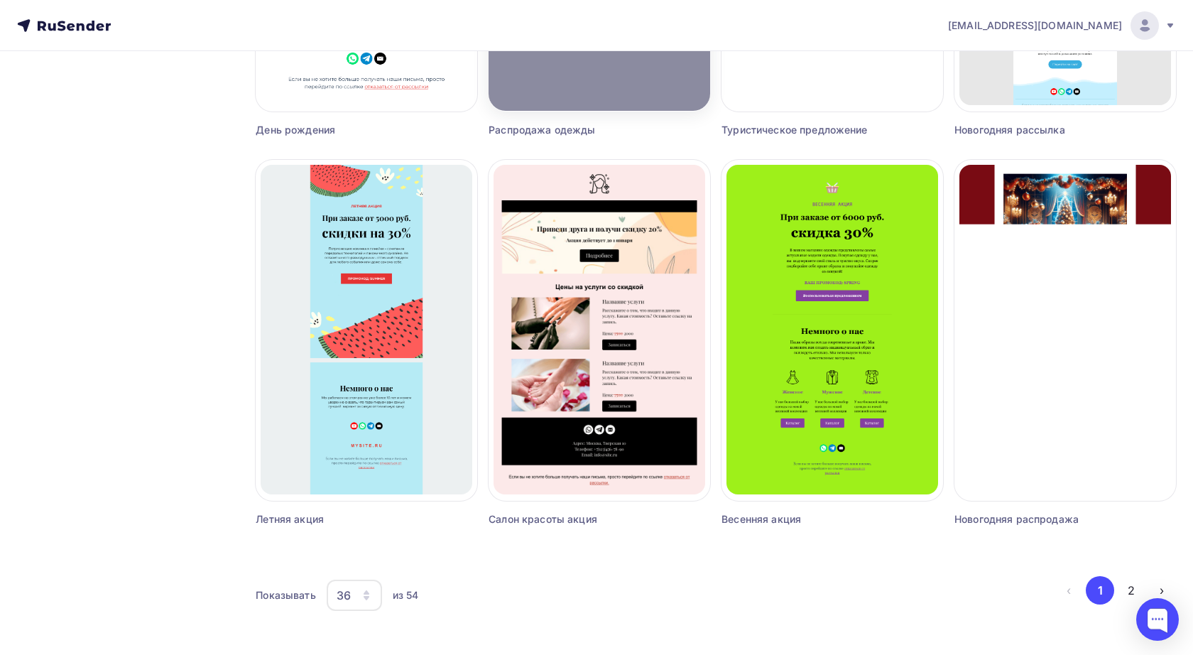
scroll to position [3136, 0]
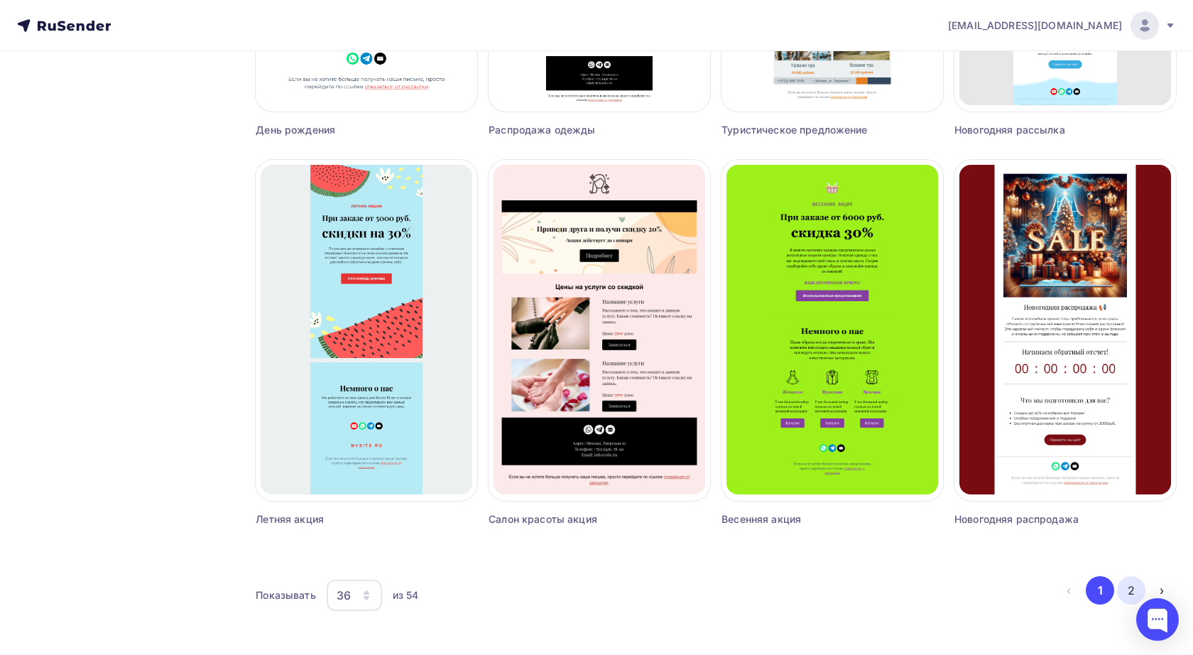
click at [1134, 586] on button "2" at bounding box center [1131, 590] width 28 height 28
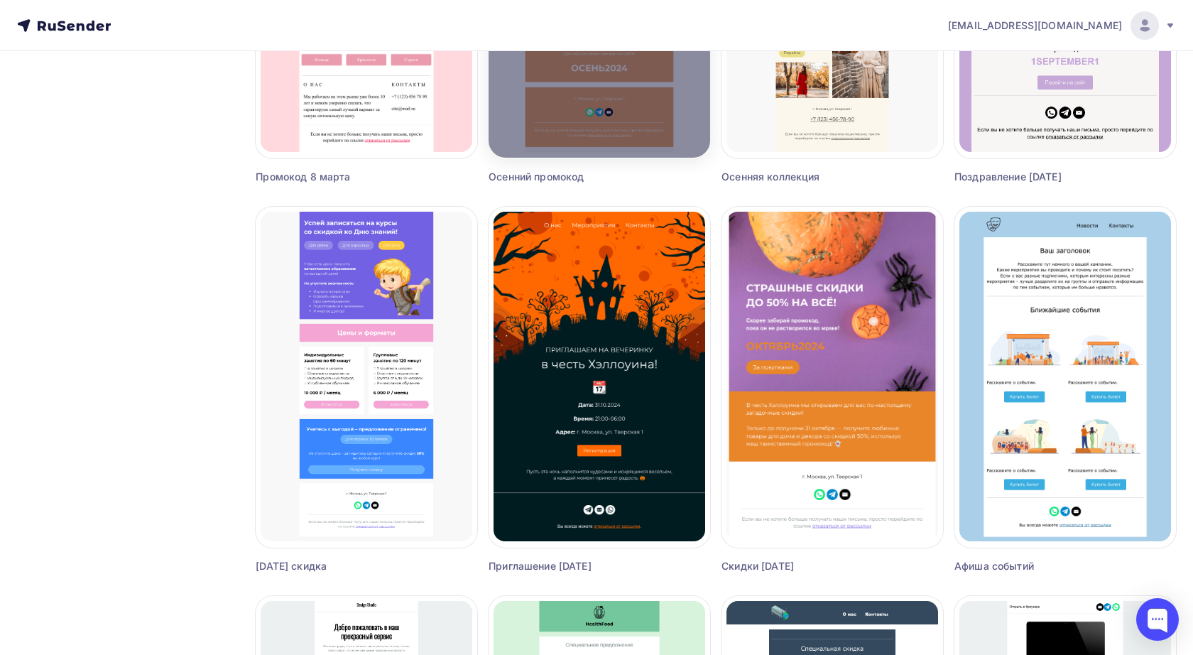
scroll to position [1108, 0]
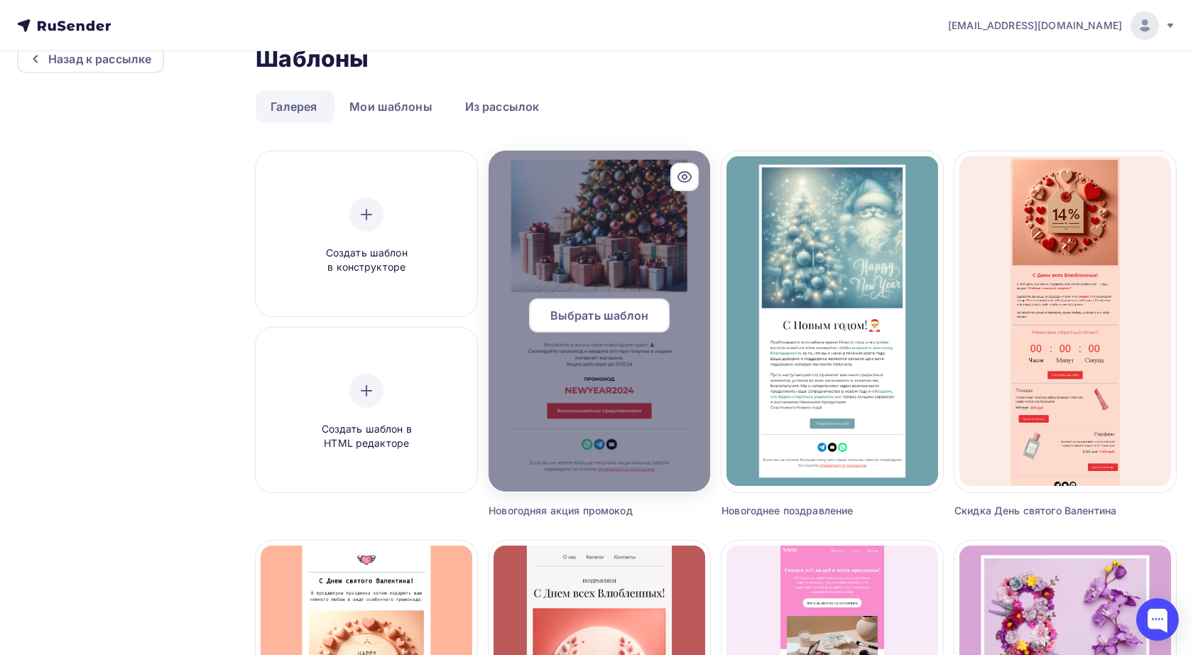
scroll to position [29, 0]
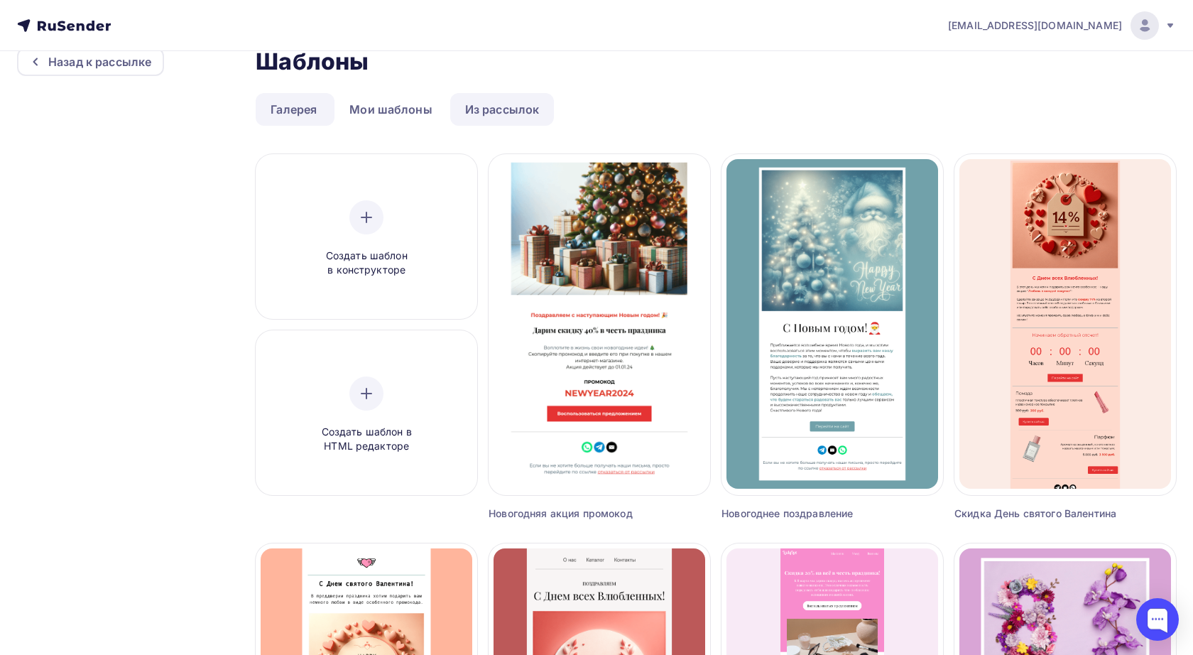
click at [525, 108] on link "Из рассылок" at bounding box center [502, 109] width 104 height 33
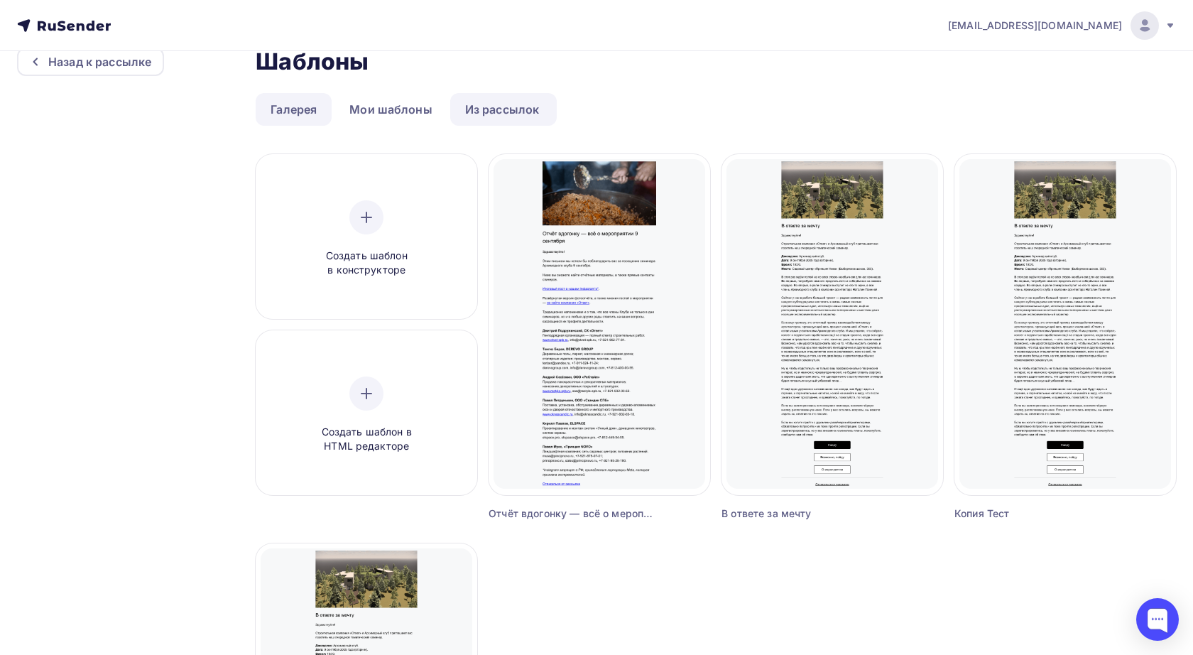
click at [309, 104] on link "Галерея" at bounding box center [294, 109] width 76 height 33
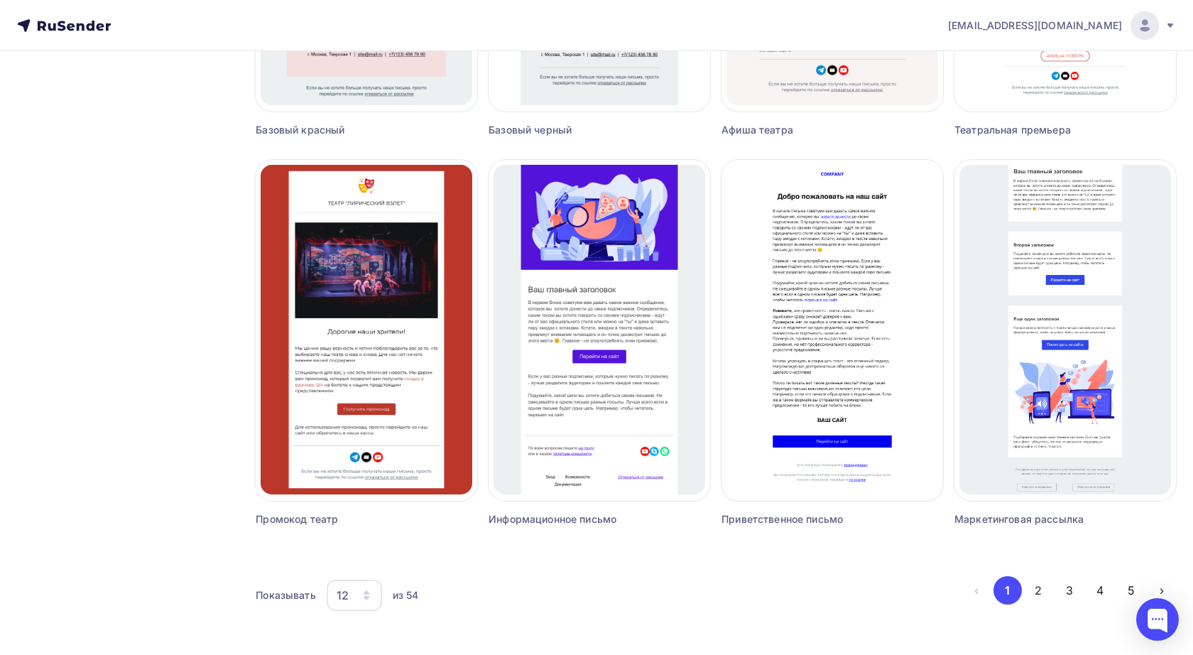
scroll to position [801, 0]
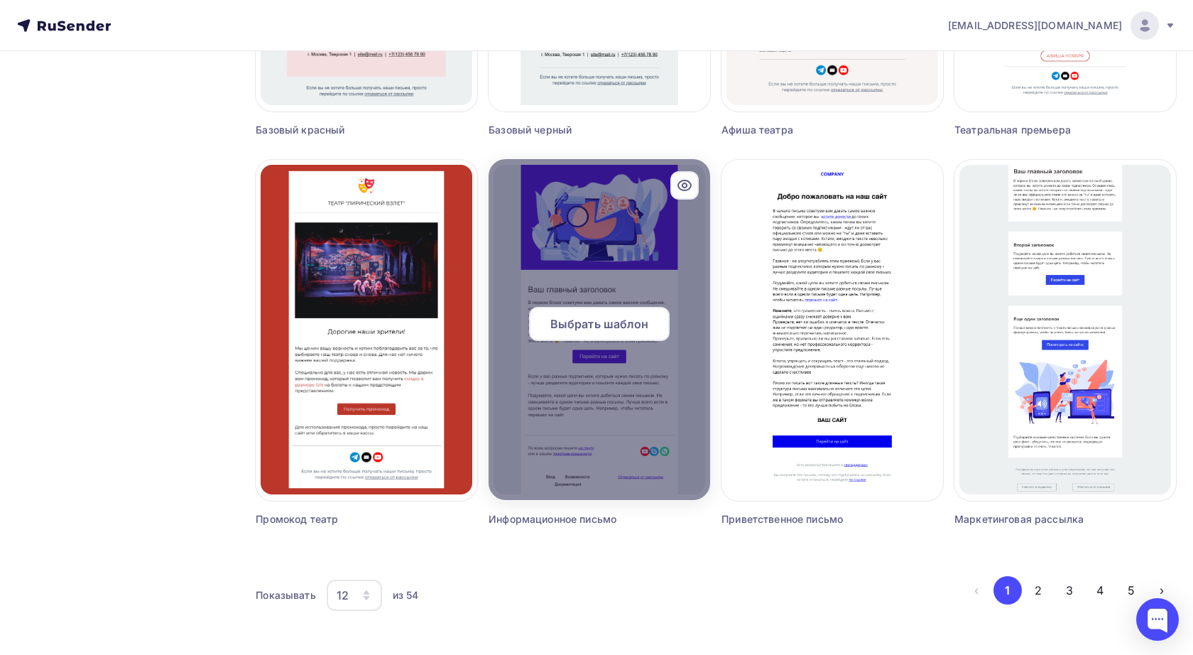
click at [614, 323] on span "Выбрать шаблон" at bounding box center [599, 323] width 99 height 17
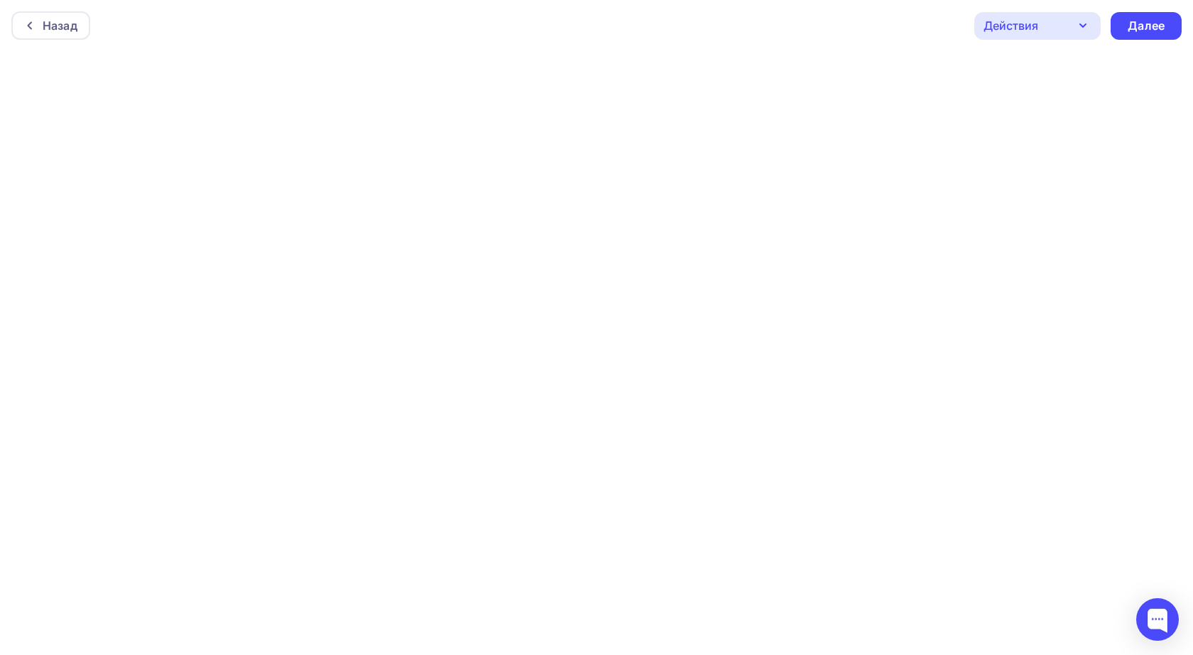
scroll to position [4, 0]
click at [1071, 28] on div "Действия" at bounding box center [1037, 23] width 126 height 28
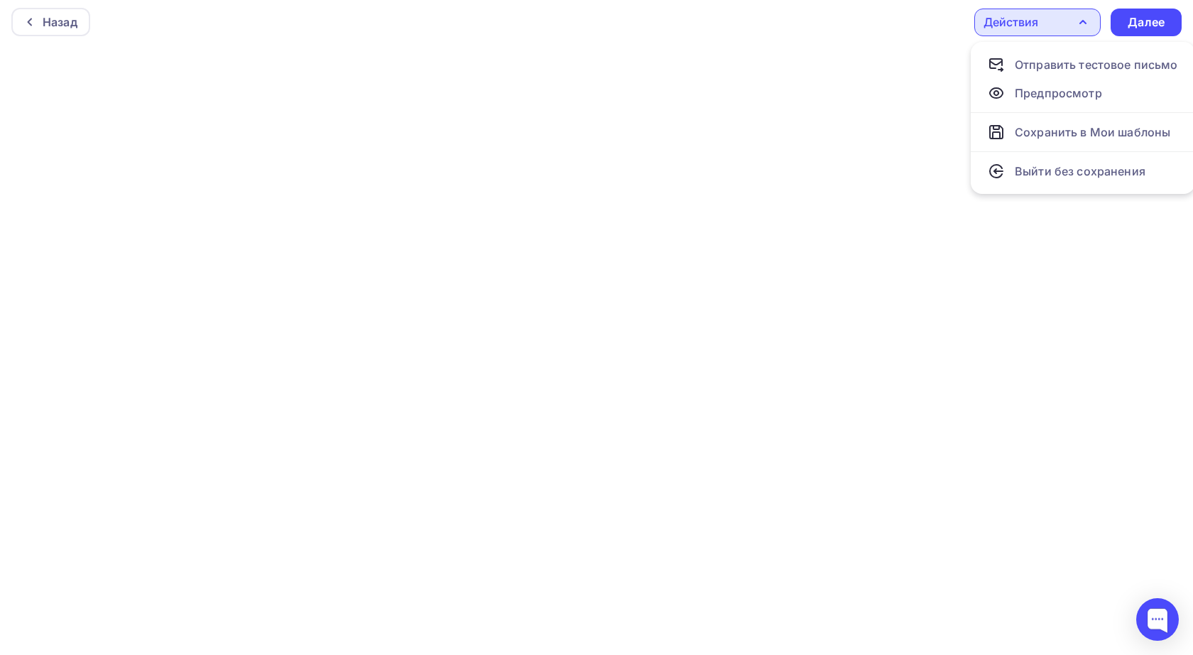
click at [946, 20] on div "Назад Действия Отправить тестовое письмо Предпросмотр Сохранить в Мои шаблоны В…" at bounding box center [596, 21] width 1193 height 51
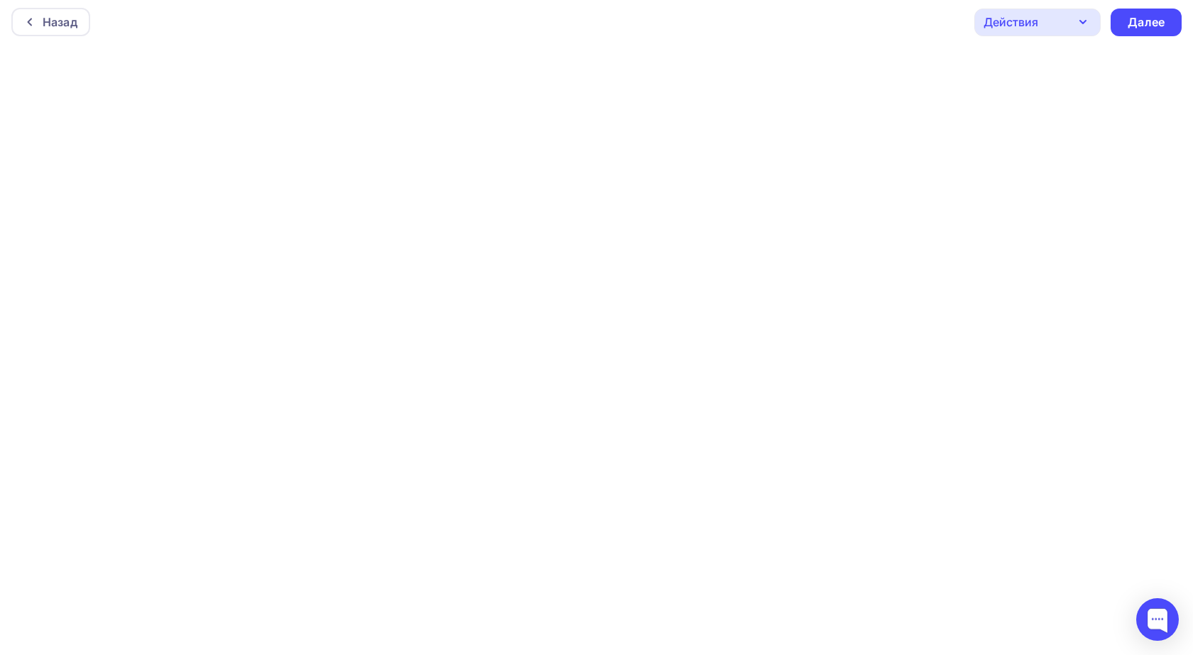
scroll to position [4, 0]
